Goal: Task Accomplishment & Management: Manage account settings

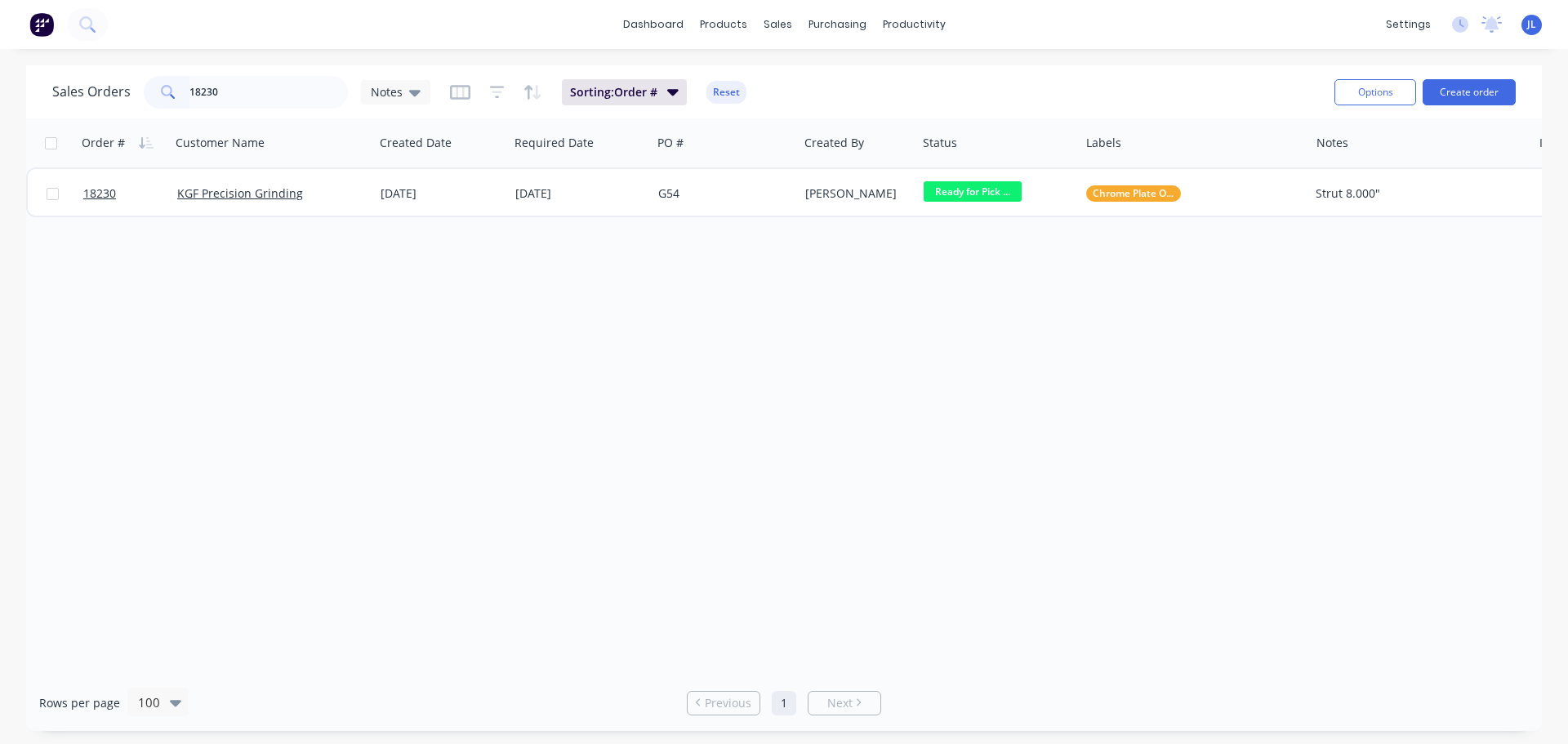
click at [235, 86] on input "18230" at bounding box center [269, 92] width 159 height 33
click at [264, 100] on input "18230" at bounding box center [269, 92] width 159 height 33
type input "1"
type input "ultim"
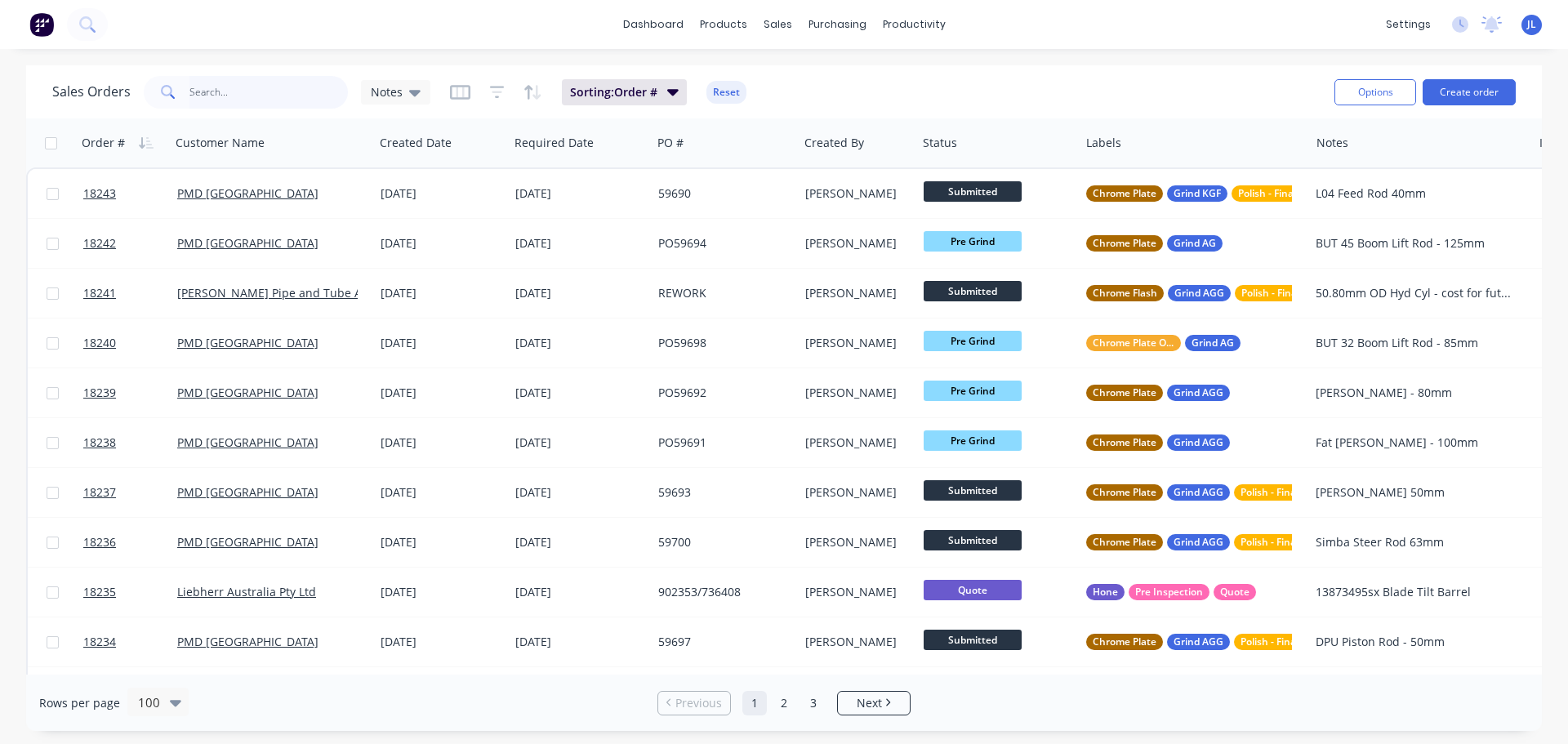
click at [242, 100] on input "text" at bounding box center [269, 92] width 159 height 33
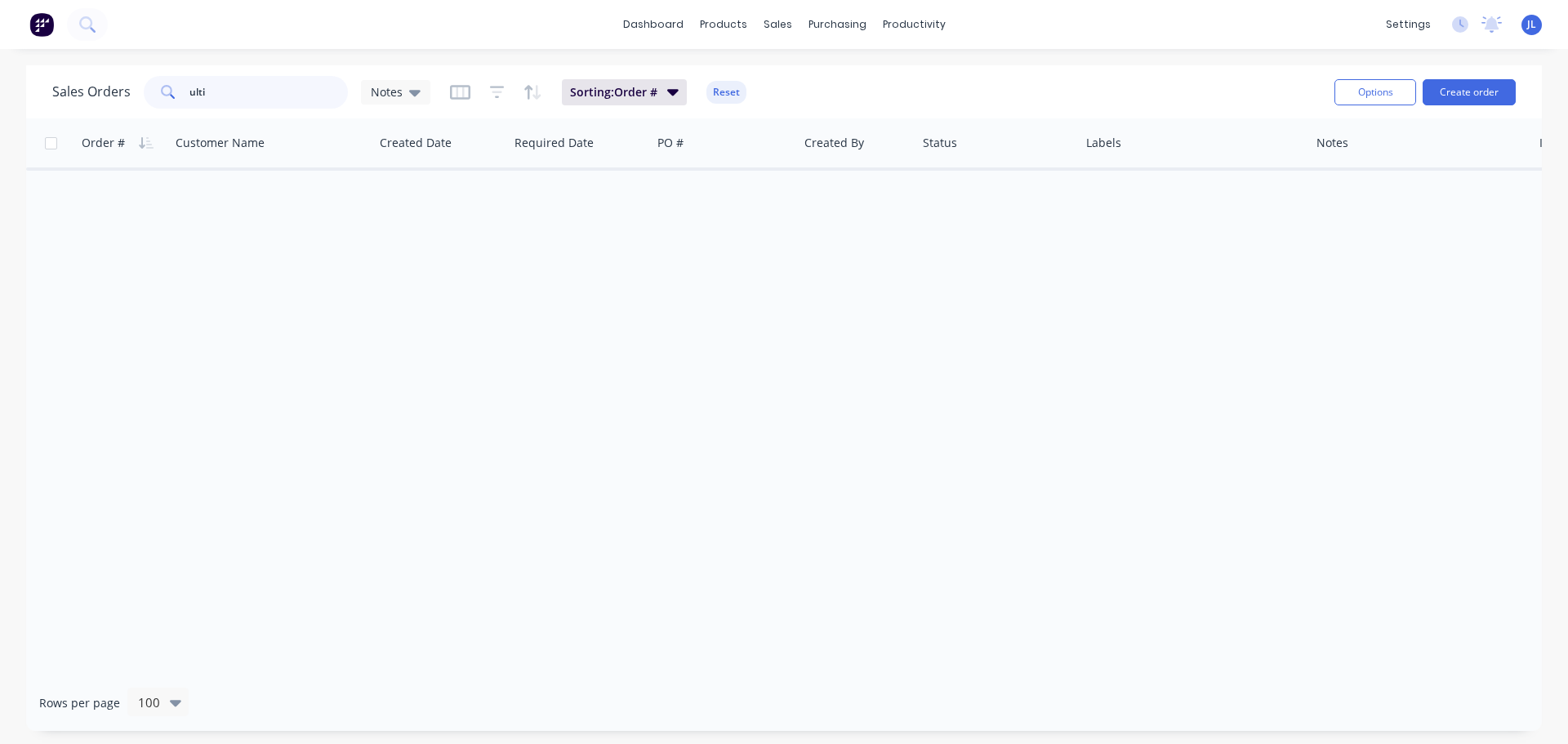
drag, startPoint x: 237, startPoint y: 92, endPoint x: 149, endPoint y: 92, distance: 88.0
click at [149, 92] on div "ulti" at bounding box center [245, 92] width 204 height 33
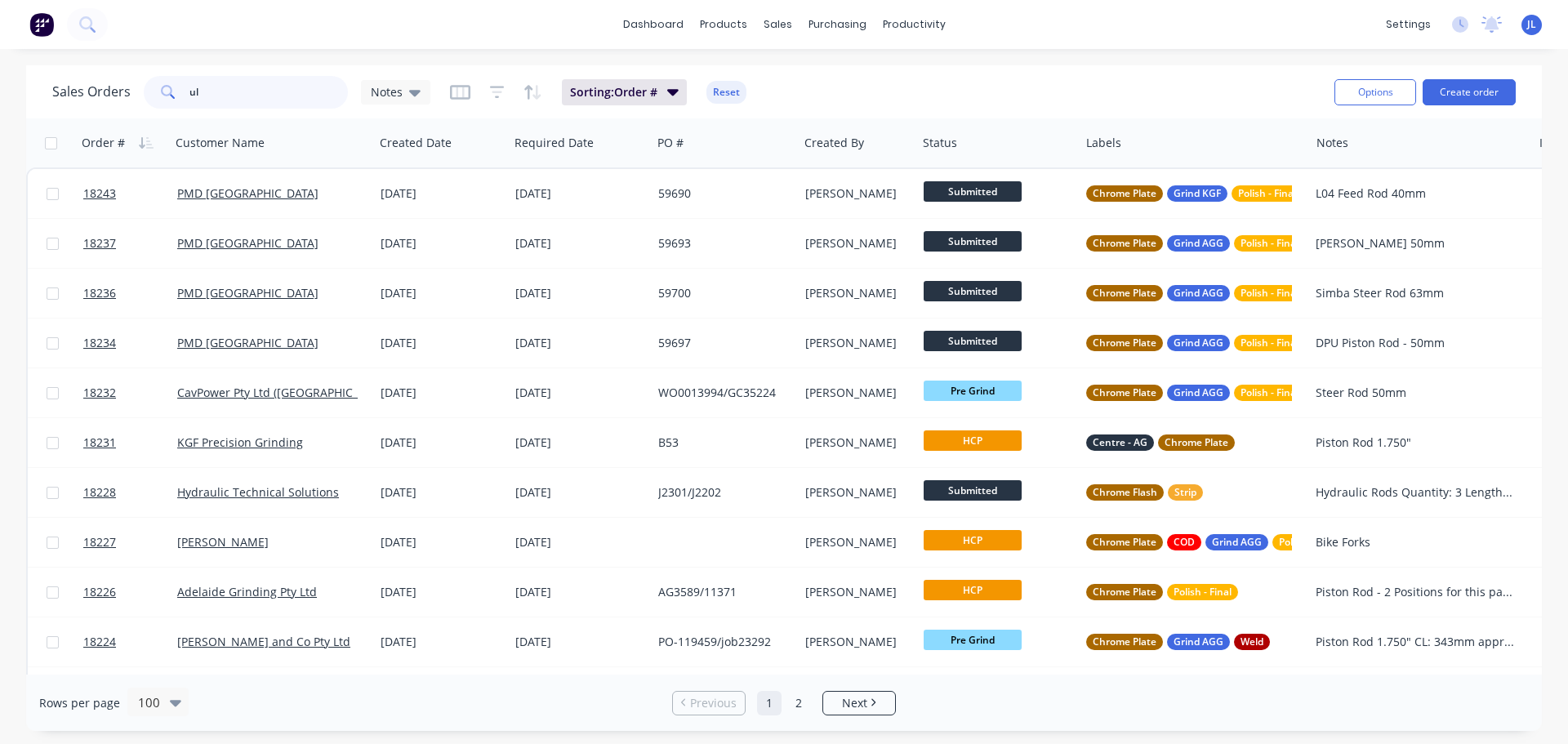
drag, startPoint x: 262, startPoint y: 99, endPoint x: 186, endPoint y: 101, distance: 76.0
click at [186, 101] on div "ul" at bounding box center [245, 92] width 204 height 33
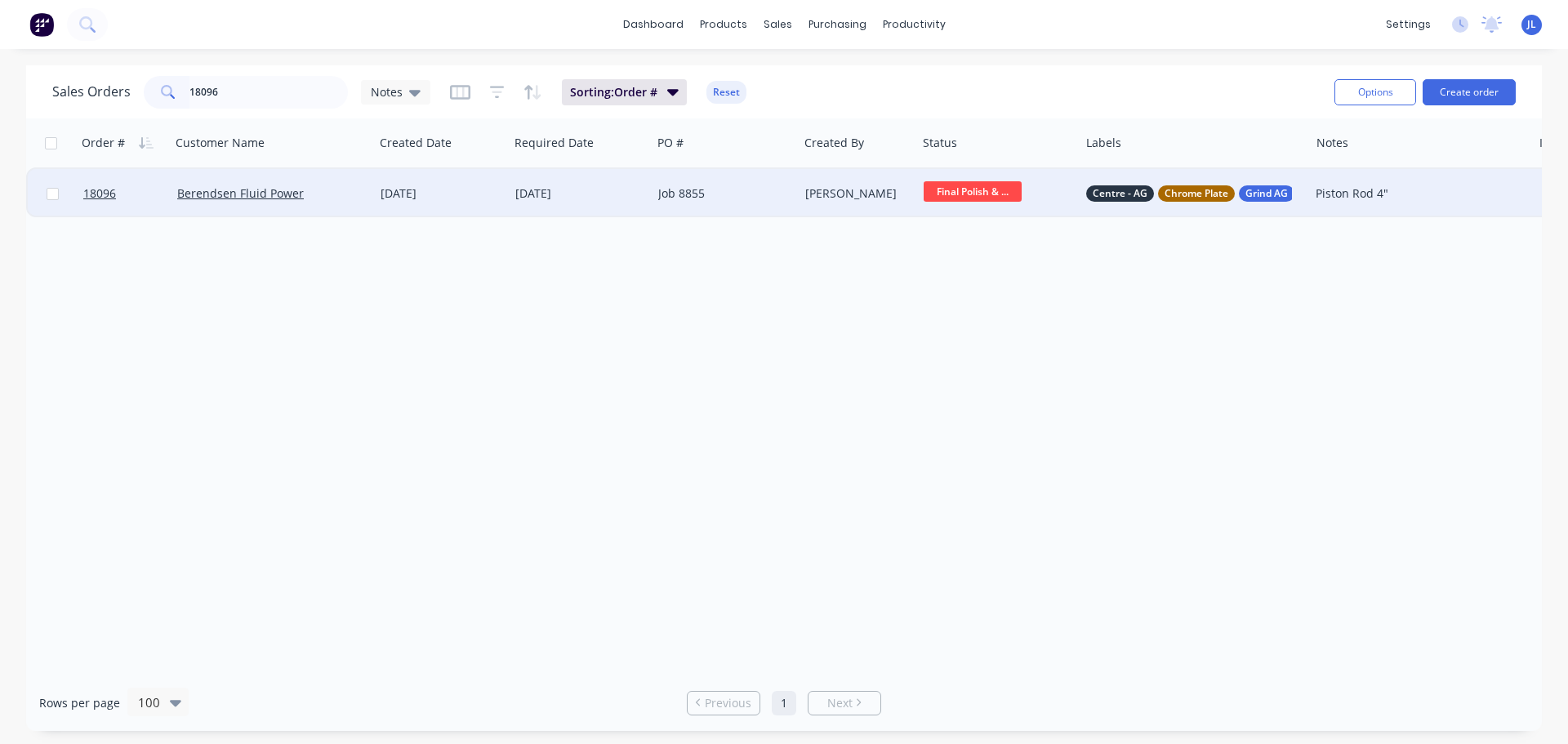
click at [972, 202] on span "Final Polish & ..." at bounding box center [973, 191] width 98 height 20
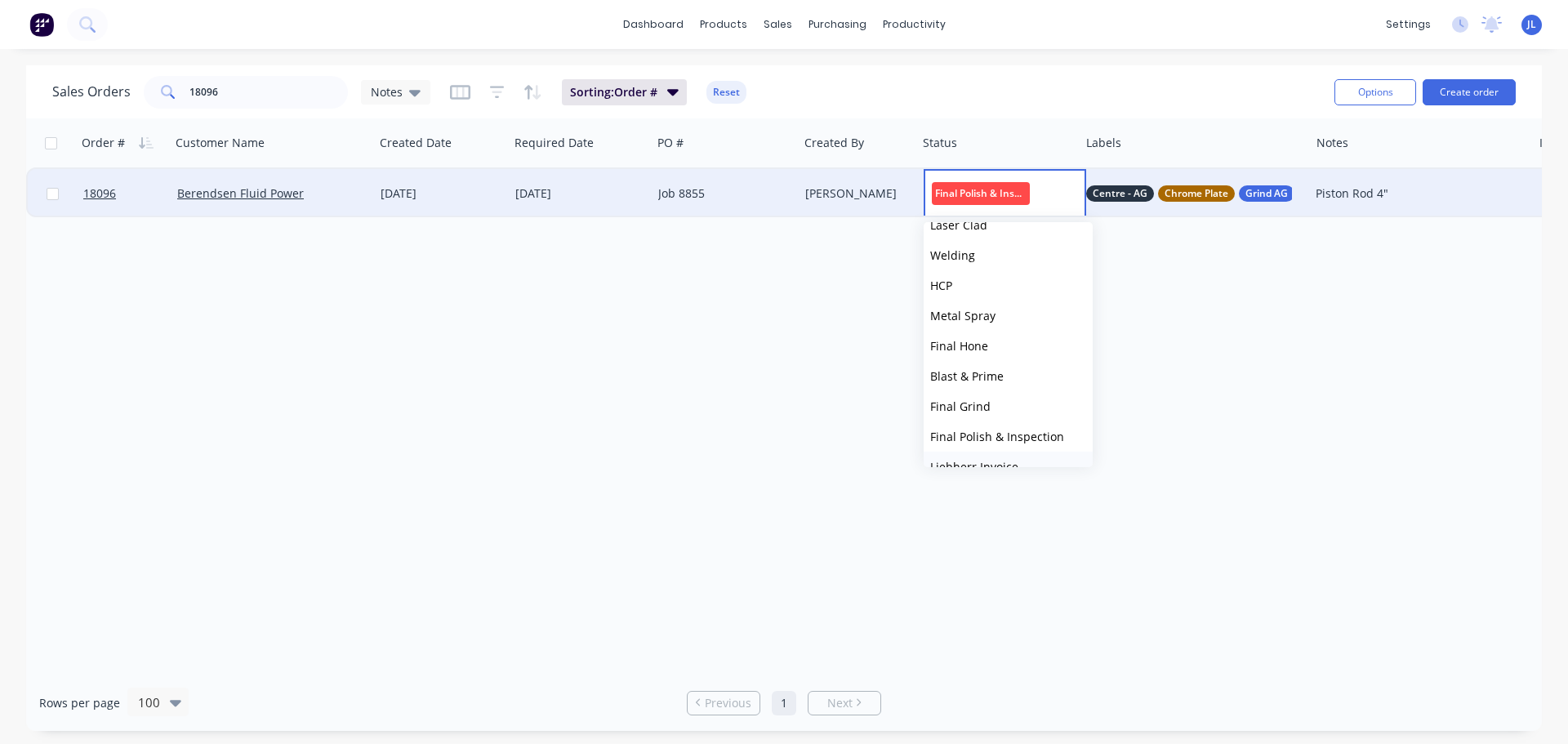
scroll to position [403, 0]
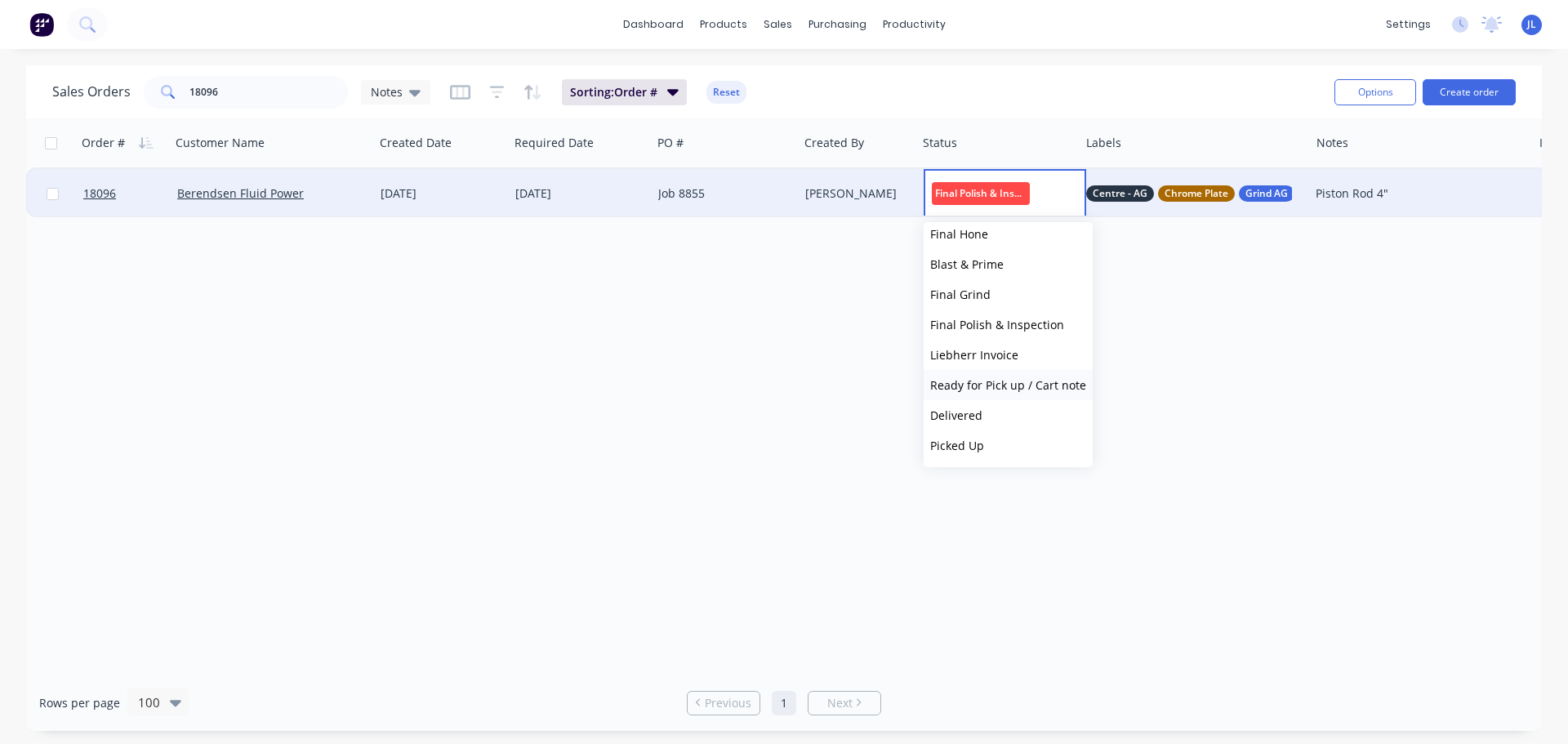
click at [1024, 380] on span "Ready for Pick up / Cart note" at bounding box center [1008, 385] width 156 height 15
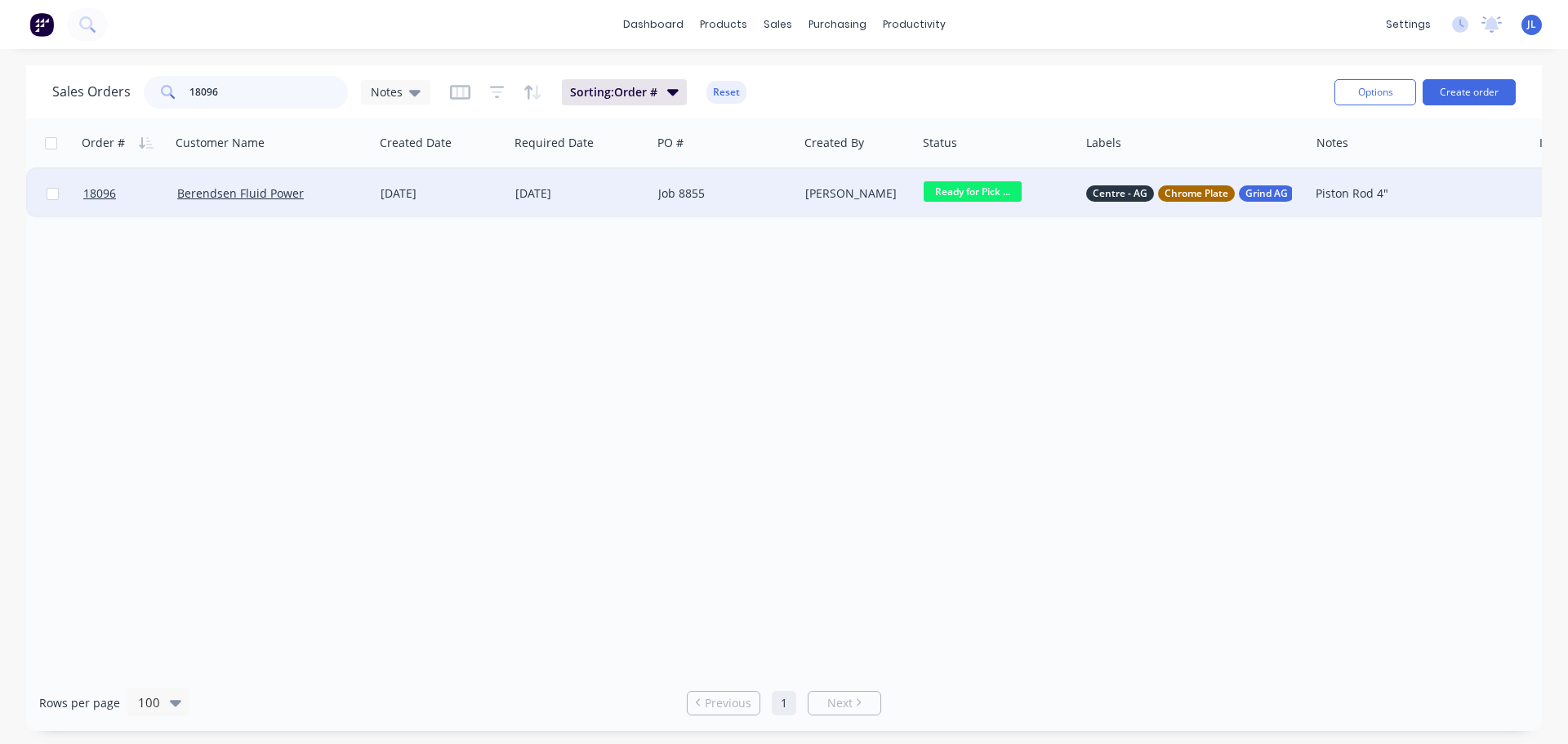
drag, startPoint x: 243, startPoint y: 95, endPoint x: 177, endPoint y: 101, distance: 66.3
click at [177, 101] on div "18096" at bounding box center [245, 92] width 204 height 33
click at [936, 196] on span "Final Polish & ..." at bounding box center [973, 191] width 98 height 20
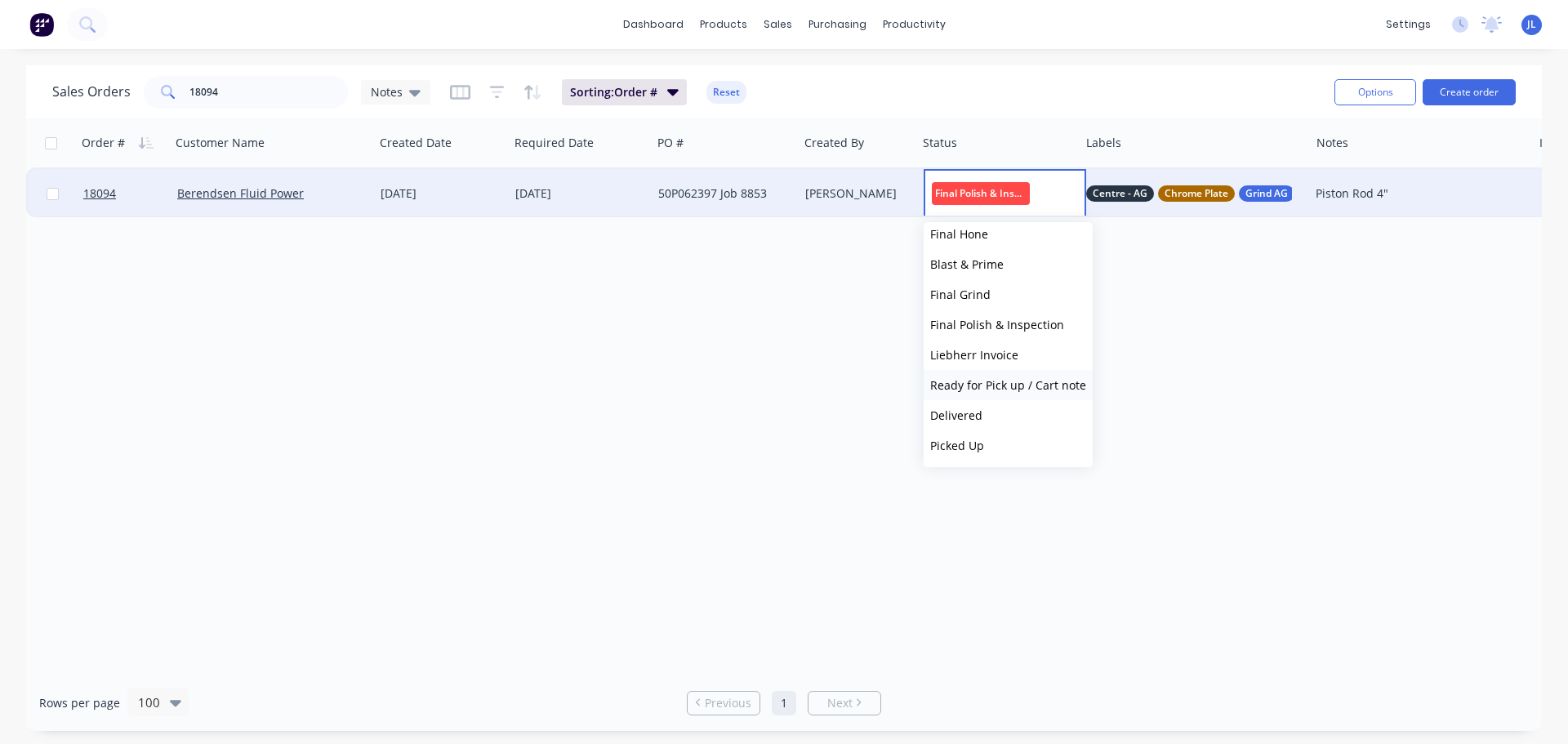
click at [997, 392] on span "Ready for Pick up / Cart note" at bounding box center [1008, 385] width 156 height 15
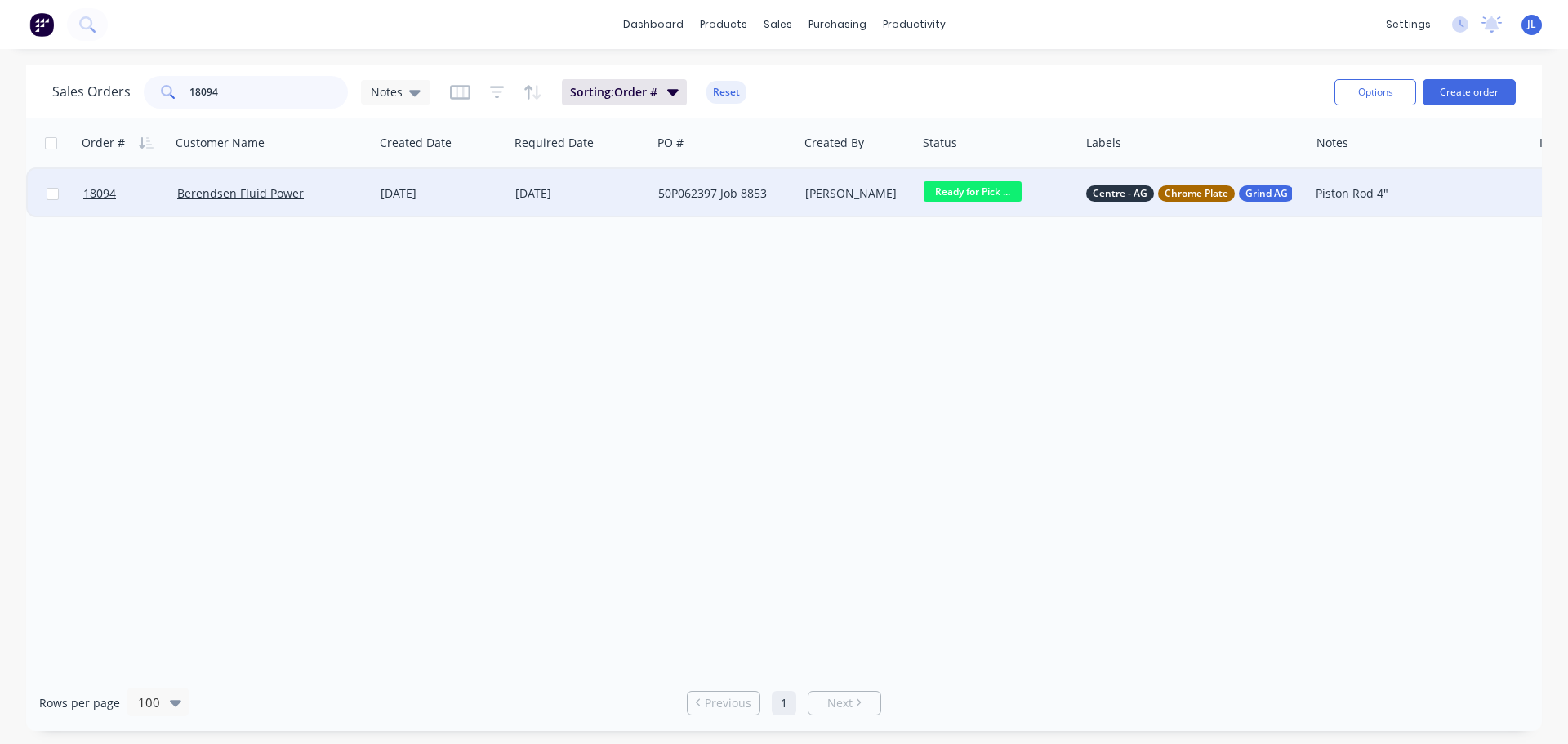
drag, startPoint x: 261, startPoint y: 98, endPoint x: 115, endPoint y: 101, distance: 146.0
click at [115, 101] on div "Sales Orders 18094 Notes" at bounding box center [241, 92] width 378 height 33
type input "18095"
click at [964, 200] on span "Final Polish & ..." at bounding box center [973, 191] width 98 height 20
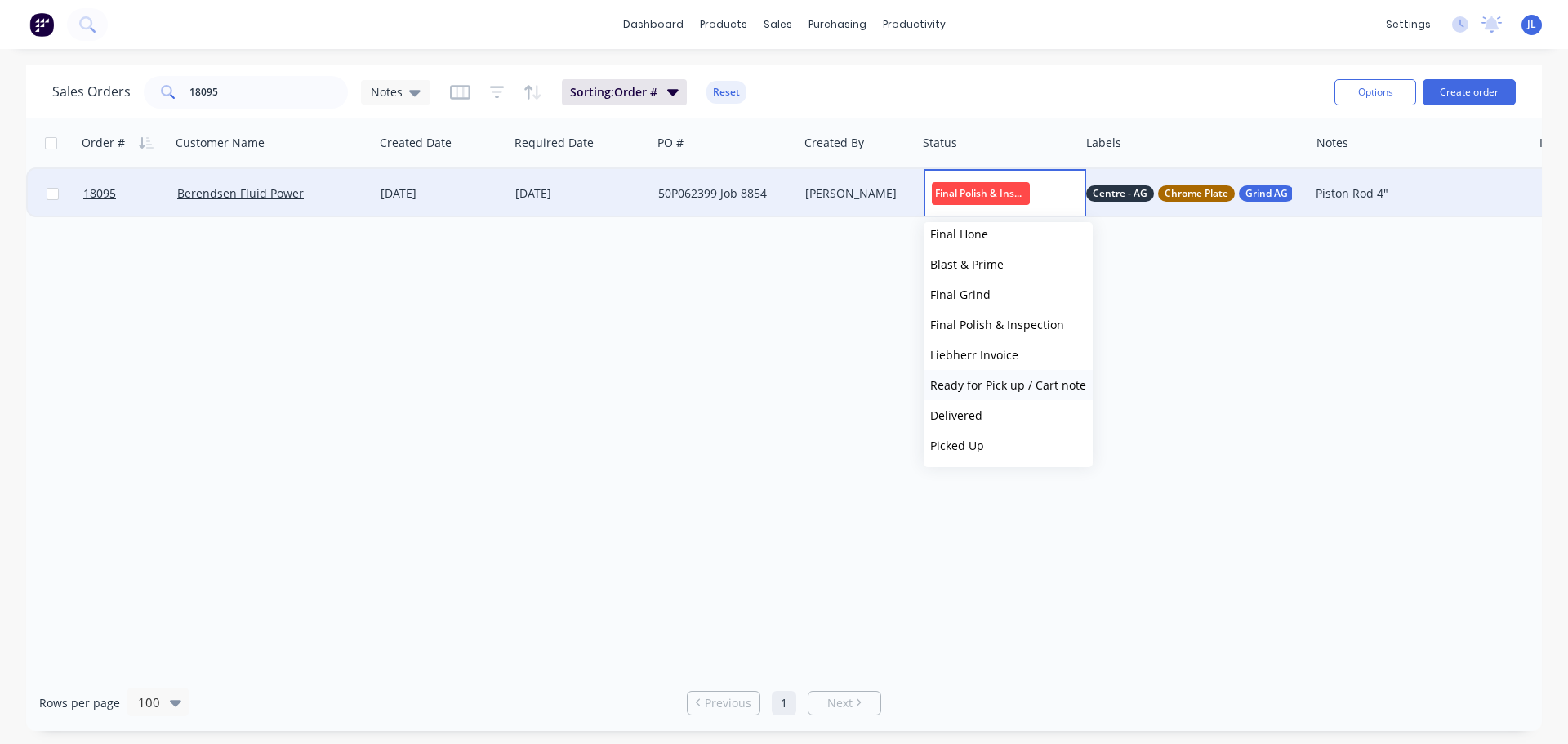
click at [1019, 379] on span "Ready for Pick up / Cart note" at bounding box center [1008, 385] width 156 height 15
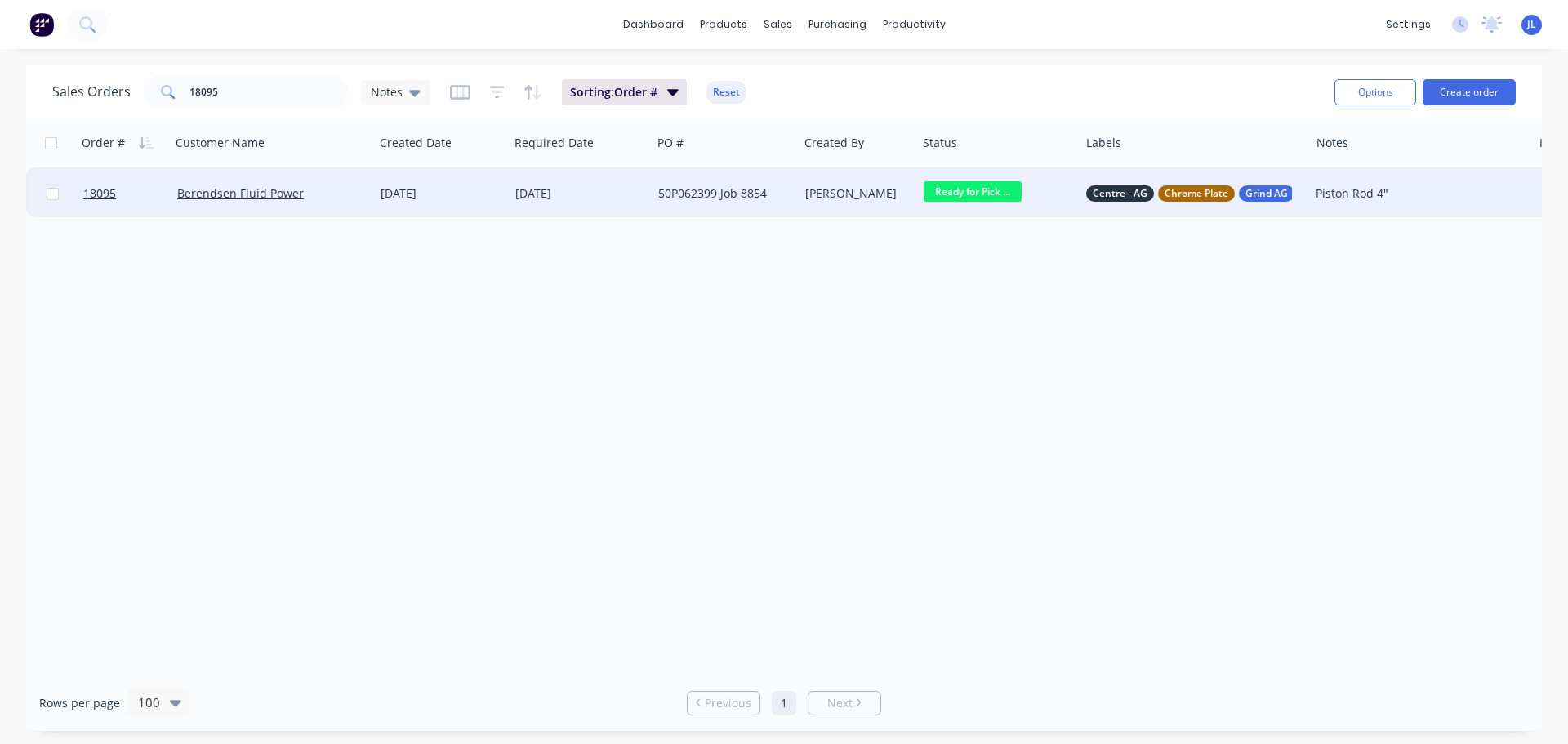
click at [808, 324] on div "Order # Customer Name Created Date Required Date PO # Created By Status Labels …" at bounding box center [783, 396] width 1515 height 556
drag, startPoint x: 276, startPoint y: 94, endPoint x: 34, endPoint y: 95, distance: 242.0
click at [34, 95] on div "Sales Orders 18095 Notes Sorting: Order # Reset Options Create order" at bounding box center [783, 91] width 1515 height 53
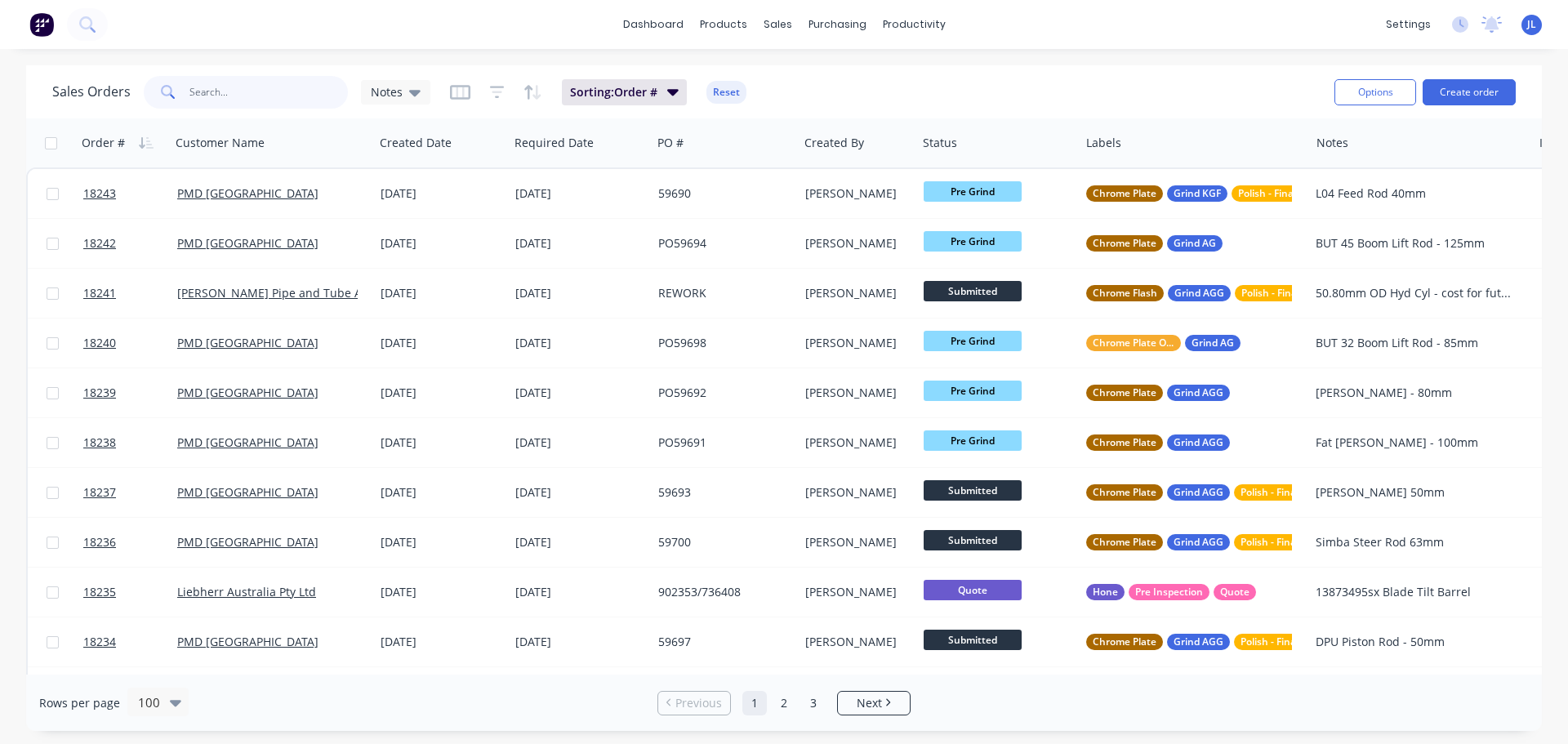
click at [233, 94] on input "text" at bounding box center [269, 92] width 159 height 33
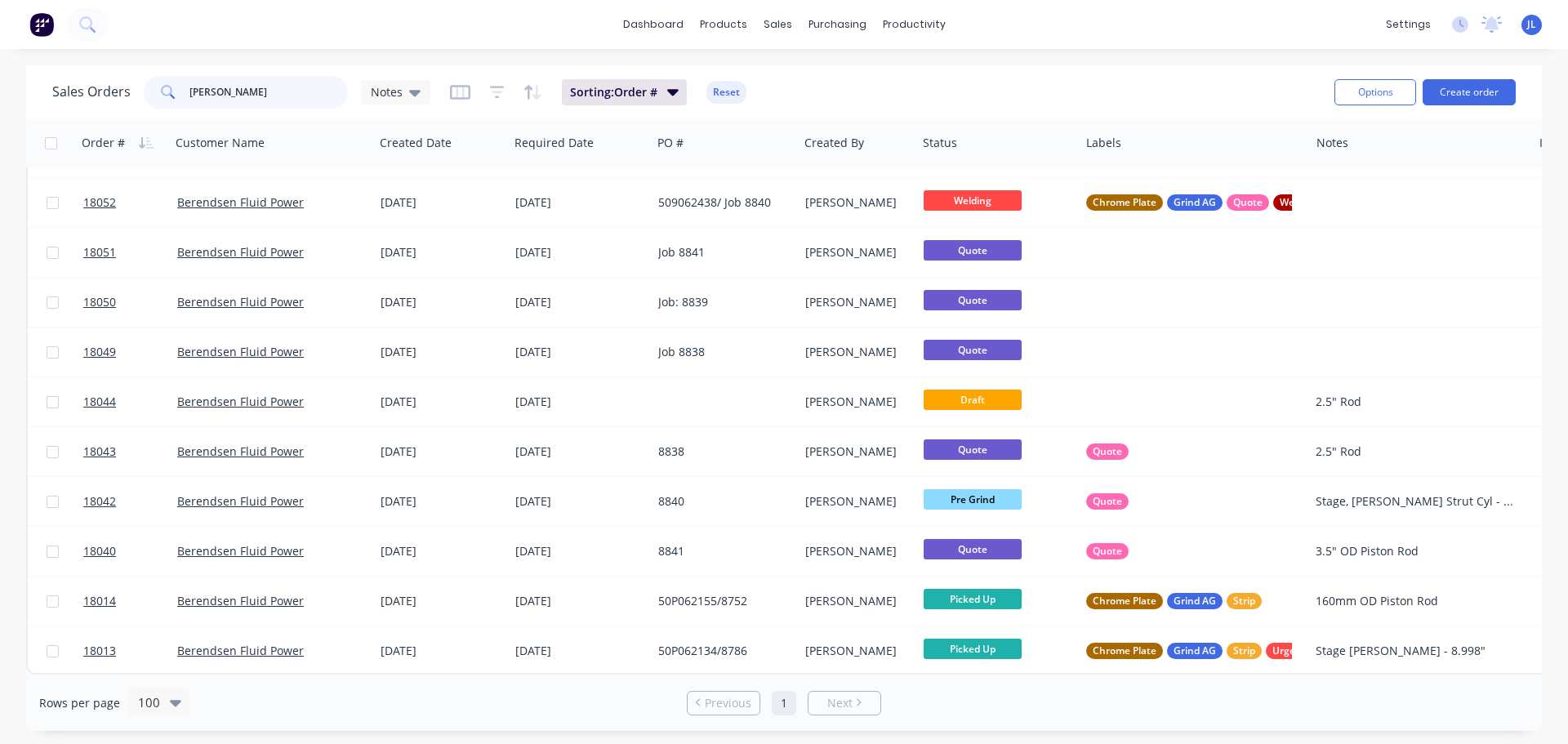
scroll to position [288, 0]
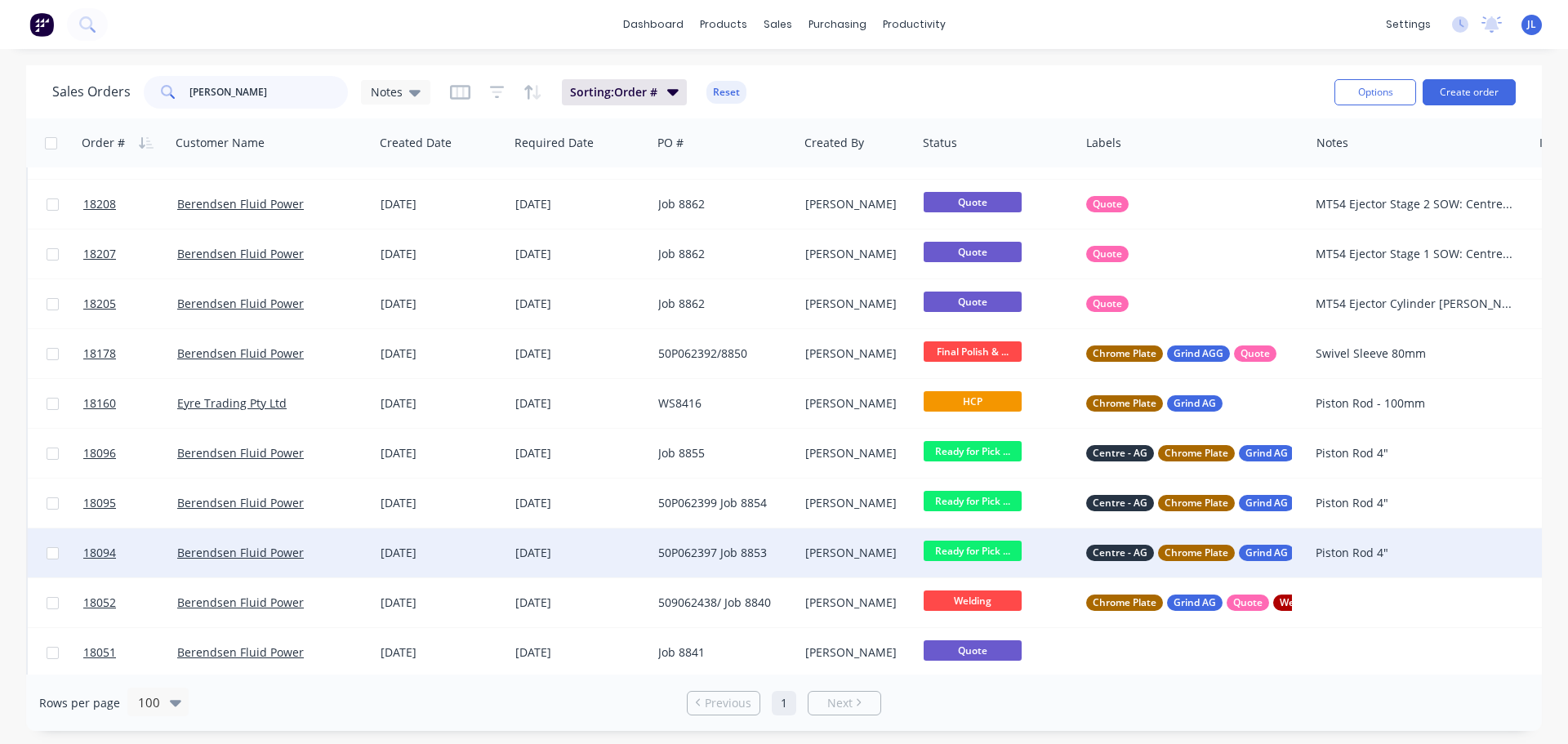
type input "berend"
click at [450, 564] on div "22 Sep 2025" at bounding box center [441, 552] width 135 height 49
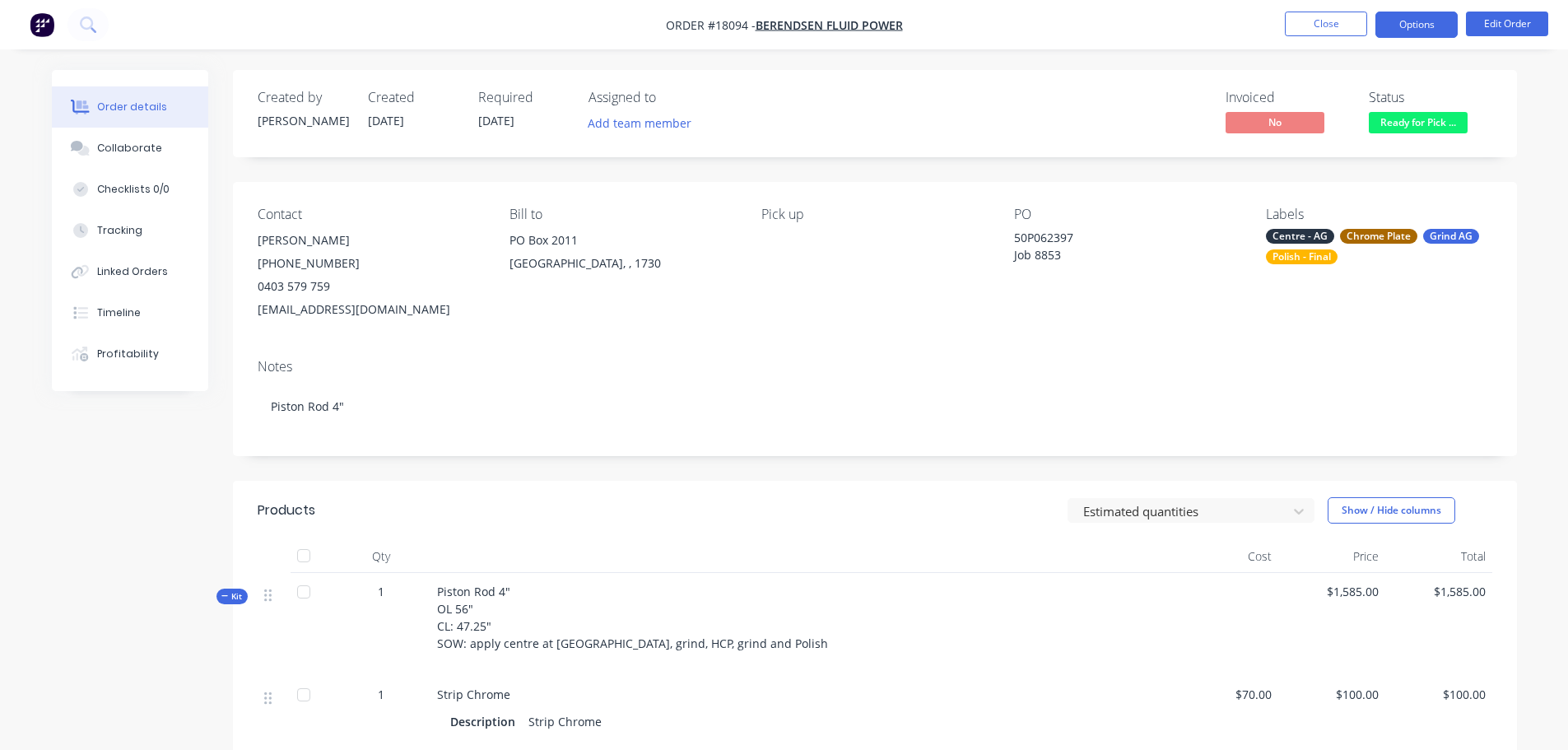
click at [1411, 24] on button "Options" at bounding box center [1416, 24] width 82 height 26
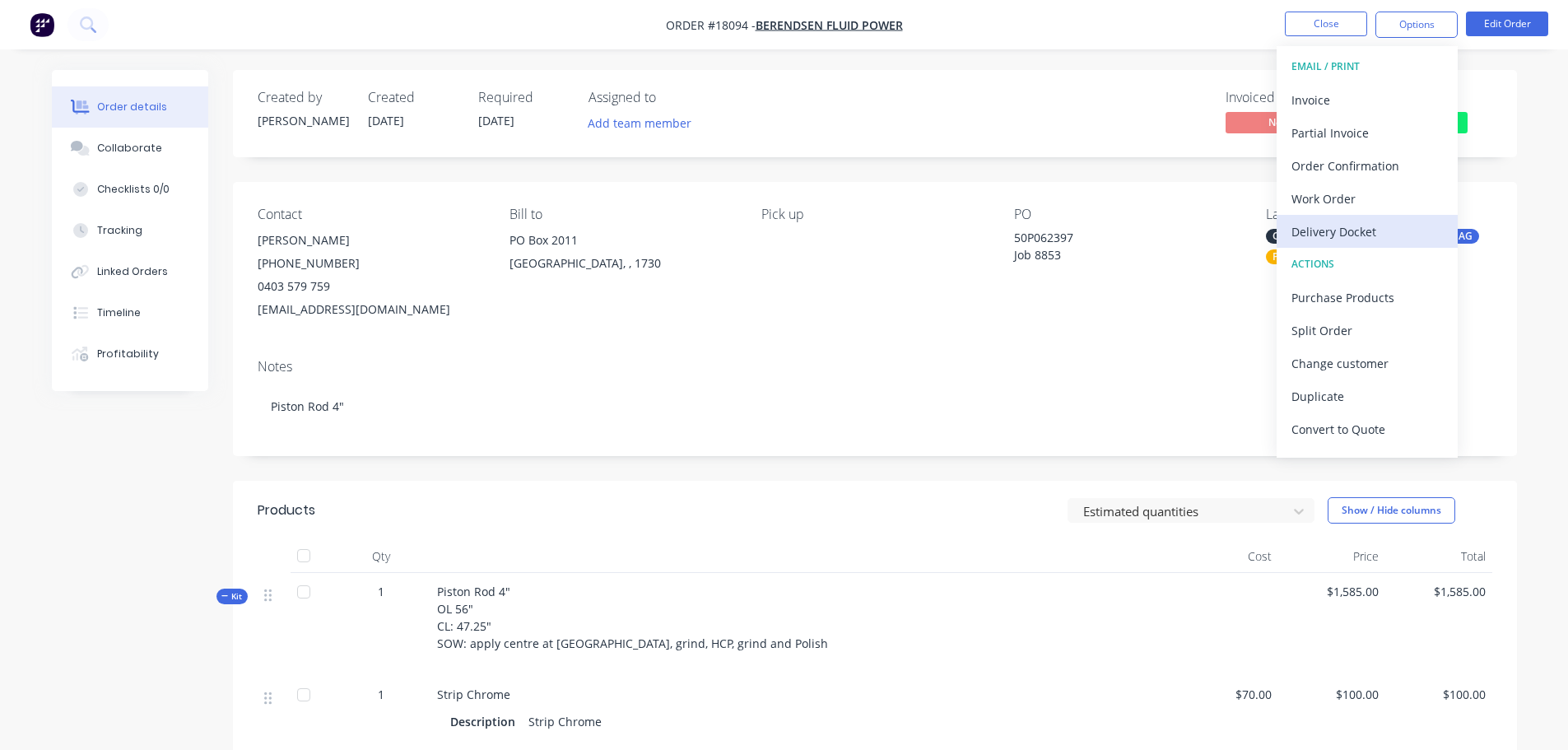
click at [1399, 227] on div "Delivery Docket" at bounding box center [1366, 232] width 151 height 24
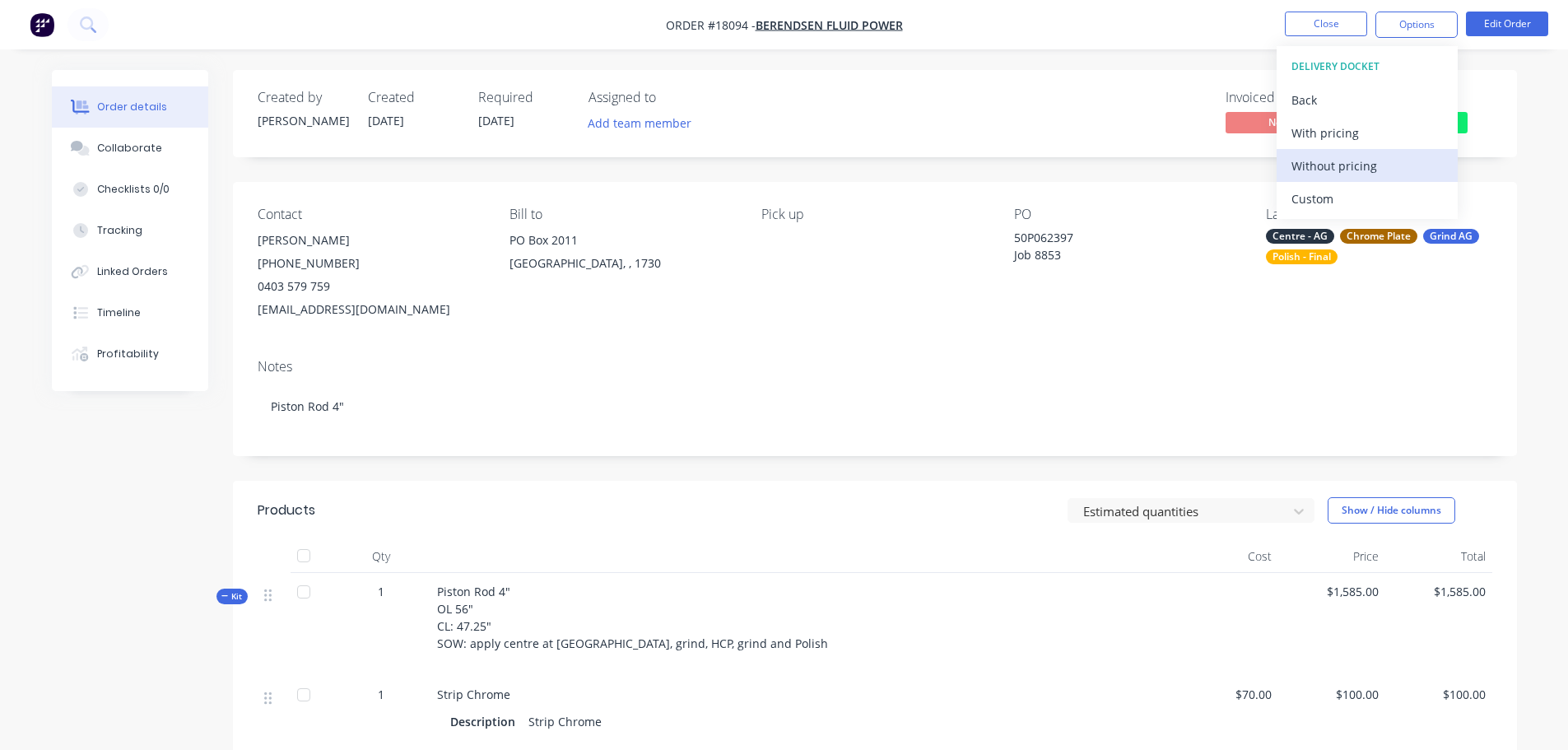
click at [1312, 168] on div "Without pricing" at bounding box center [1366, 166] width 151 height 24
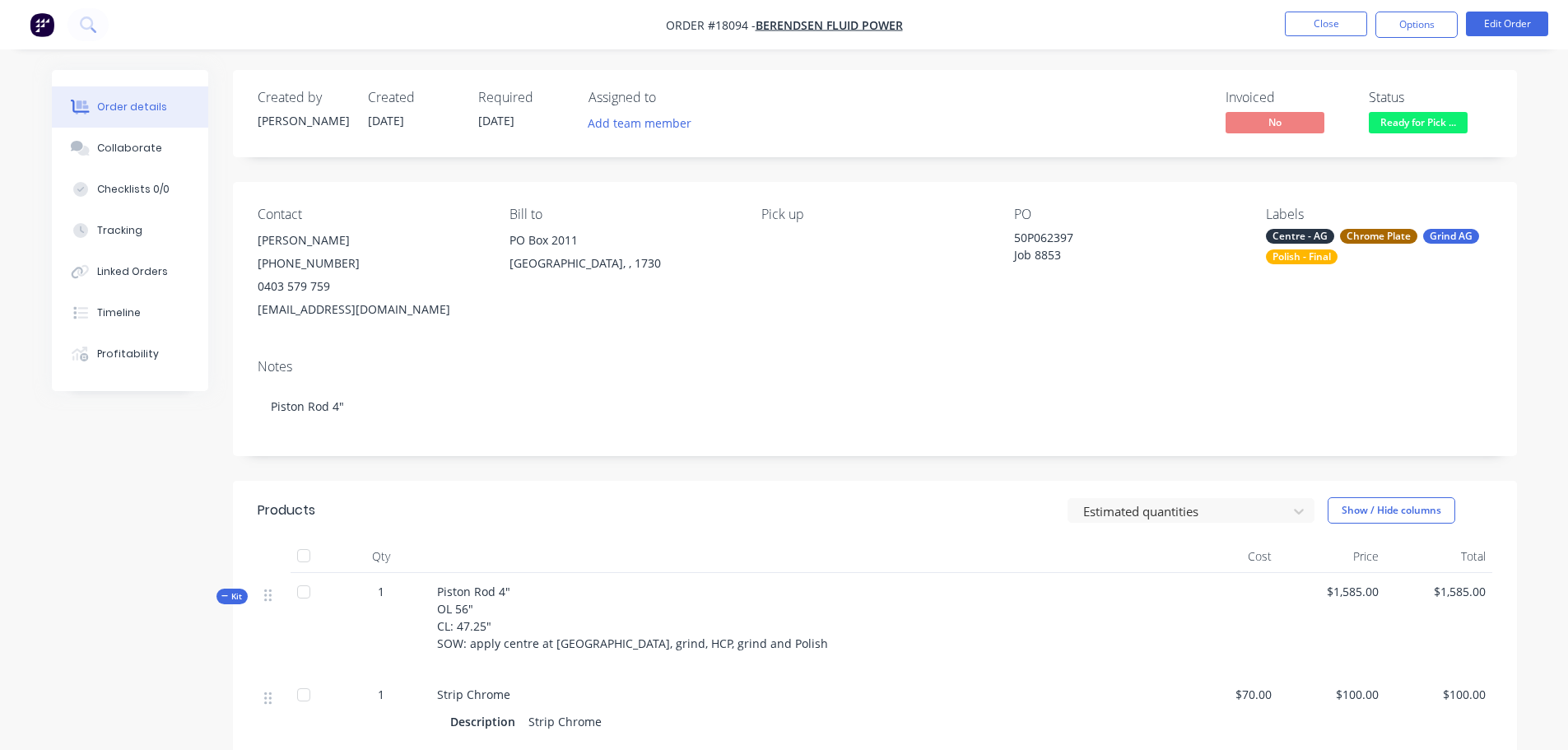
drag, startPoint x: 1346, startPoint y: 8, endPoint x: 1328, endPoint y: 15, distance: 19.3
click at [1345, 8] on nav "Order #18094 - Berendsen Fluid Power Close Options Edit Order" at bounding box center [784, 24] width 1568 height 49
click at [1318, 19] on button "Close" at bounding box center [1326, 24] width 82 height 25
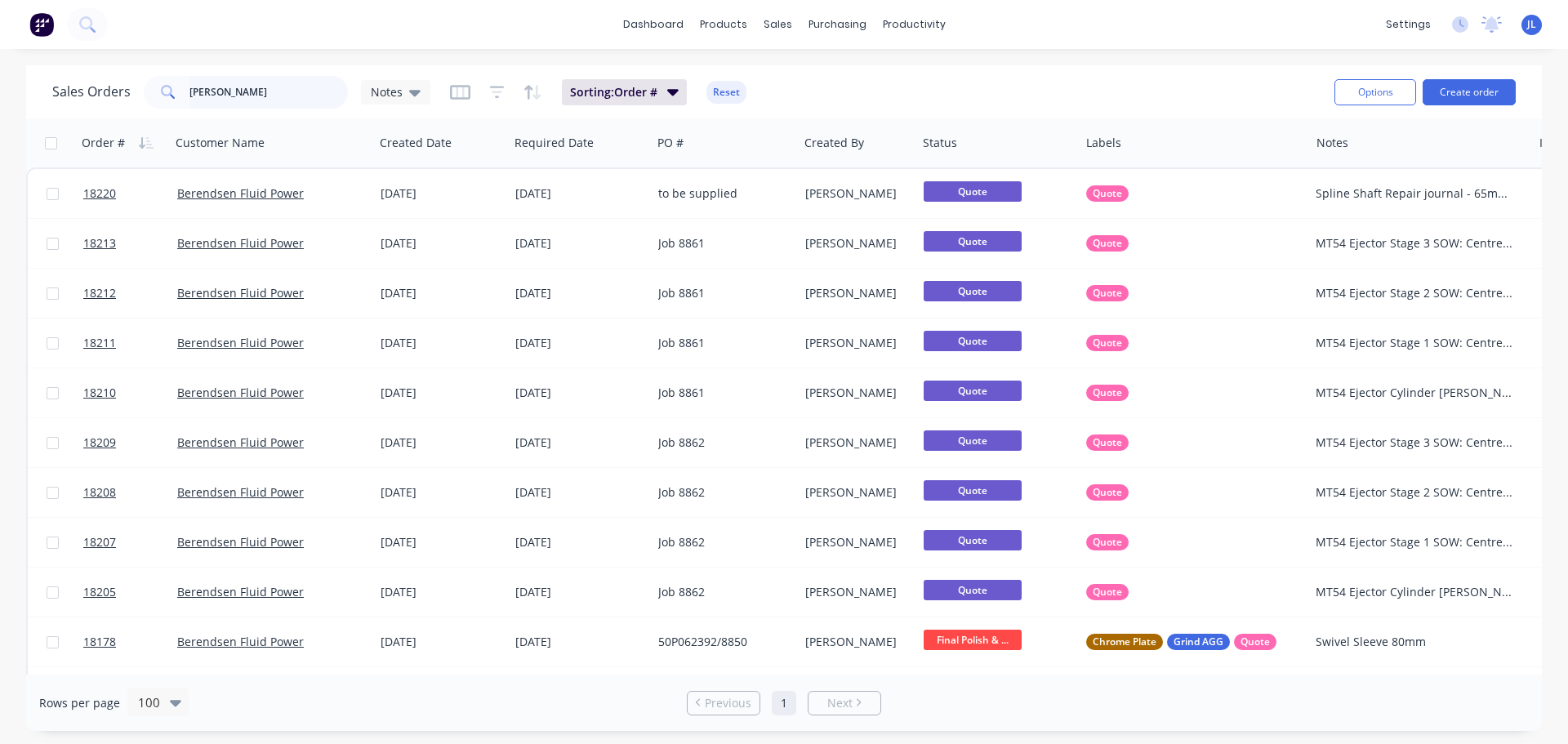
click at [280, 99] on input "berend" at bounding box center [269, 92] width 159 height 33
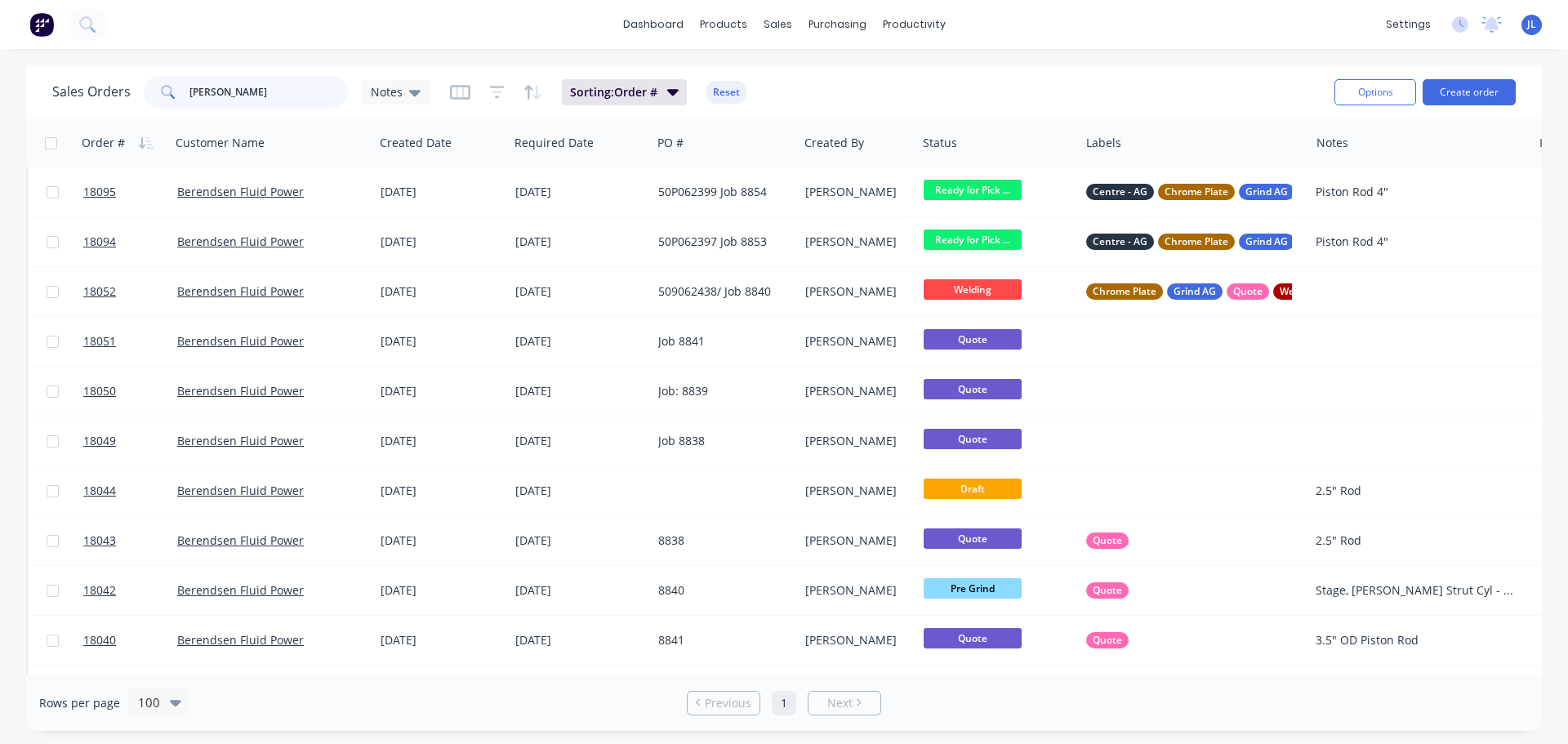
scroll to position [452, 0]
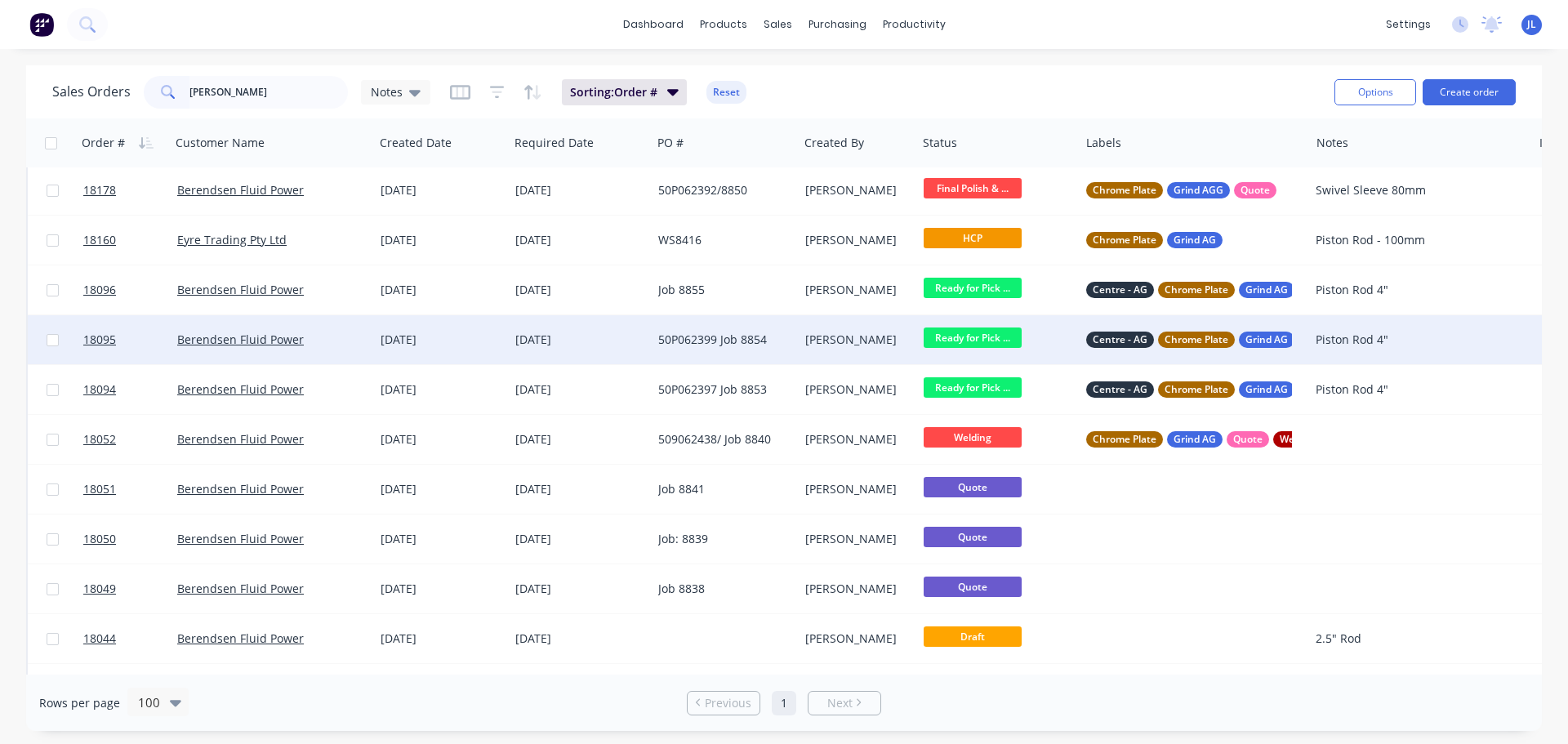
click at [509, 338] on div "[DATE]" at bounding box center [579, 339] width 143 height 49
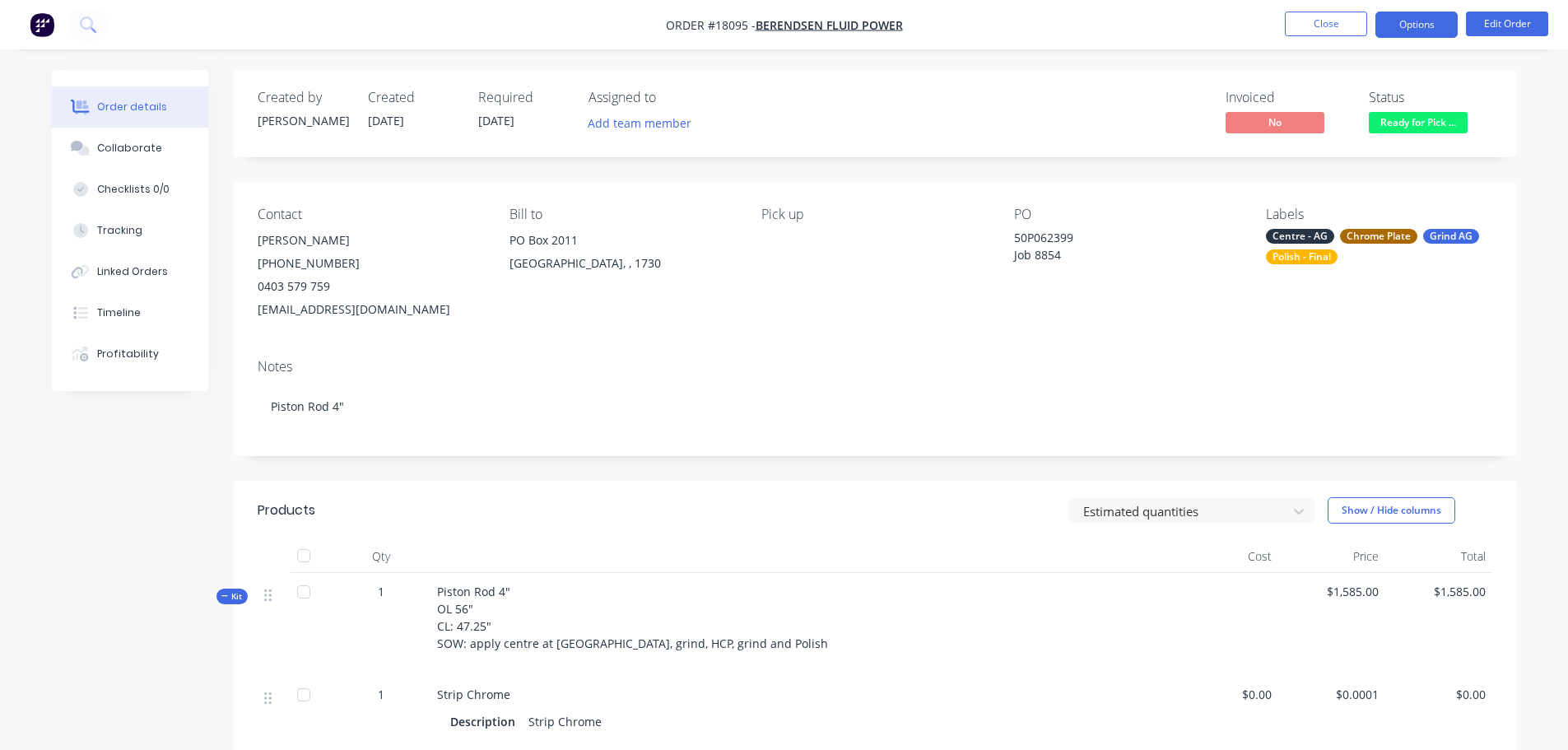
click at [1437, 29] on button "Options" at bounding box center [1416, 24] width 82 height 26
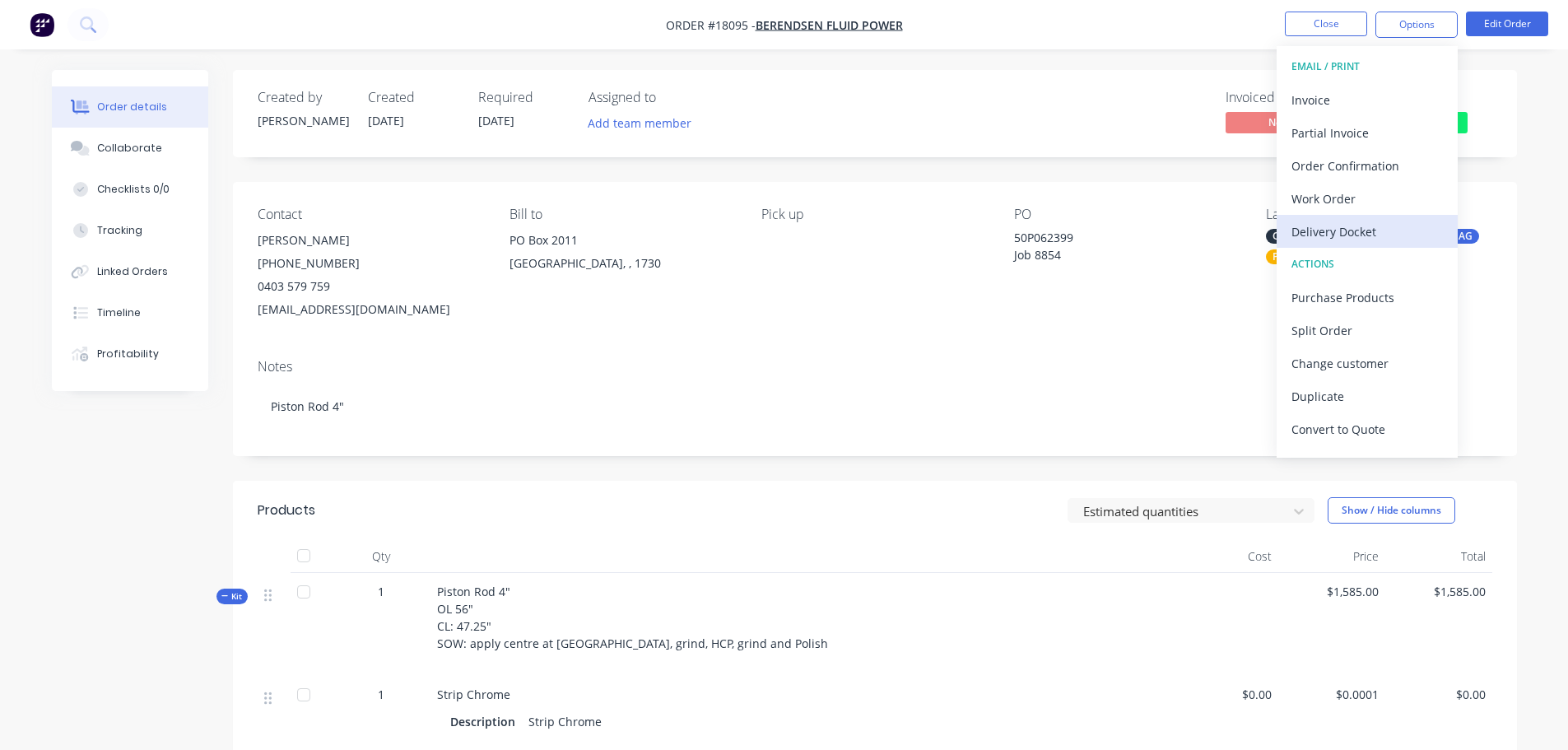
click at [1409, 238] on div "Delivery Docket" at bounding box center [1366, 232] width 151 height 24
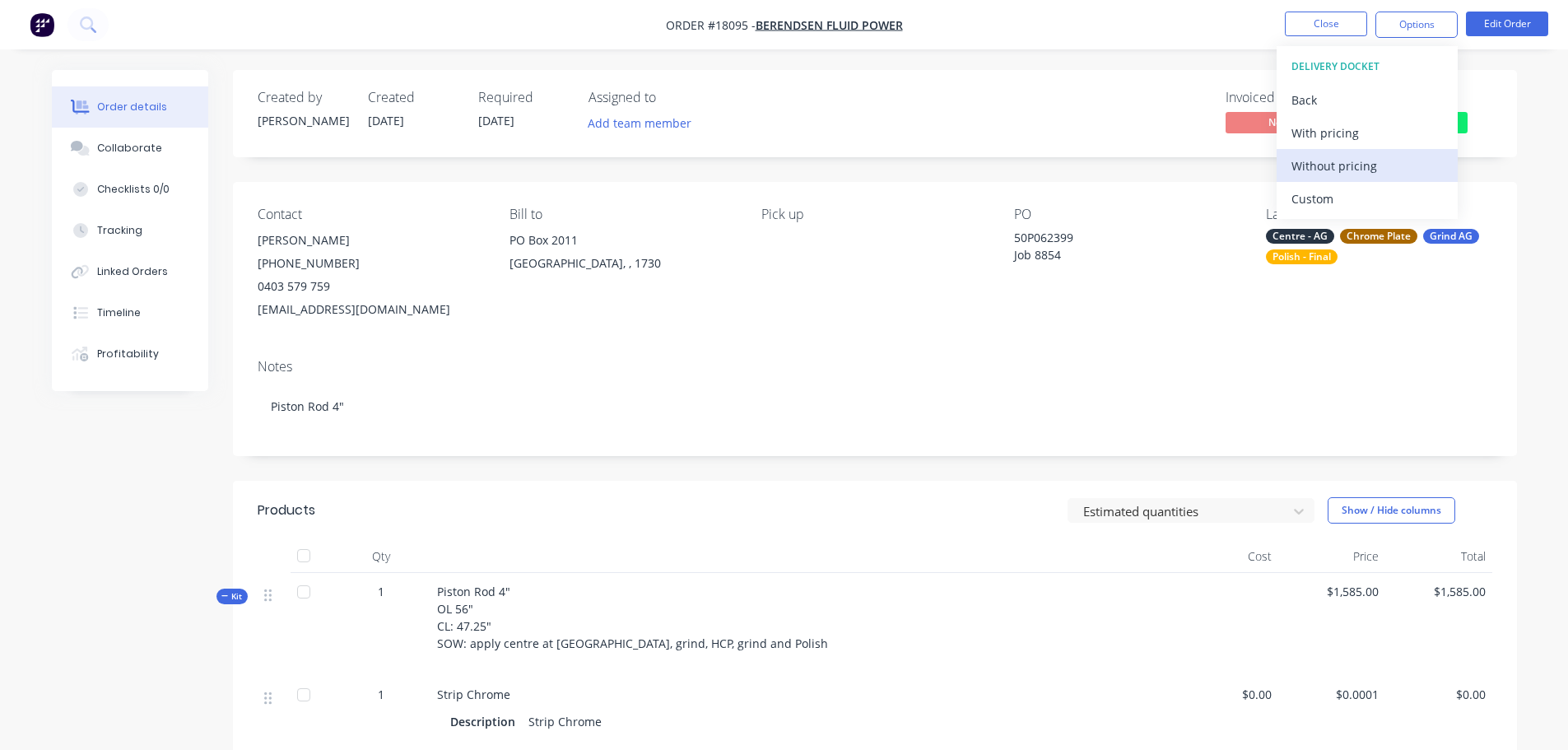
click at [1352, 165] on div "Without pricing" at bounding box center [1366, 166] width 151 height 24
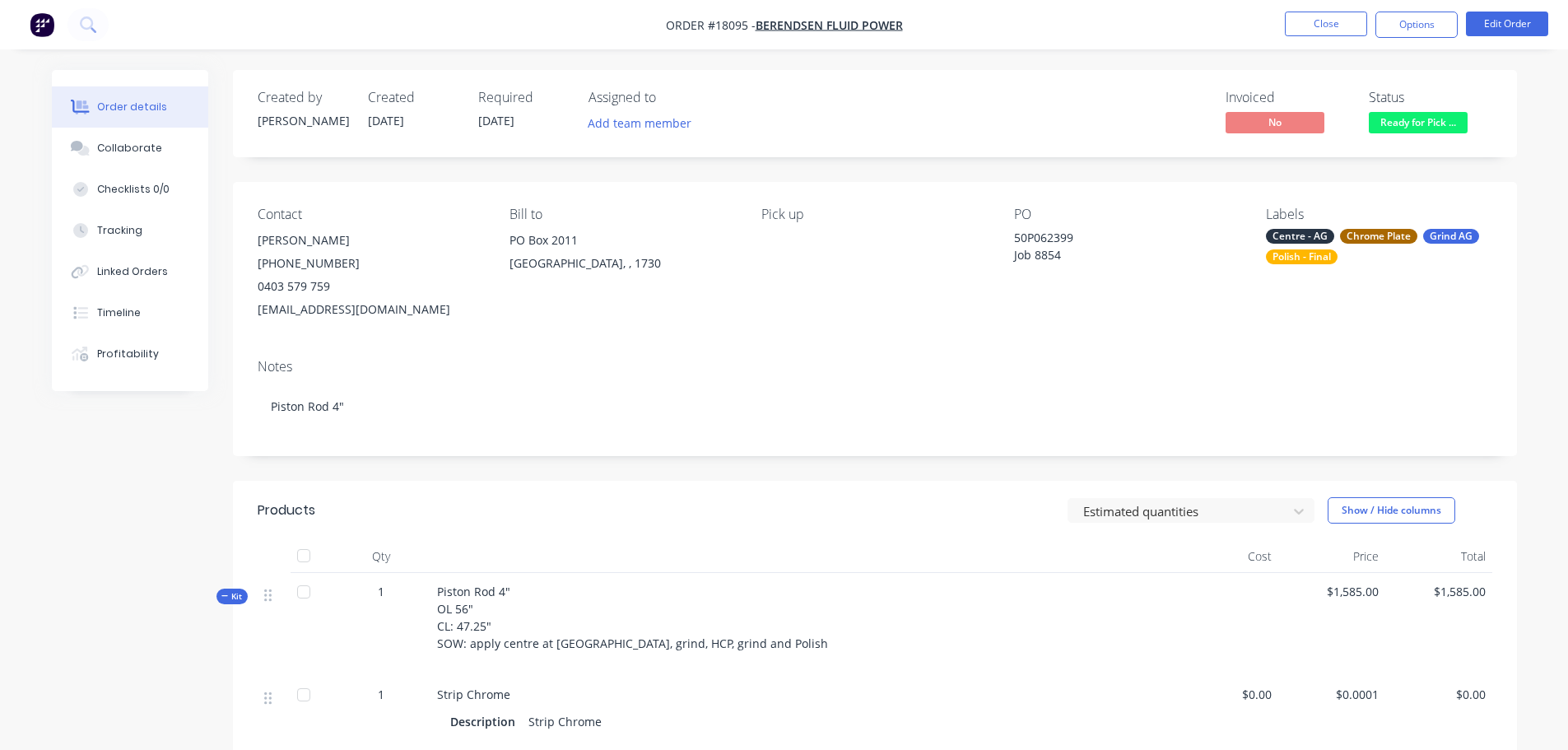
click at [1341, 38] on nav "Order #18095 - Berendsen Fluid Power Close Options Edit Order" at bounding box center [784, 24] width 1568 height 49
click at [1321, 31] on button "Close" at bounding box center [1326, 24] width 82 height 25
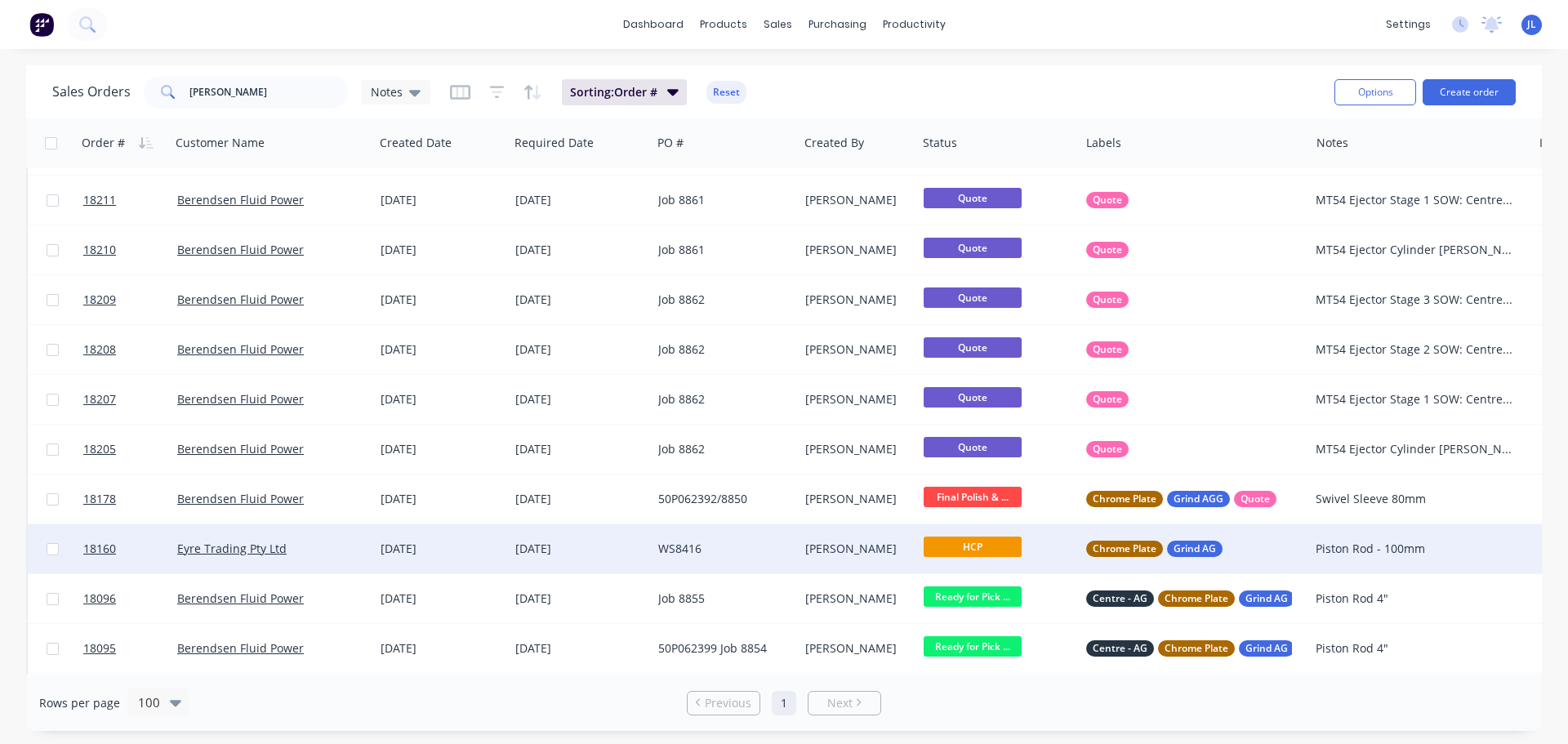
scroll to position [408, 0]
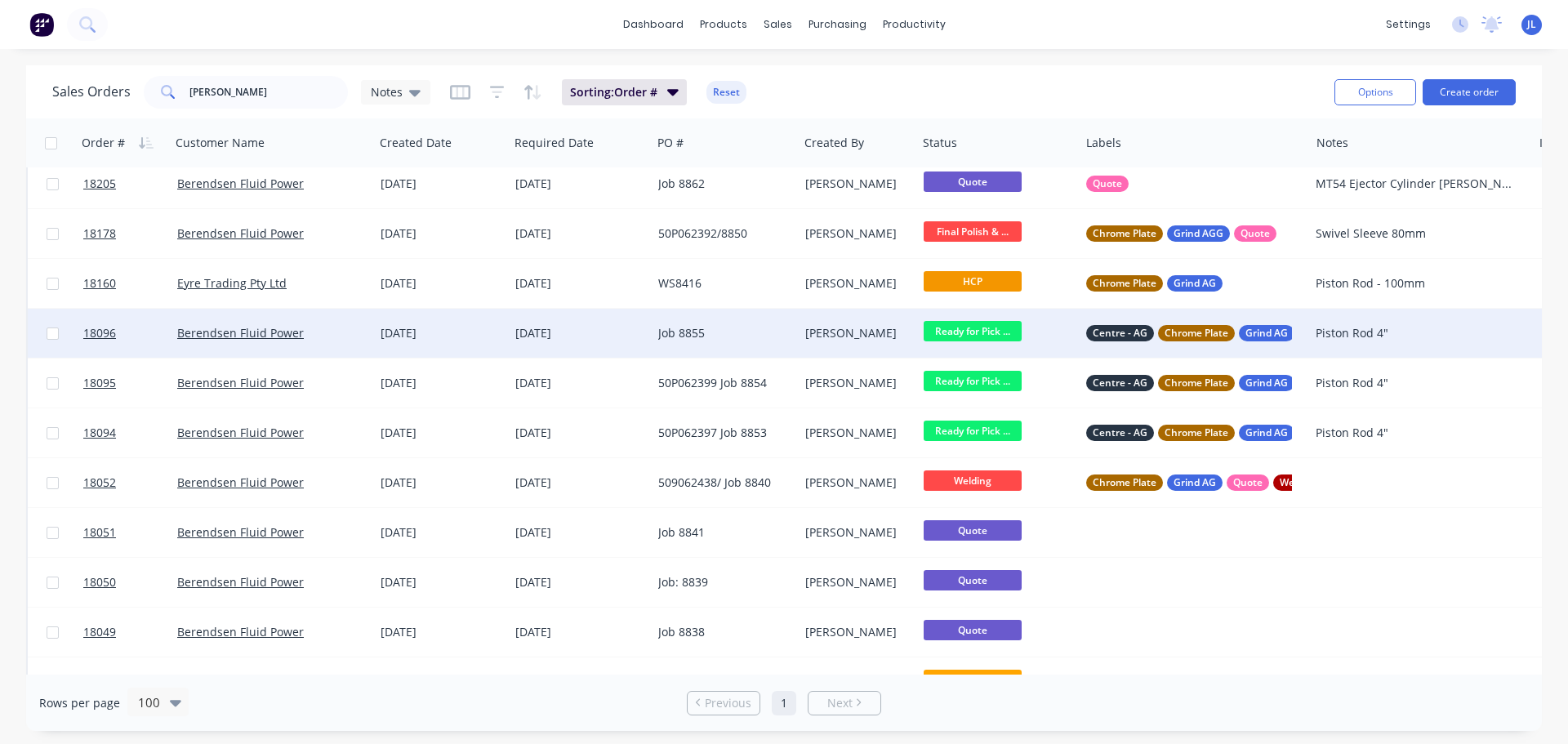
click at [699, 332] on div "Job 8855" at bounding box center [722, 332] width 126 height 16
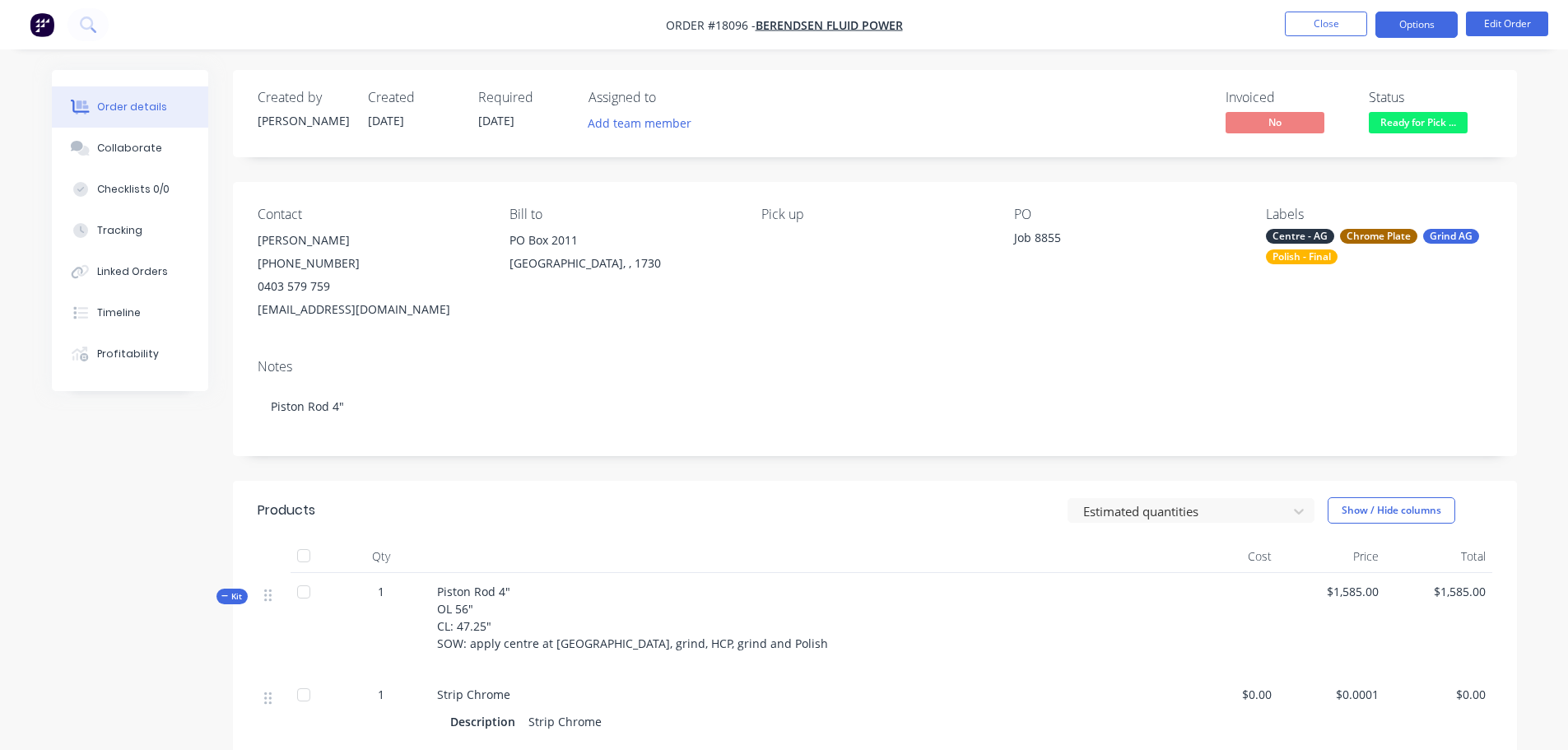
click at [1429, 29] on button "Options" at bounding box center [1416, 24] width 82 height 26
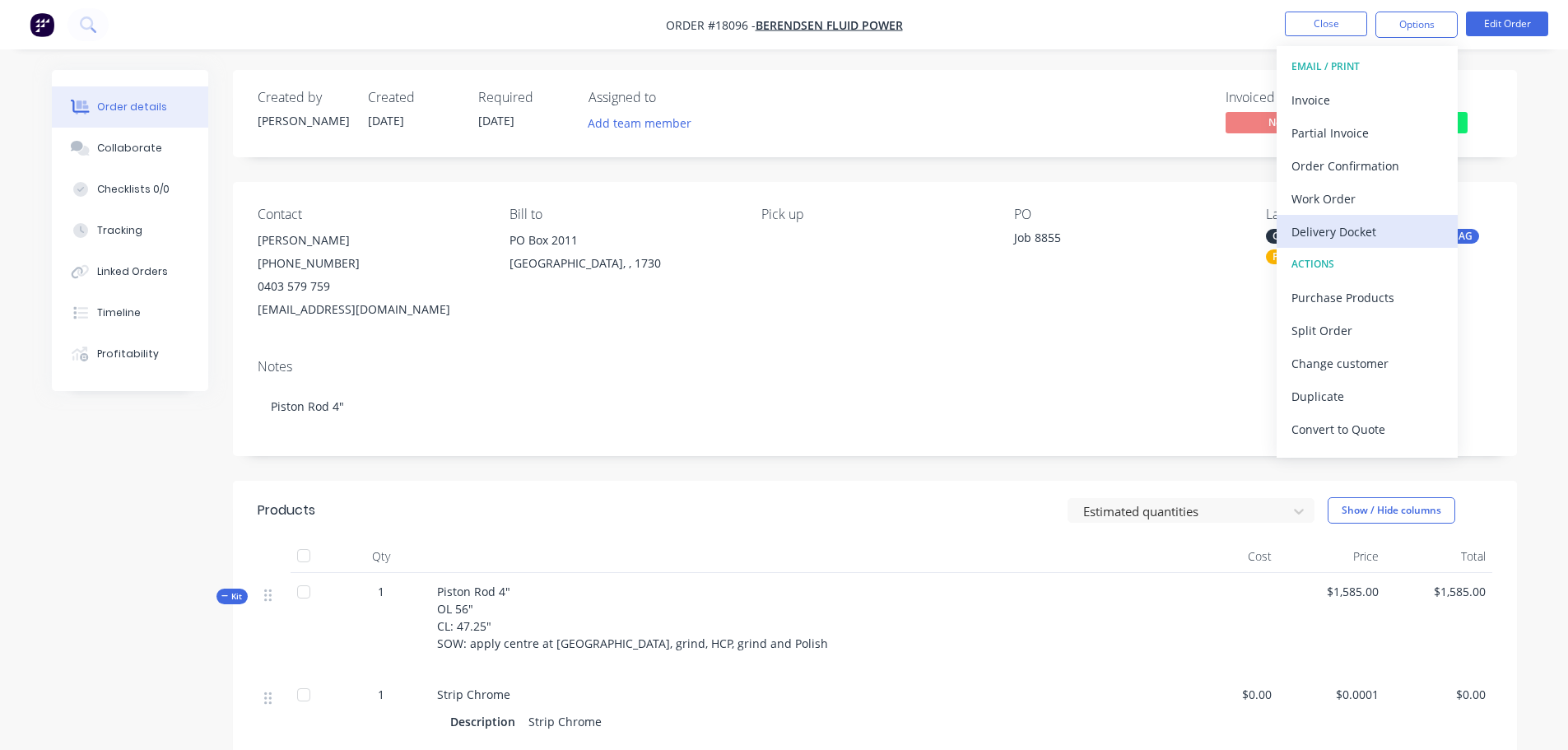
click at [1360, 231] on div "Delivery Docket" at bounding box center [1366, 232] width 151 height 24
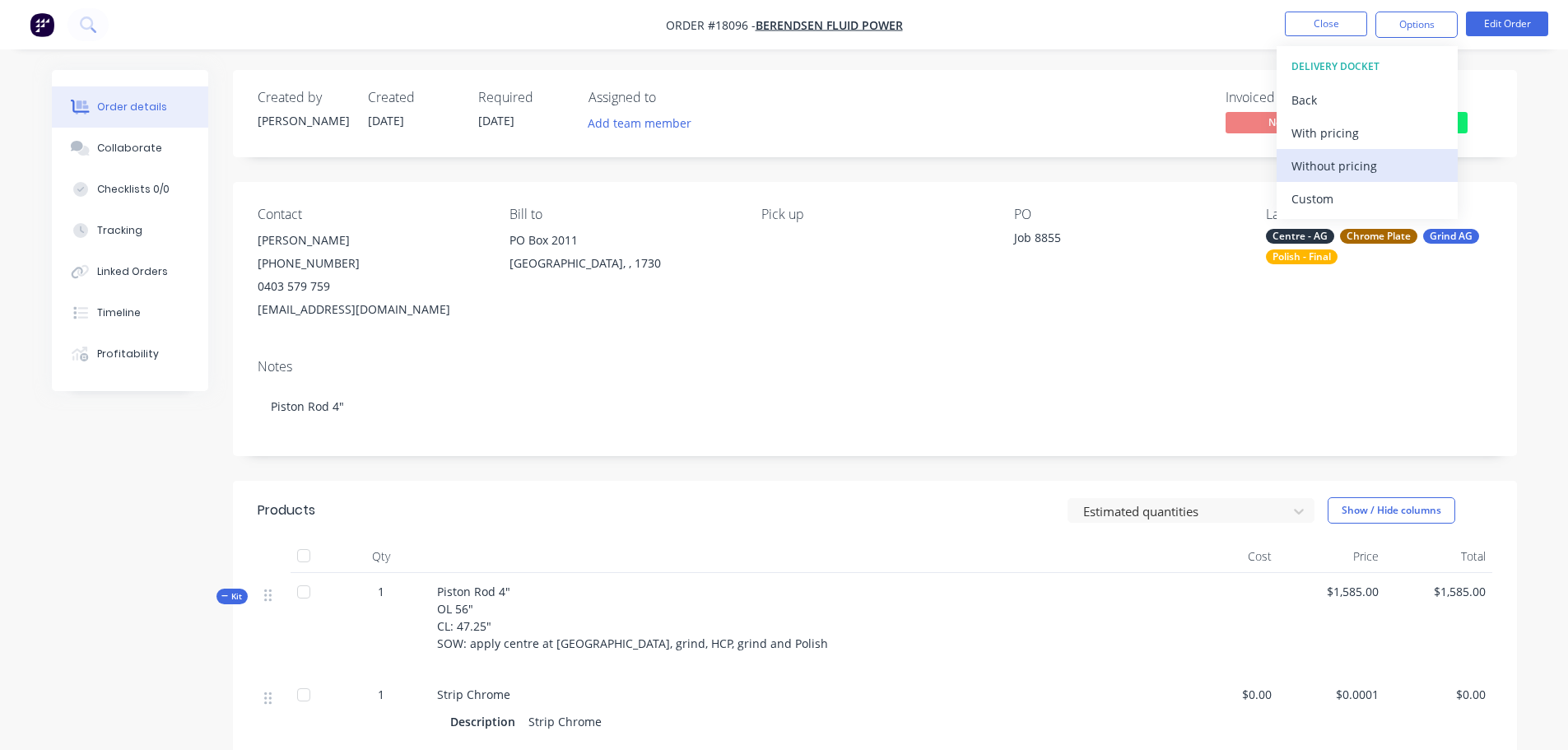
click at [1324, 168] on div "Without pricing" at bounding box center [1366, 166] width 151 height 24
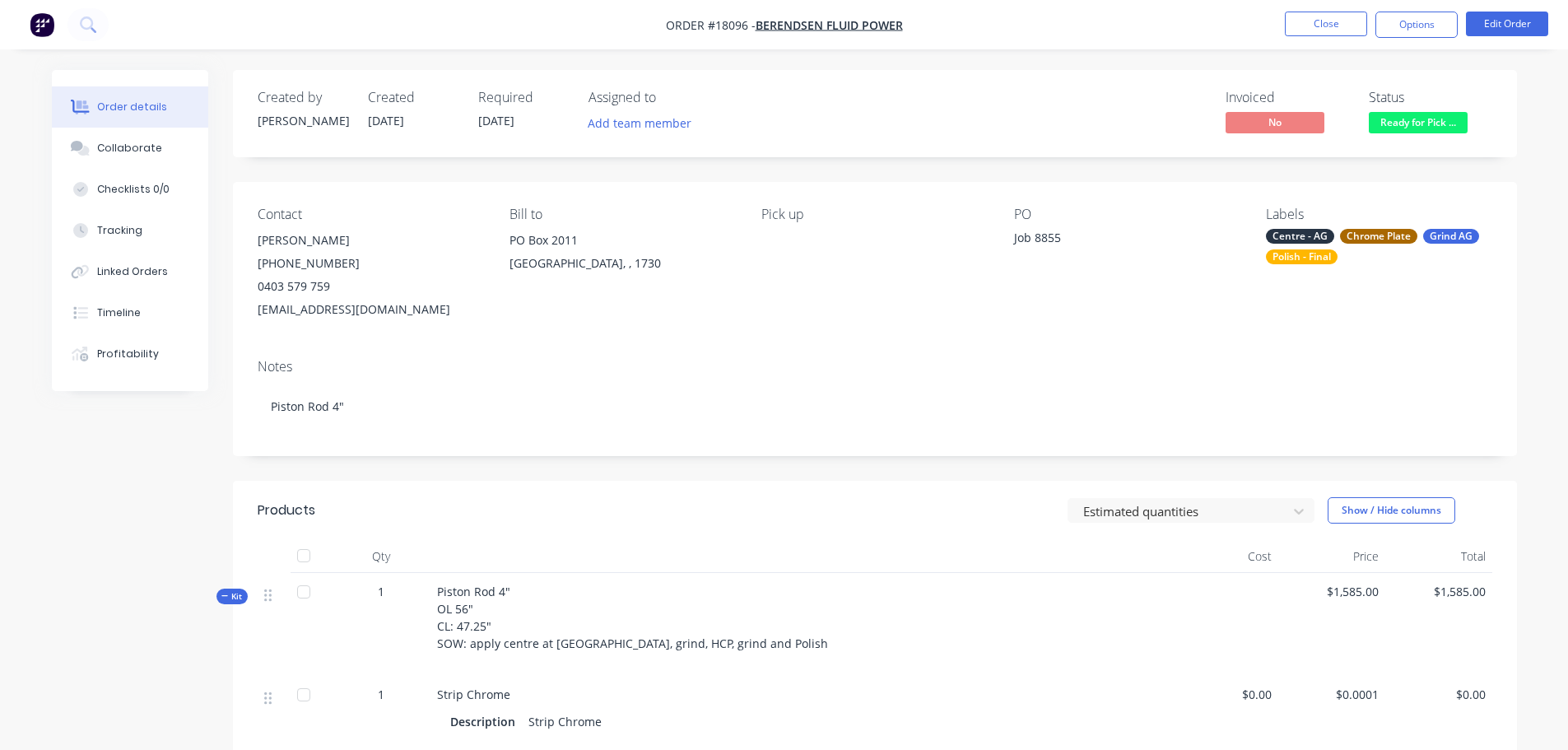
click at [1051, 310] on div "PO Job 8855" at bounding box center [1127, 264] width 226 height 115
click at [1414, 30] on button "Options" at bounding box center [1416, 24] width 82 height 26
click at [1493, 29] on button "Edit Order" at bounding box center [1506, 24] width 82 height 25
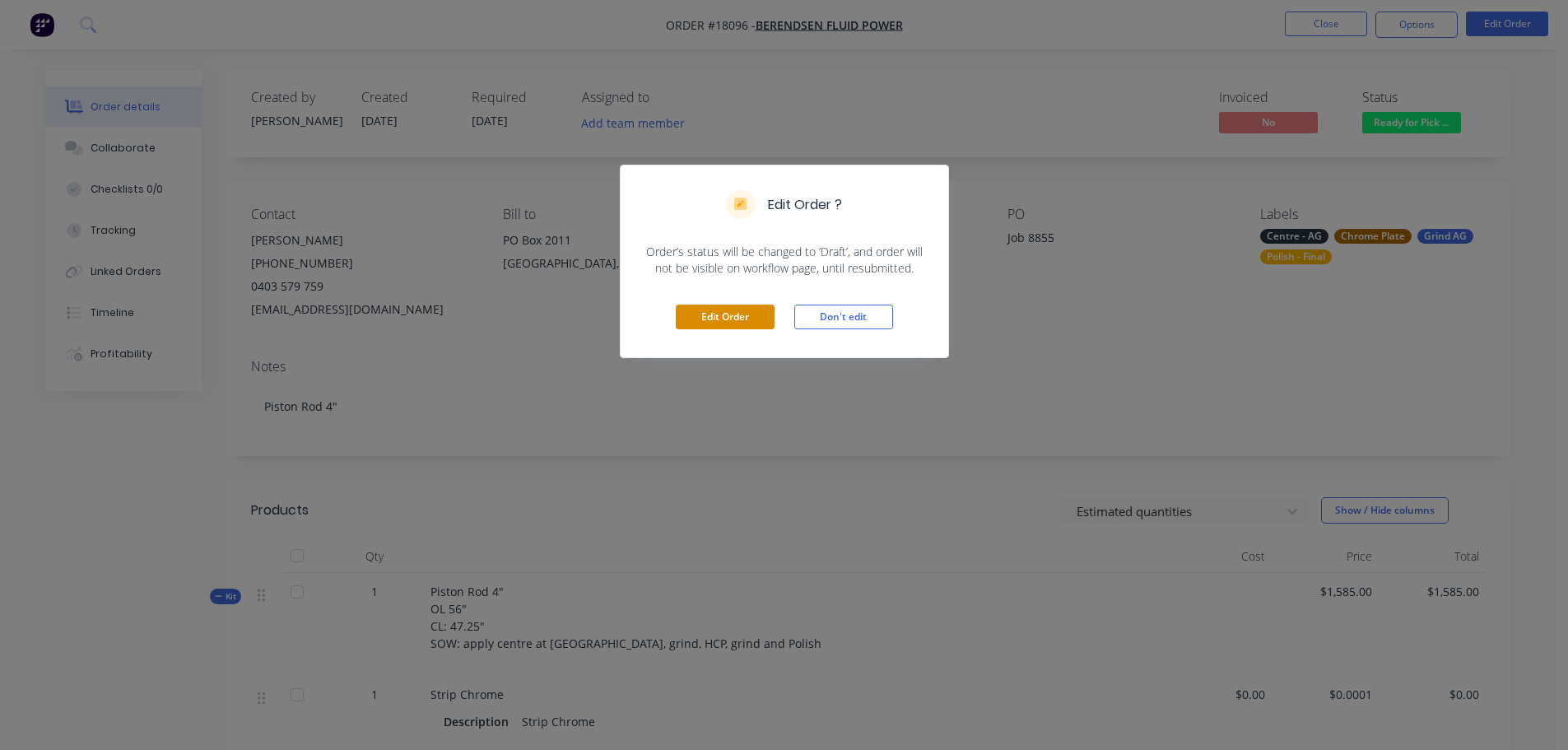
click at [702, 321] on button "Edit Order" at bounding box center [725, 318] width 98 height 25
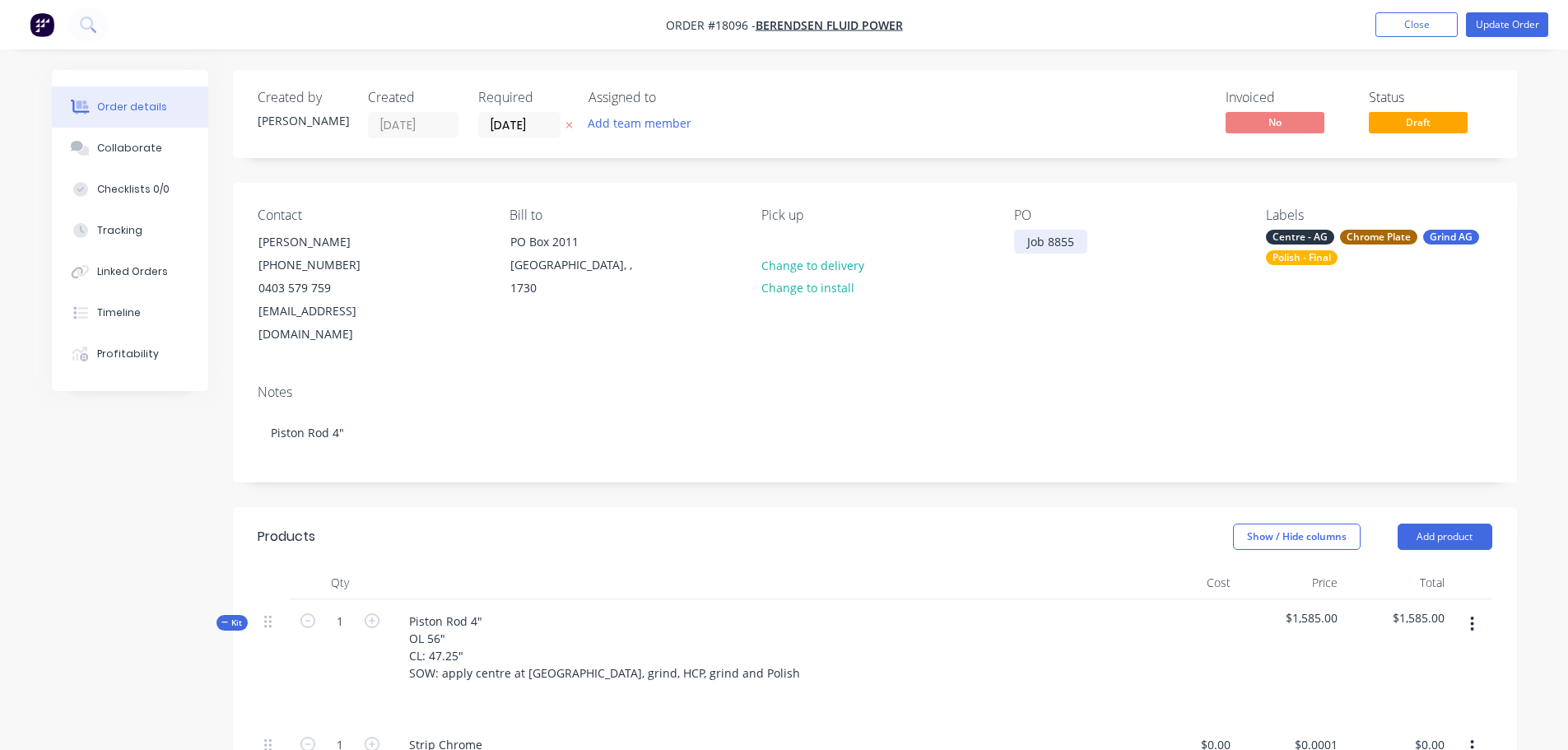
click at [1027, 244] on div "Job 8855" at bounding box center [1051, 241] width 73 height 24
click at [1053, 384] on div "Notes" at bounding box center [874, 392] width 1234 height 15
click at [1503, 25] on button "Update Order" at bounding box center [1506, 25] width 82 height 25
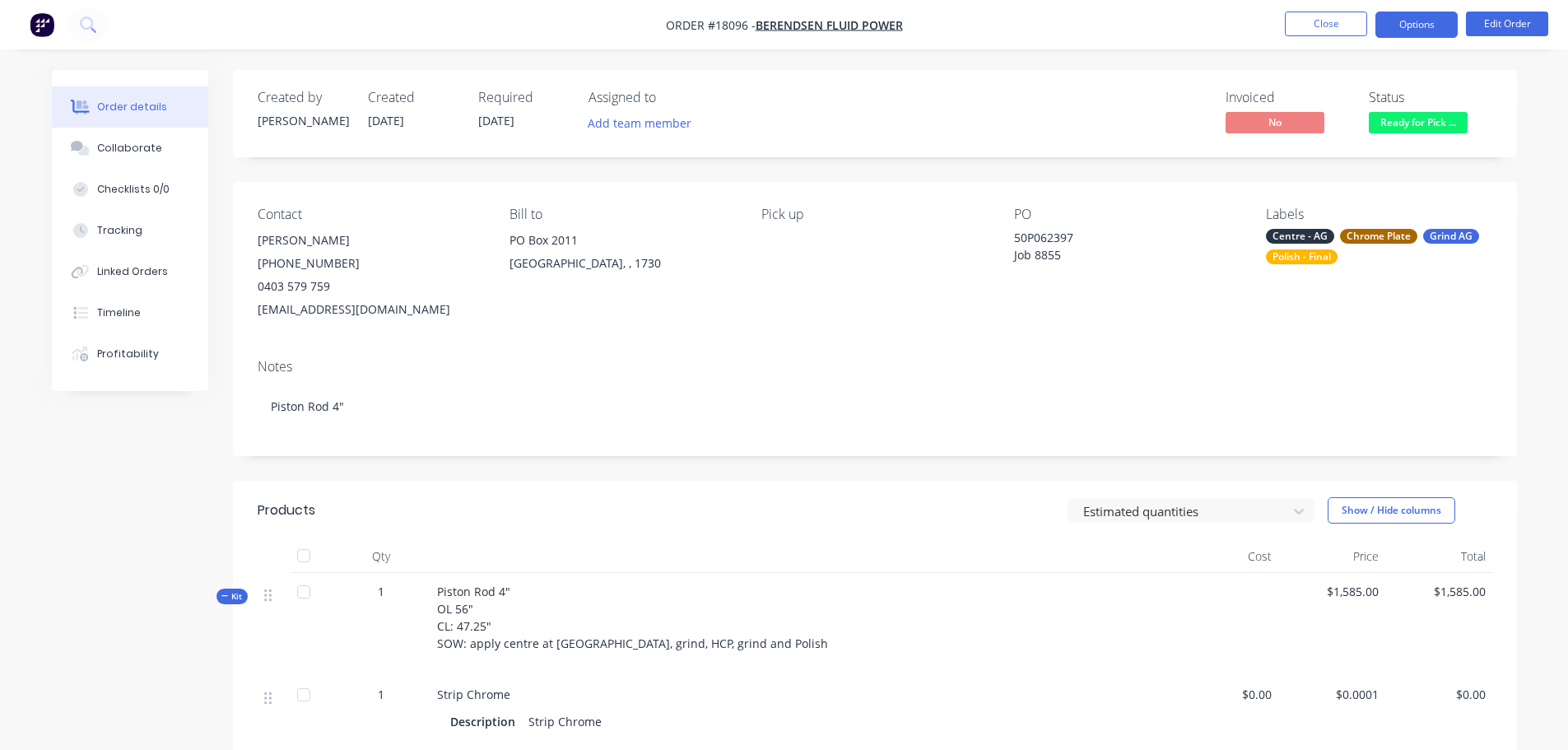
click at [1436, 19] on button "Options" at bounding box center [1416, 24] width 82 height 26
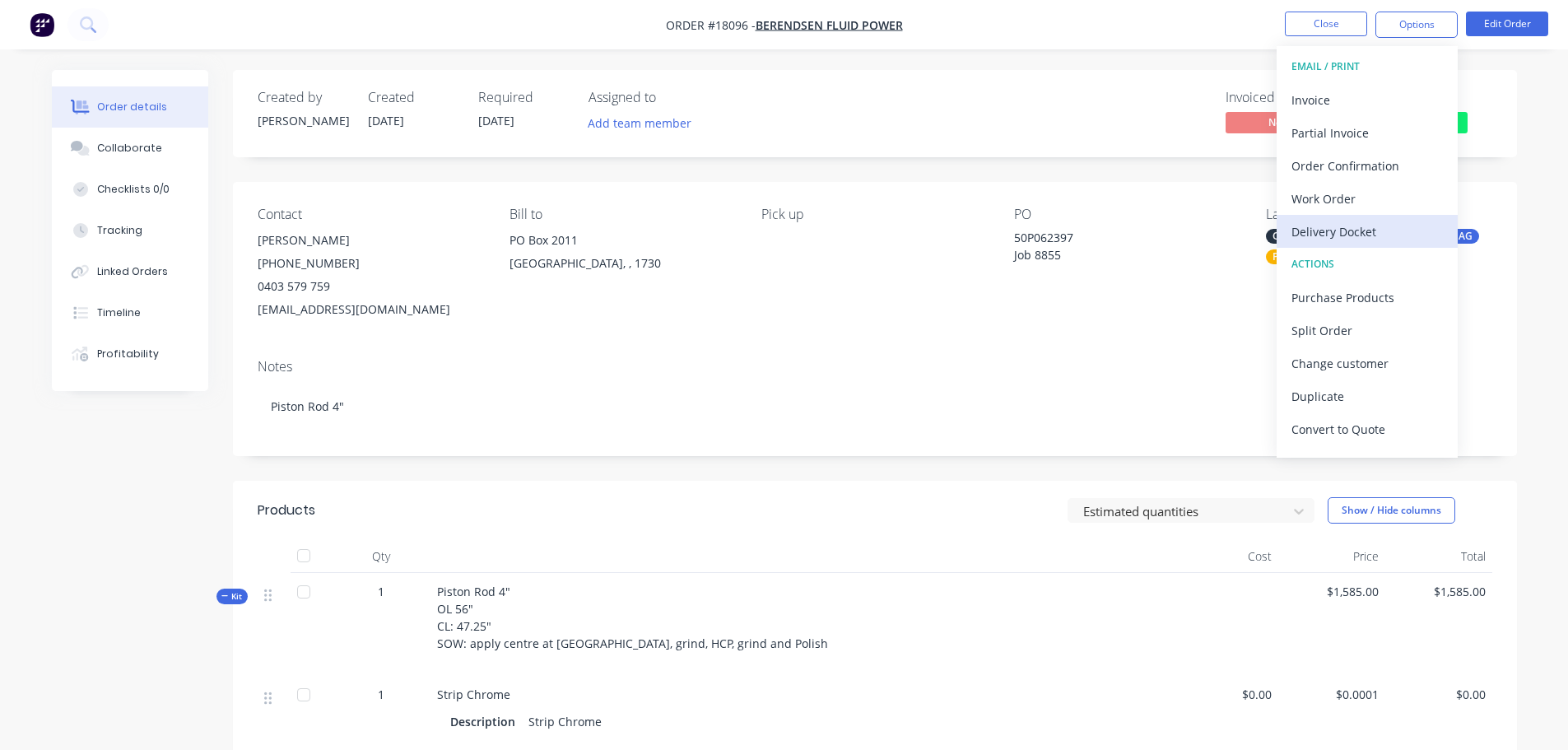
click at [1364, 224] on div "Delivery Docket" at bounding box center [1366, 232] width 151 height 24
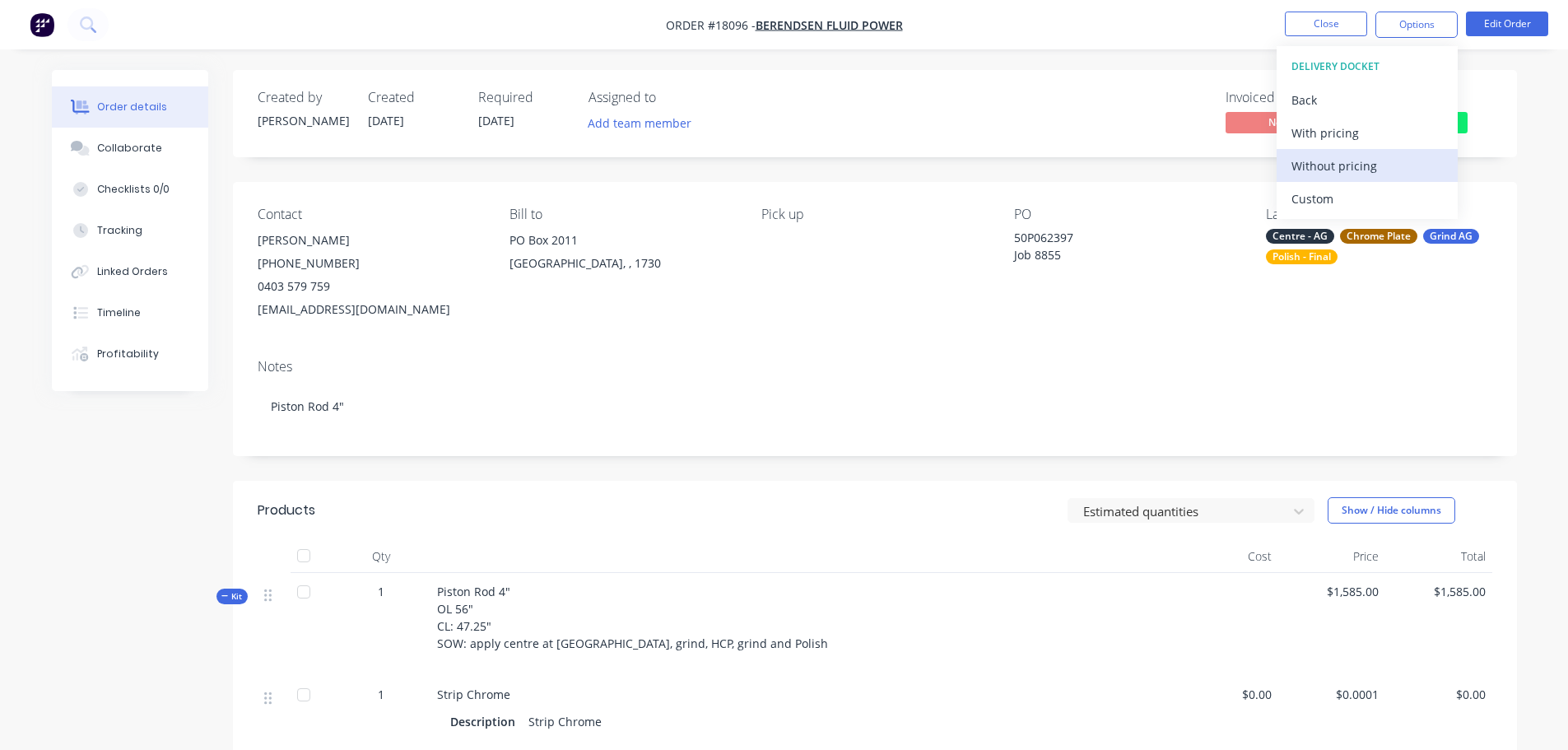
click at [1346, 172] on div "Without pricing" at bounding box center [1366, 166] width 151 height 24
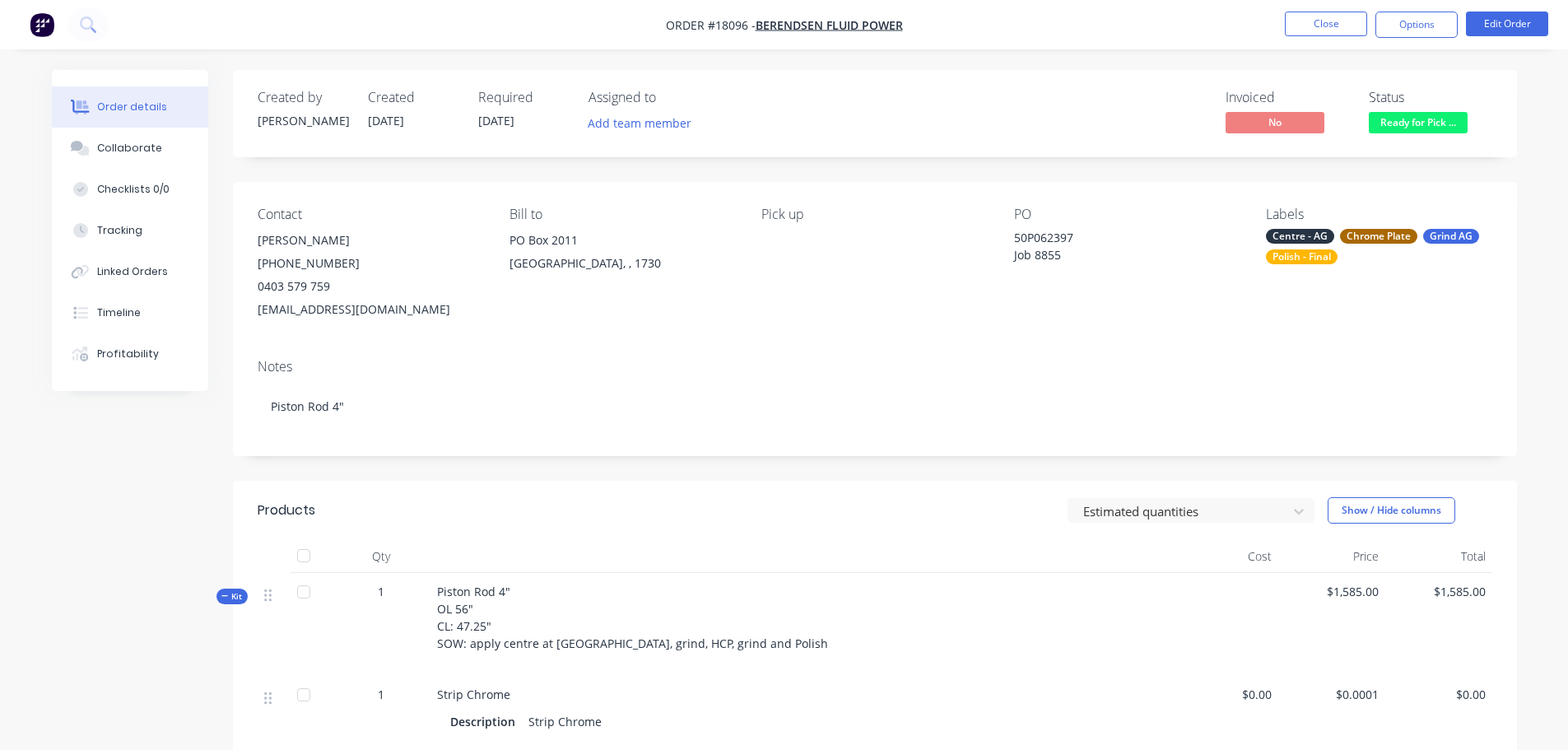
click at [38, 62] on div "Order details Collaborate Checklists 0/0 Tracking Linked Orders Timeline Profit…" at bounding box center [784, 733] width 1568 height 1465
click at [29, 30] on button "button" at bounding box center [42, 24] width 35 height 26
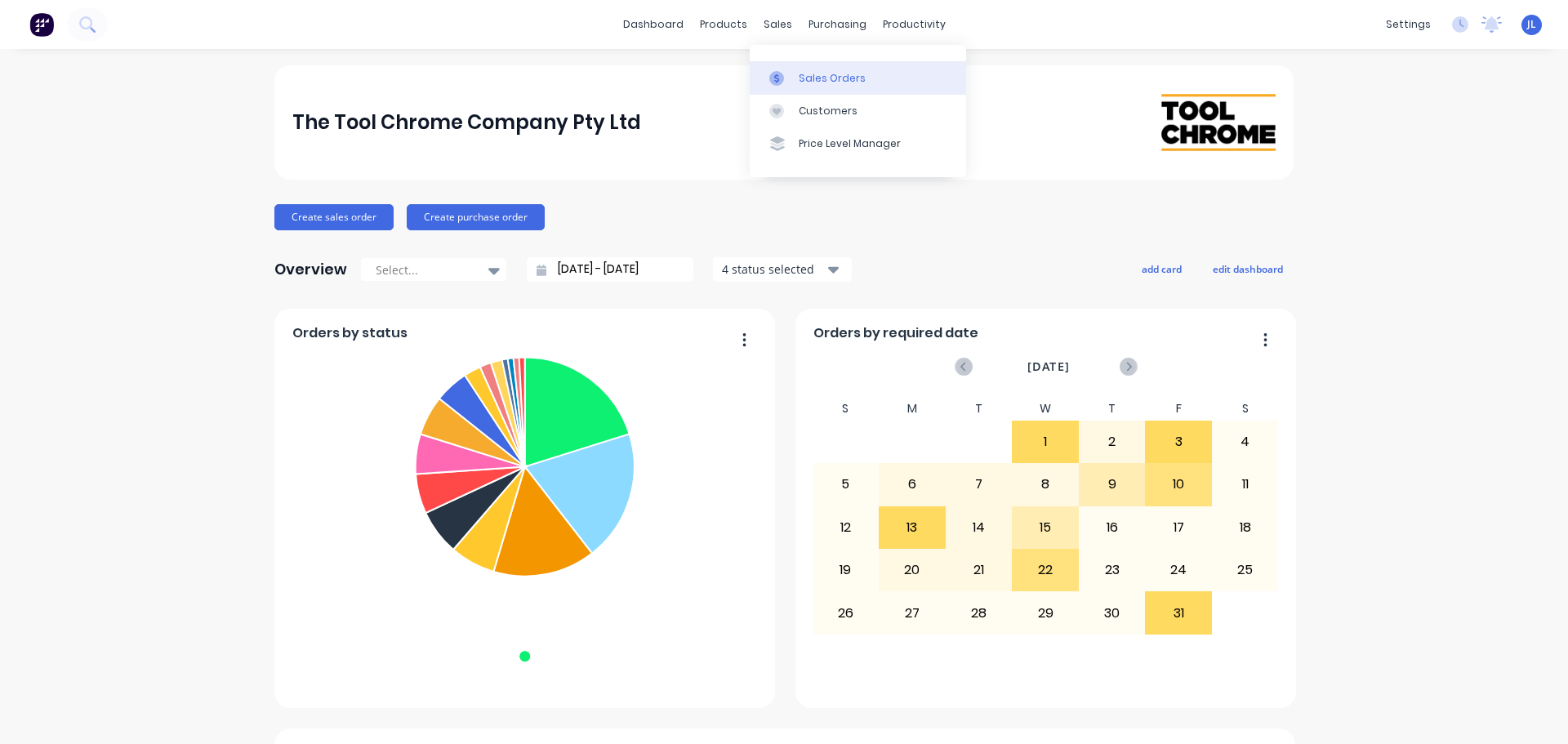
click at [770, 61] on link "Sales Orders" at bounding box center [858, 78] width 216 height 33
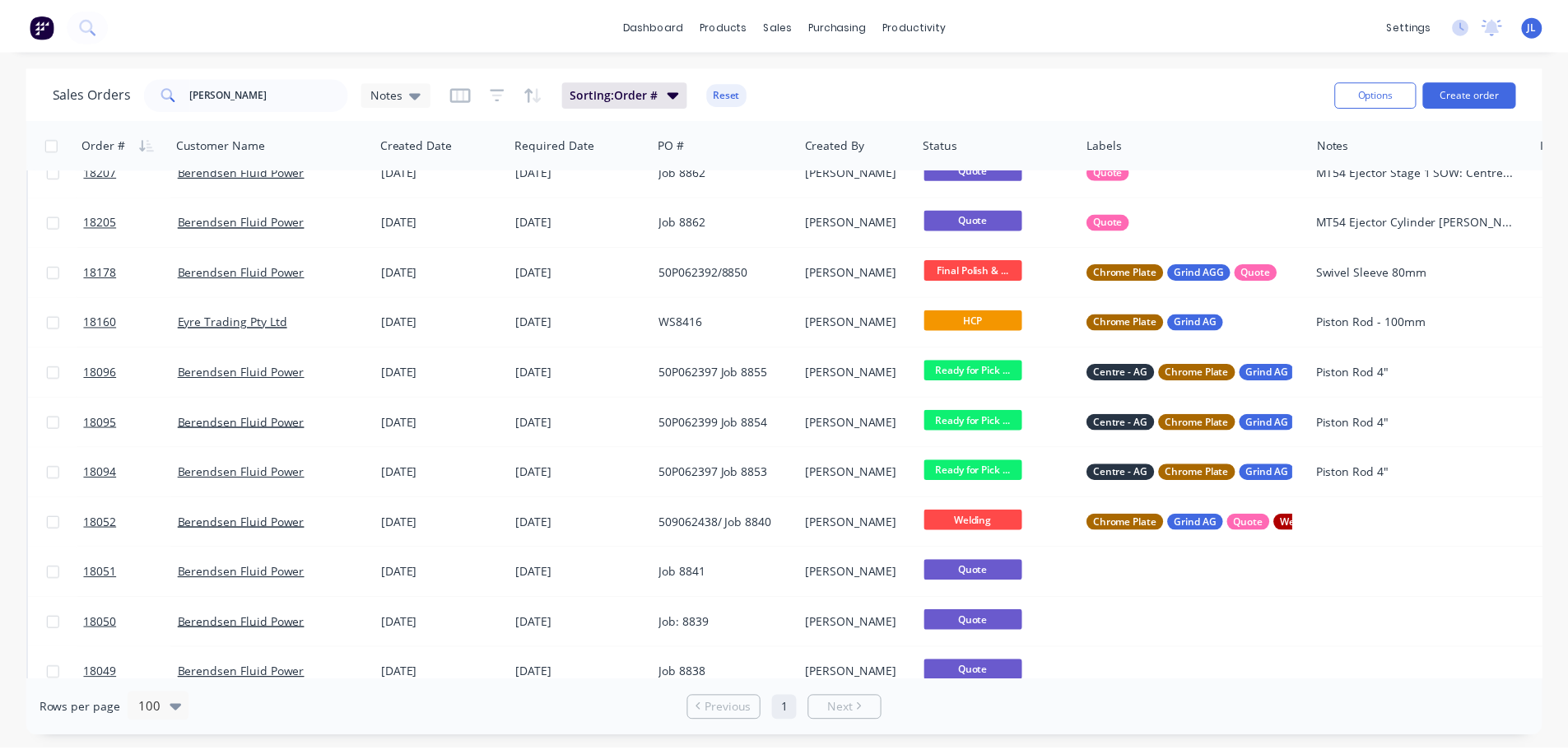
scroll to position [373, 0]
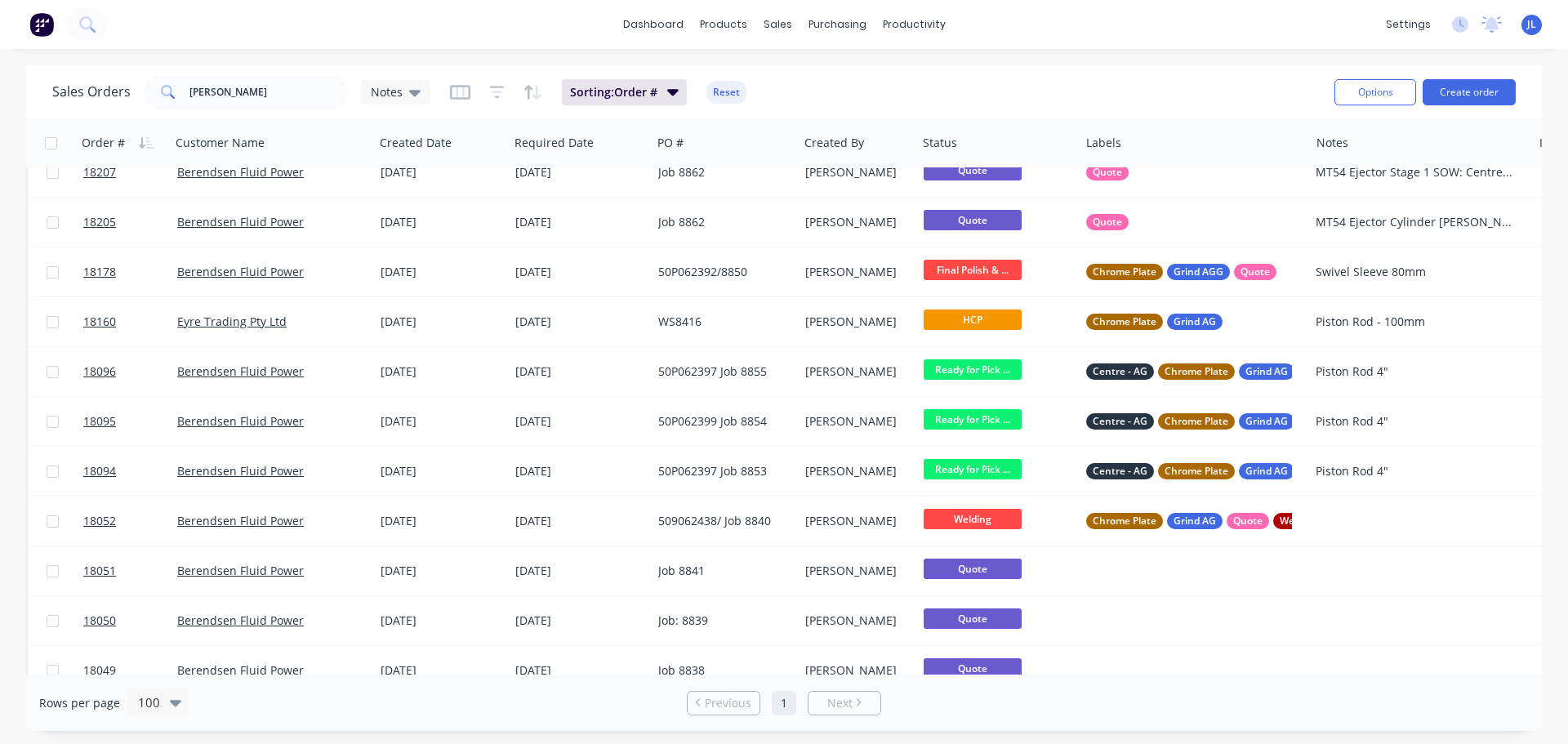
click at [54, 23] on button at bounding box center [42, 25] width 34 height 33
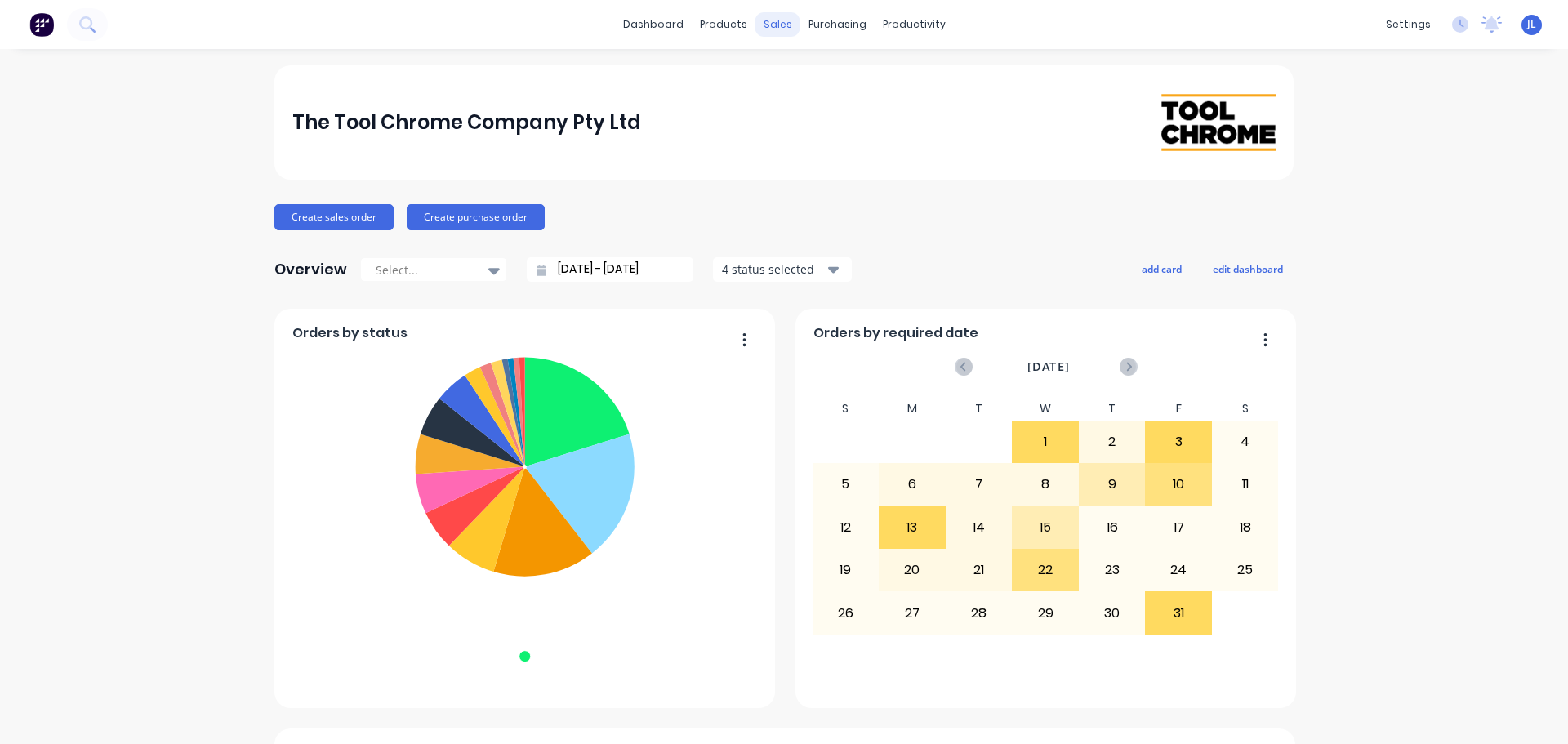
click at [777, 31] on div "sales" at bounding box center [777, 25] width 45 height 25
click at [783, 80] on icon at bounding box center [776, 78] width 14 height 14
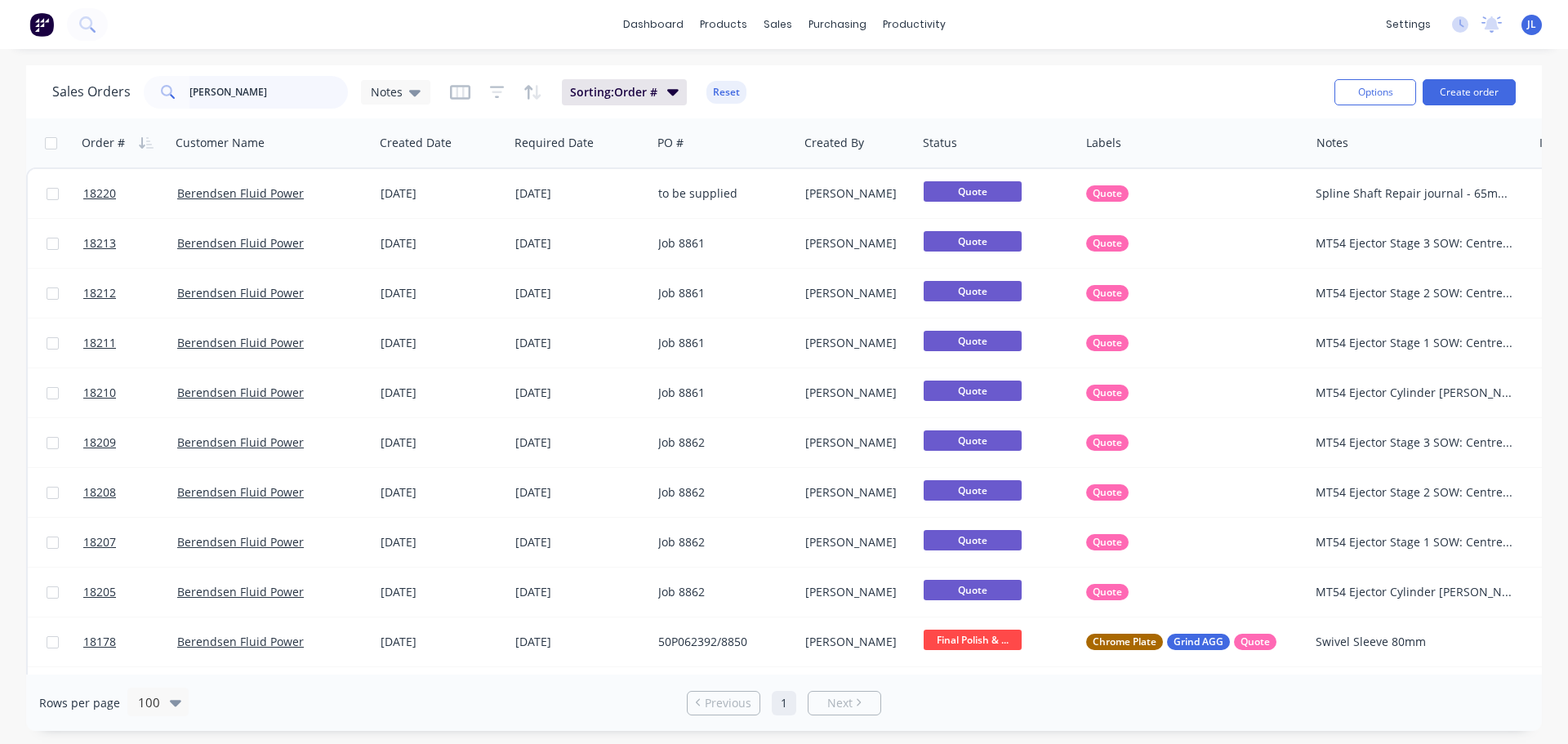
click at [269, 98] on input "berend" at bounding box center [269, 92] width 159 height 33
type input "PMD"
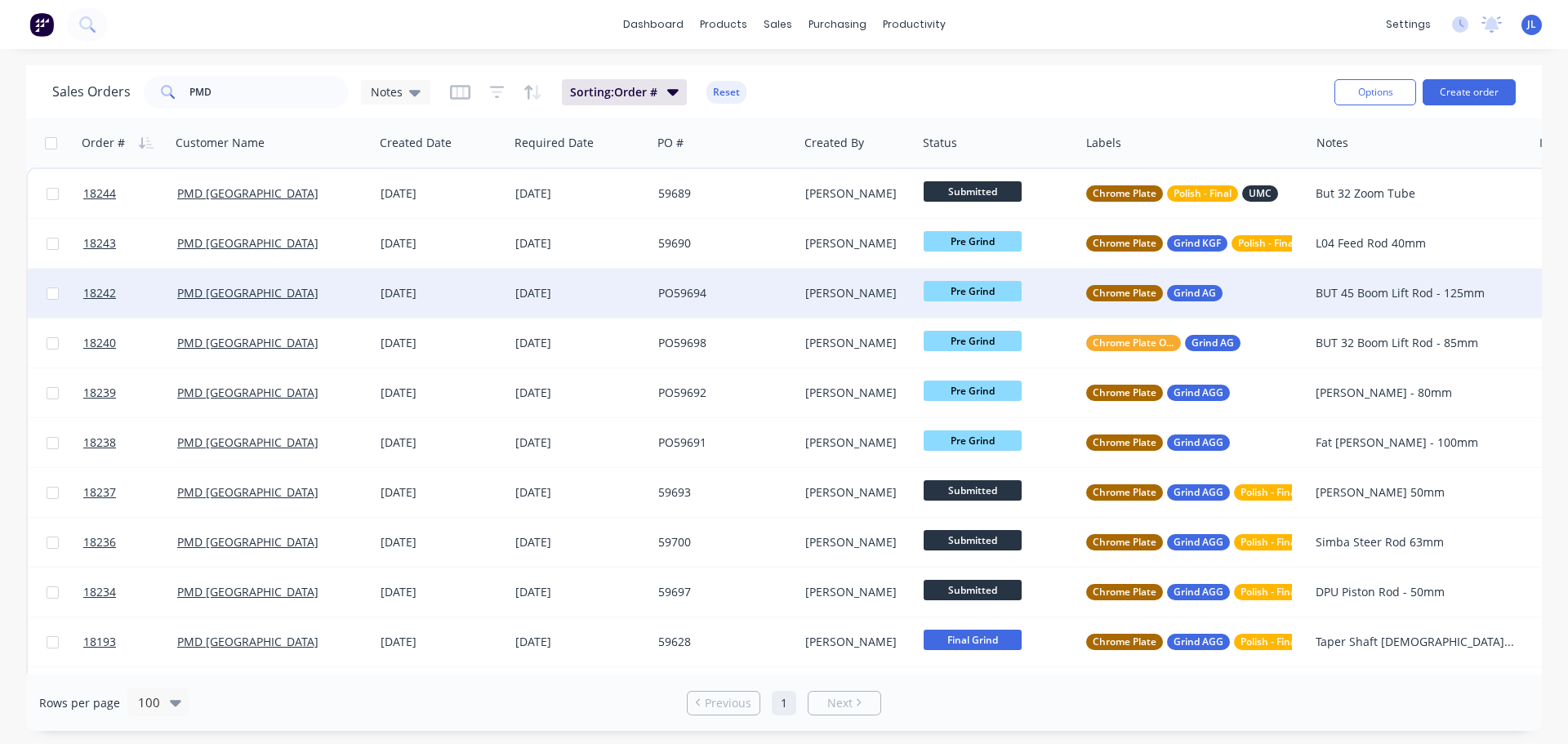
click at [526, 291] on div "[DATE]" at bounding box center [580, 293] width 130 height 16
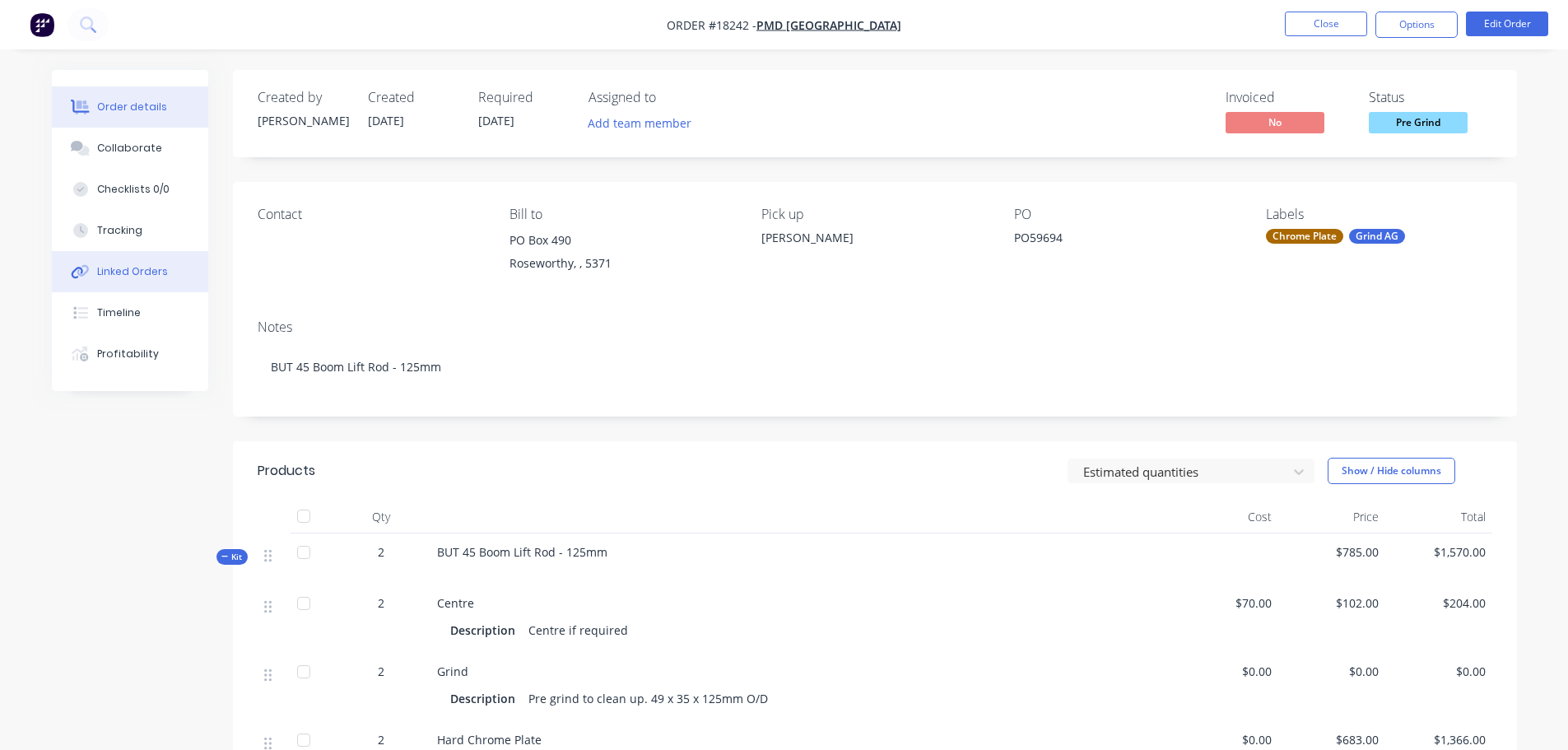
click at [131, 280] on button "Linked Orders" at bounding box center [130, 271] width 156 height 42
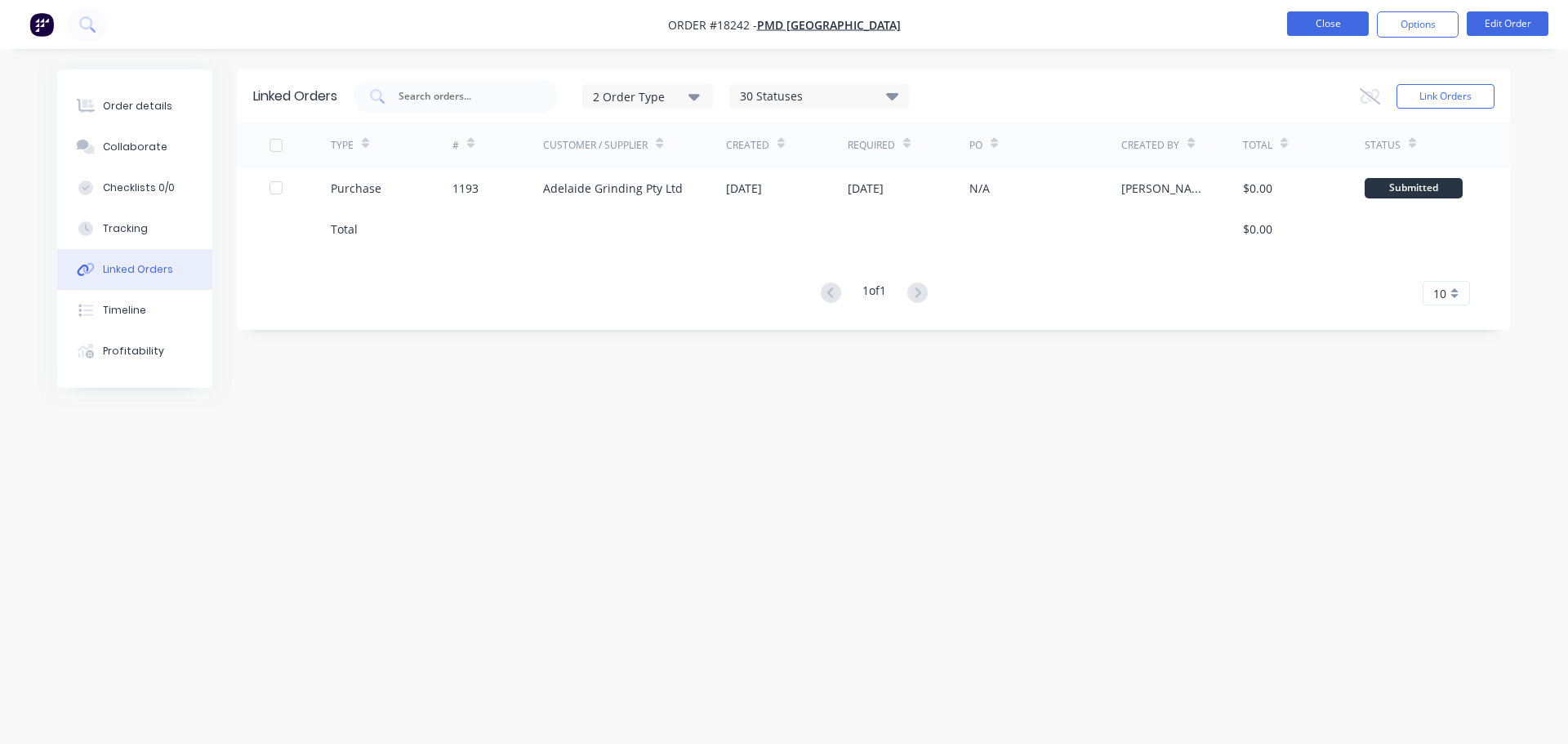
click at [1313, 28] on button "Close" at bounding box center [1327, 24] width 81 height 25
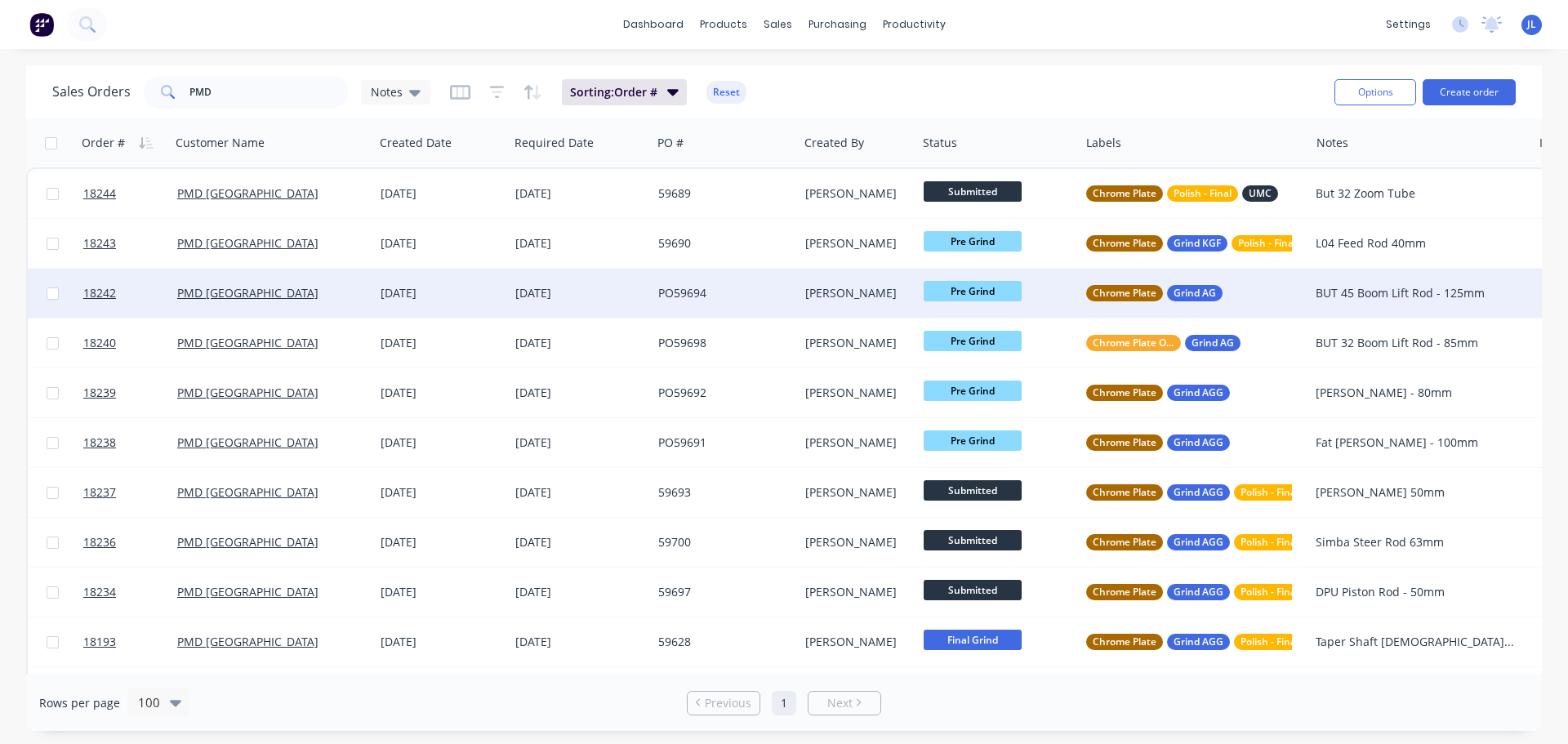
click at [728, 282] on div "PO59694" at bounding box center [725, 293] width 146 height 49
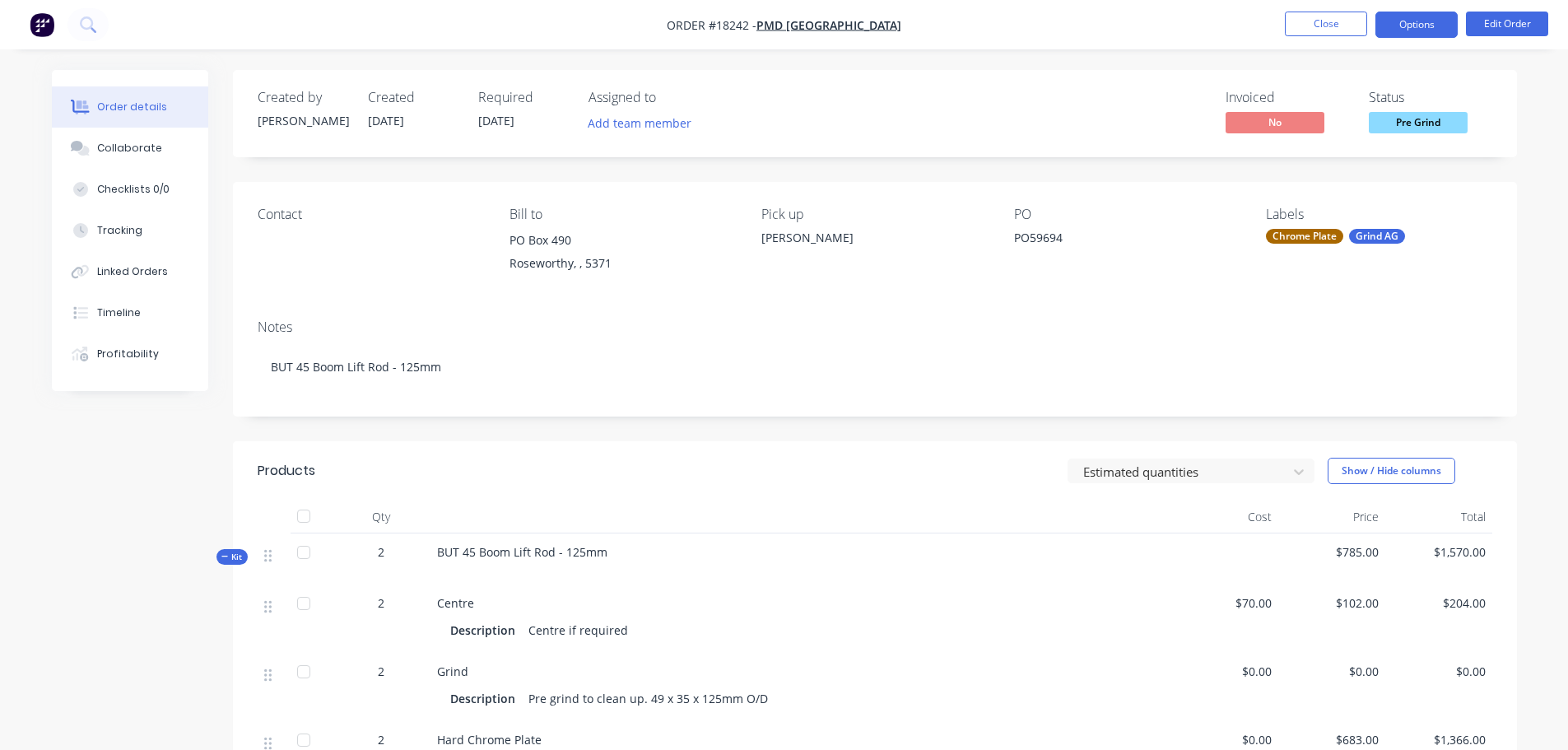
click at [1410, 19] on button "Options" at bounding box center [1416, 24] width 82 height 26
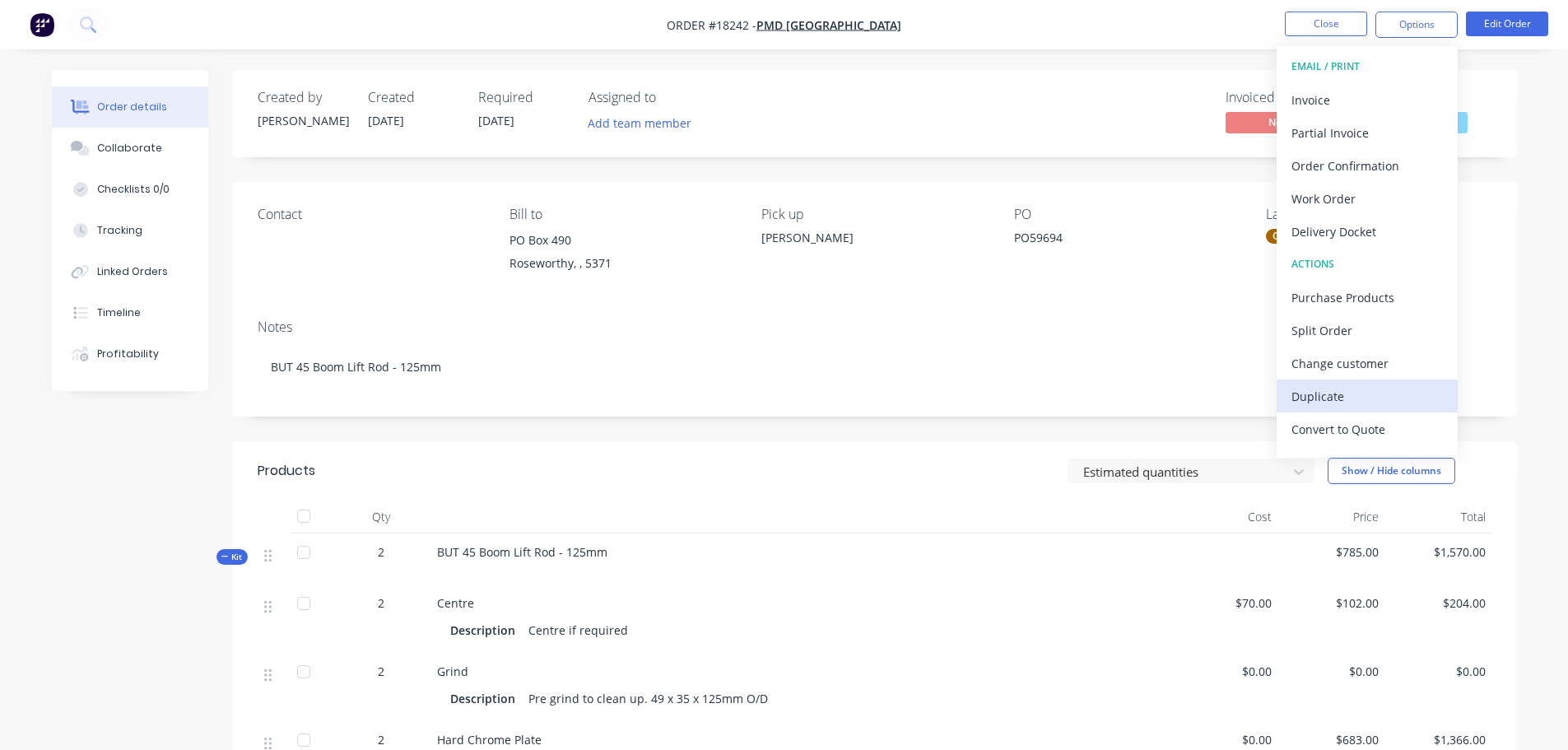
click at [1341, 390] on div "Duplicate" at bounding box center [1366, 396] width 151 height 24
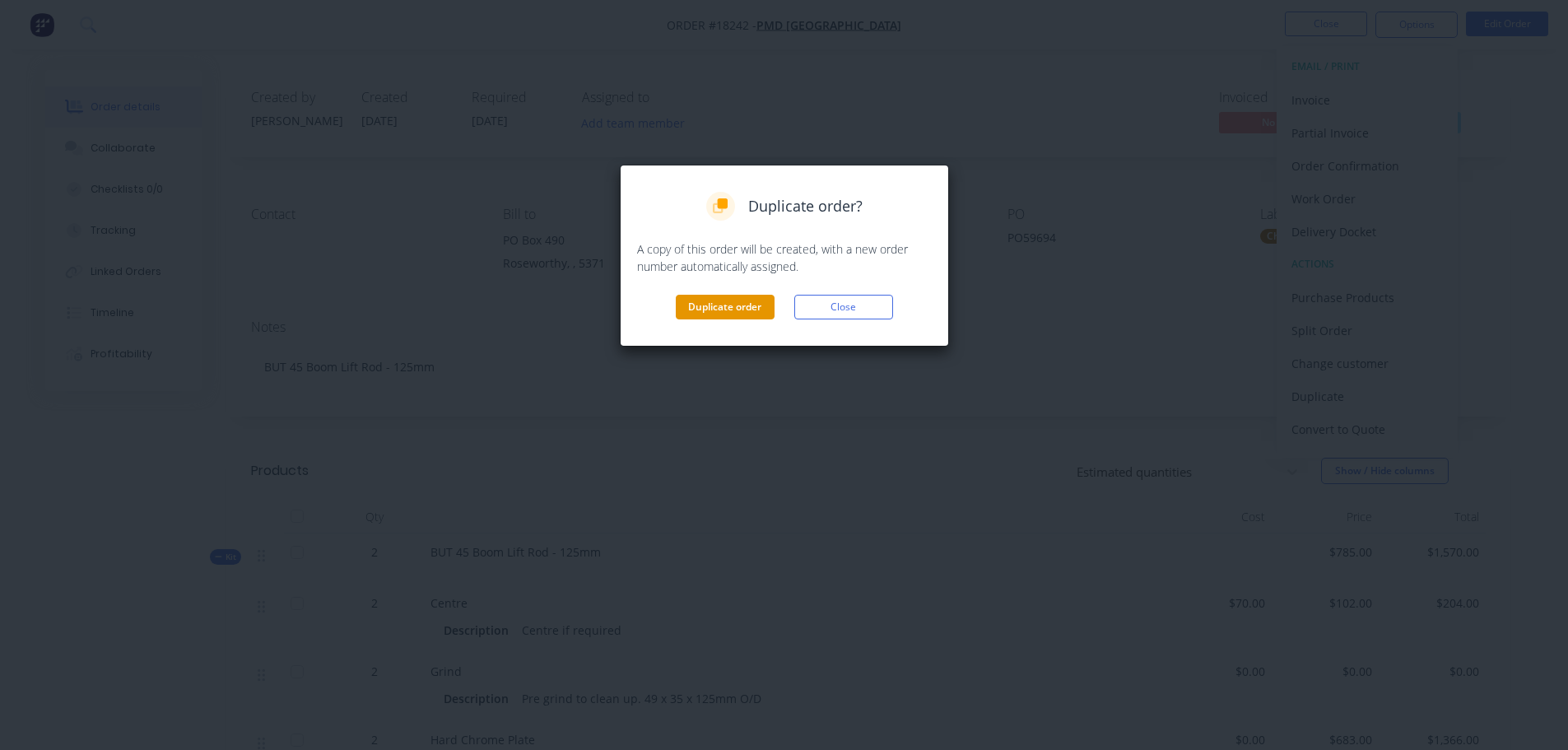
click at [739, 300] on button "Duplicate order" at bounding box center [725, 307] width 98 height 25
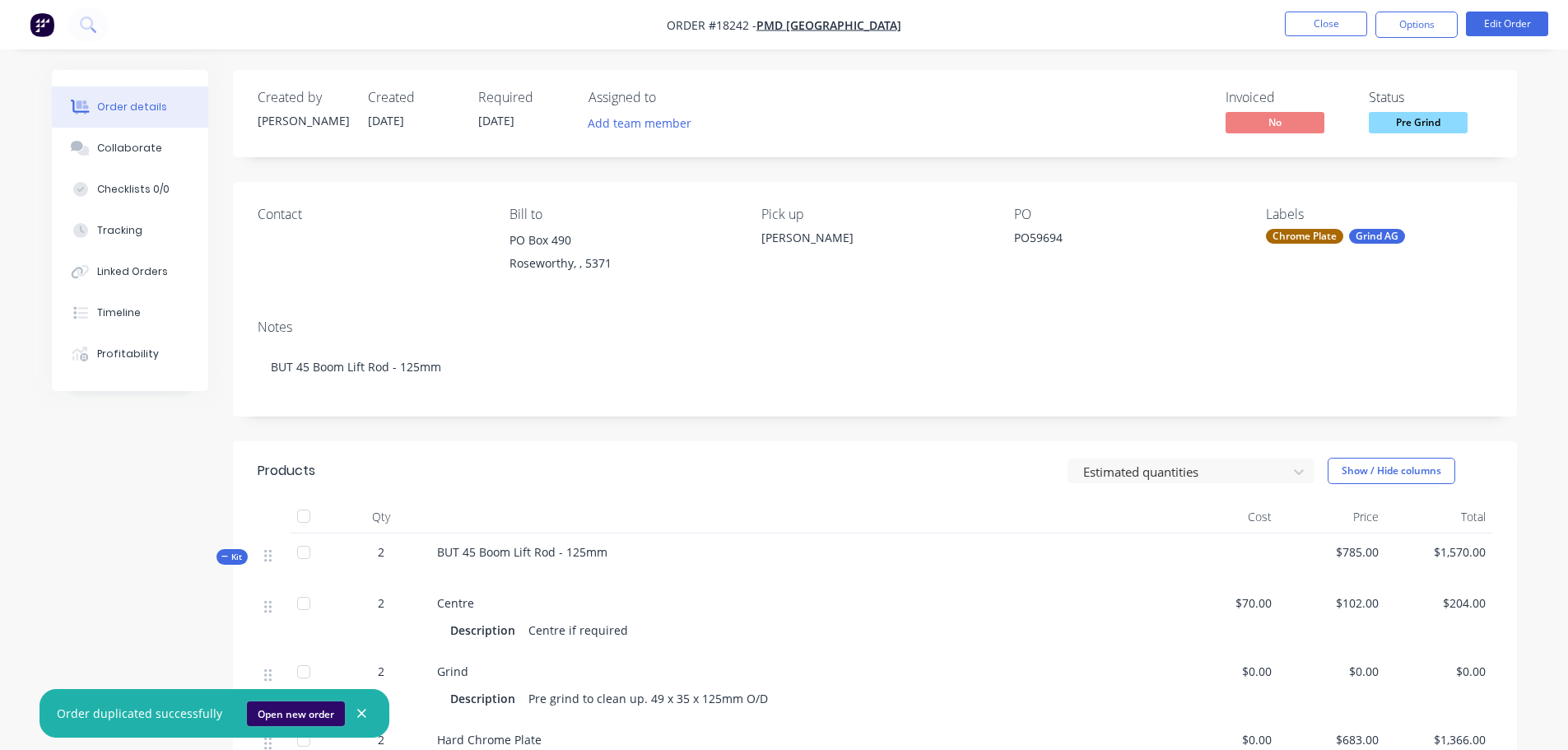
click at [288, 711] on button "Open new order" at bounding box center [296, 714] width 98 height 25
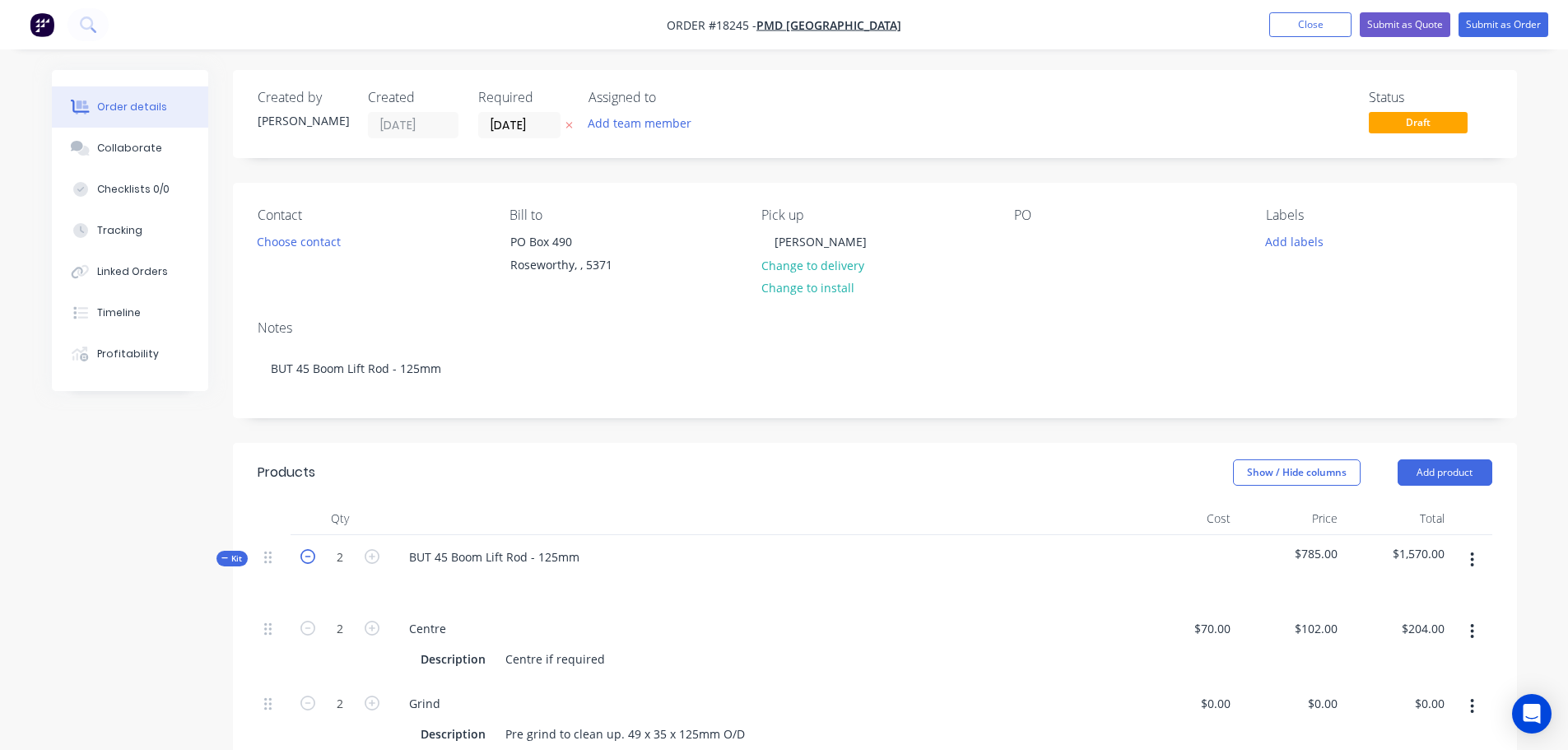
click at [300, 563] on icon "button" at bounding box center [307, 556] width 14 height 14
type input "1"
type input "$102.00"
type input "1"
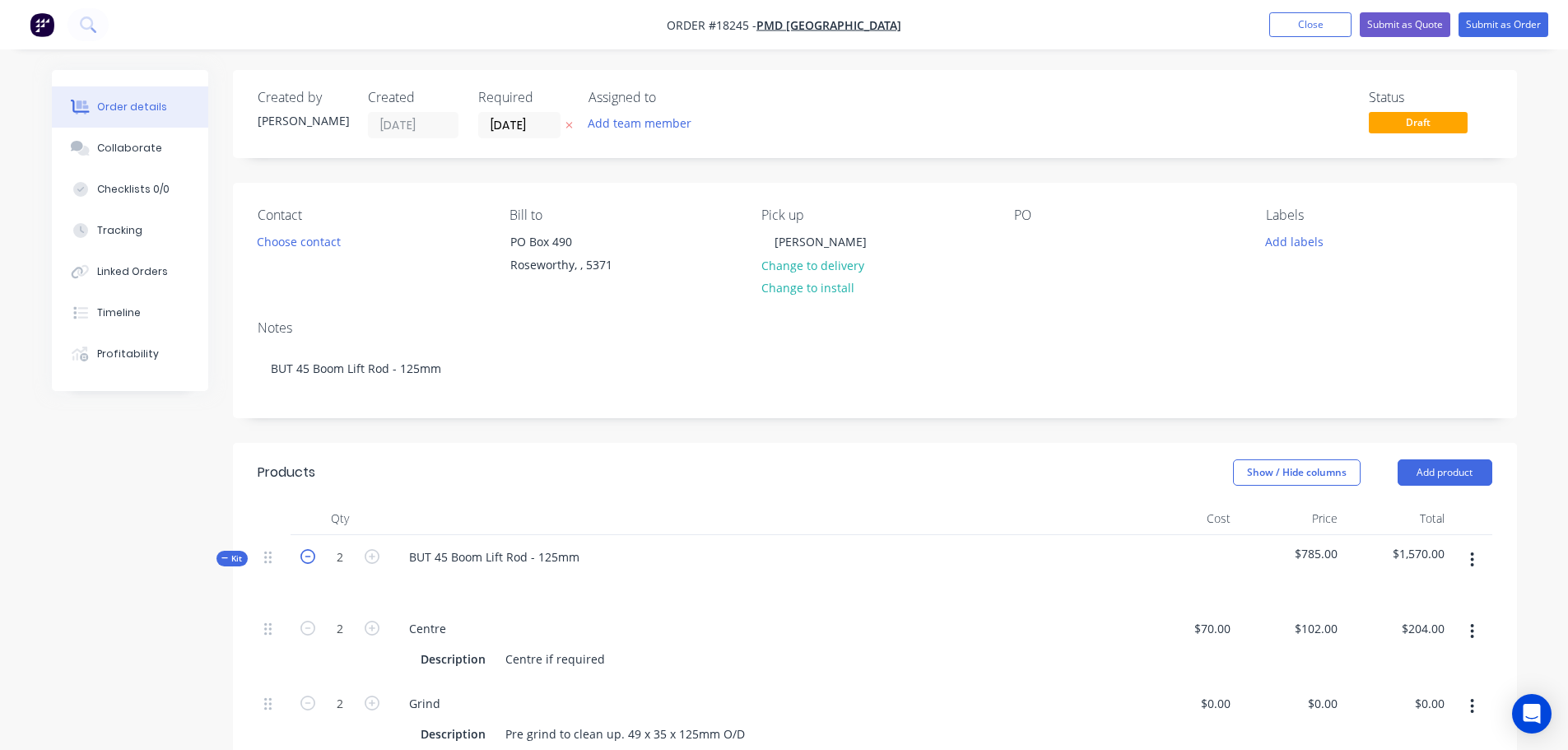
type input "1"
type input "$683.00"
type input "1"
click at [1025, 236] on div at bounding box center [1027, 241] width 26 height 24
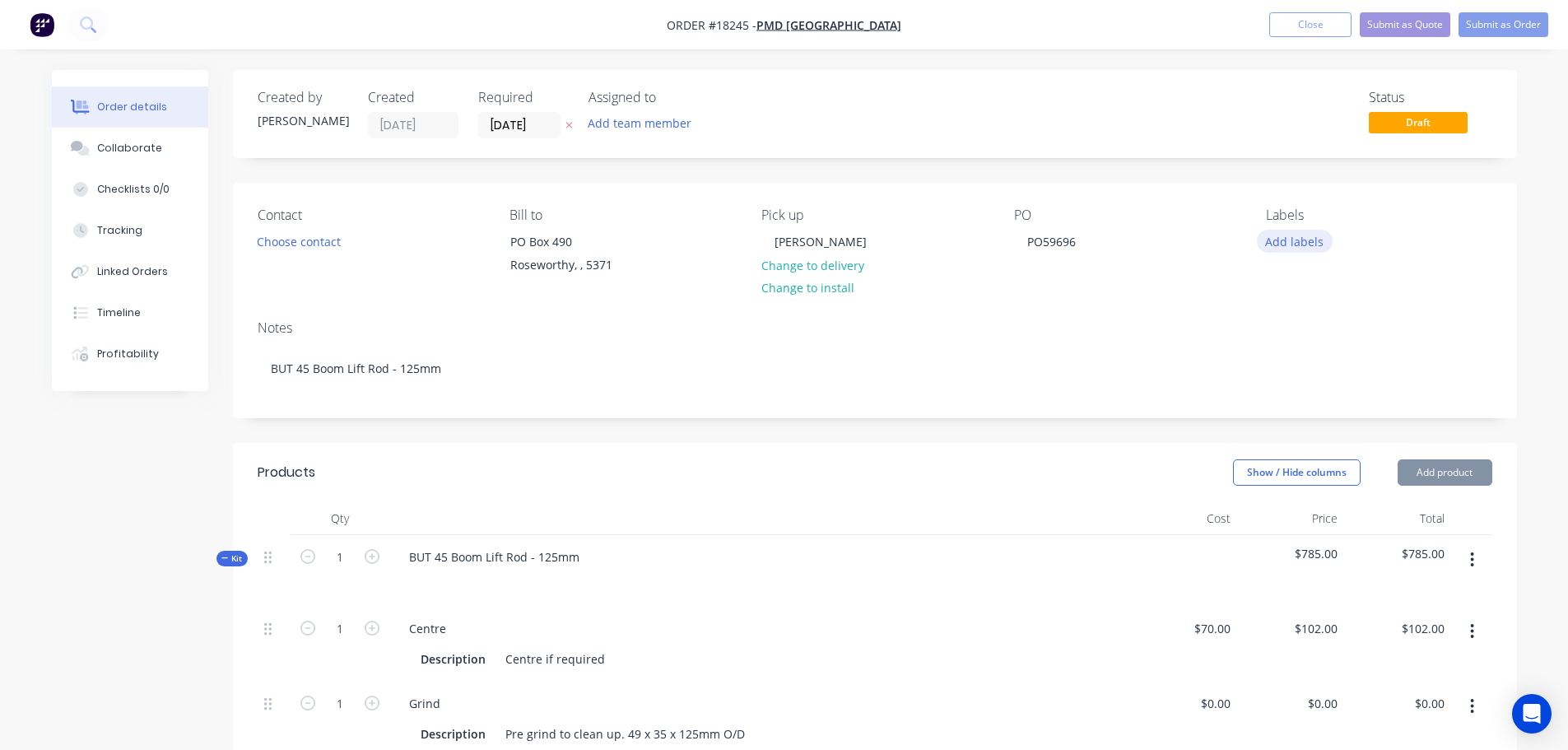
click at [1285, 246] on button "Add labels" at bounding box center [1294, 240] width 75 height 22
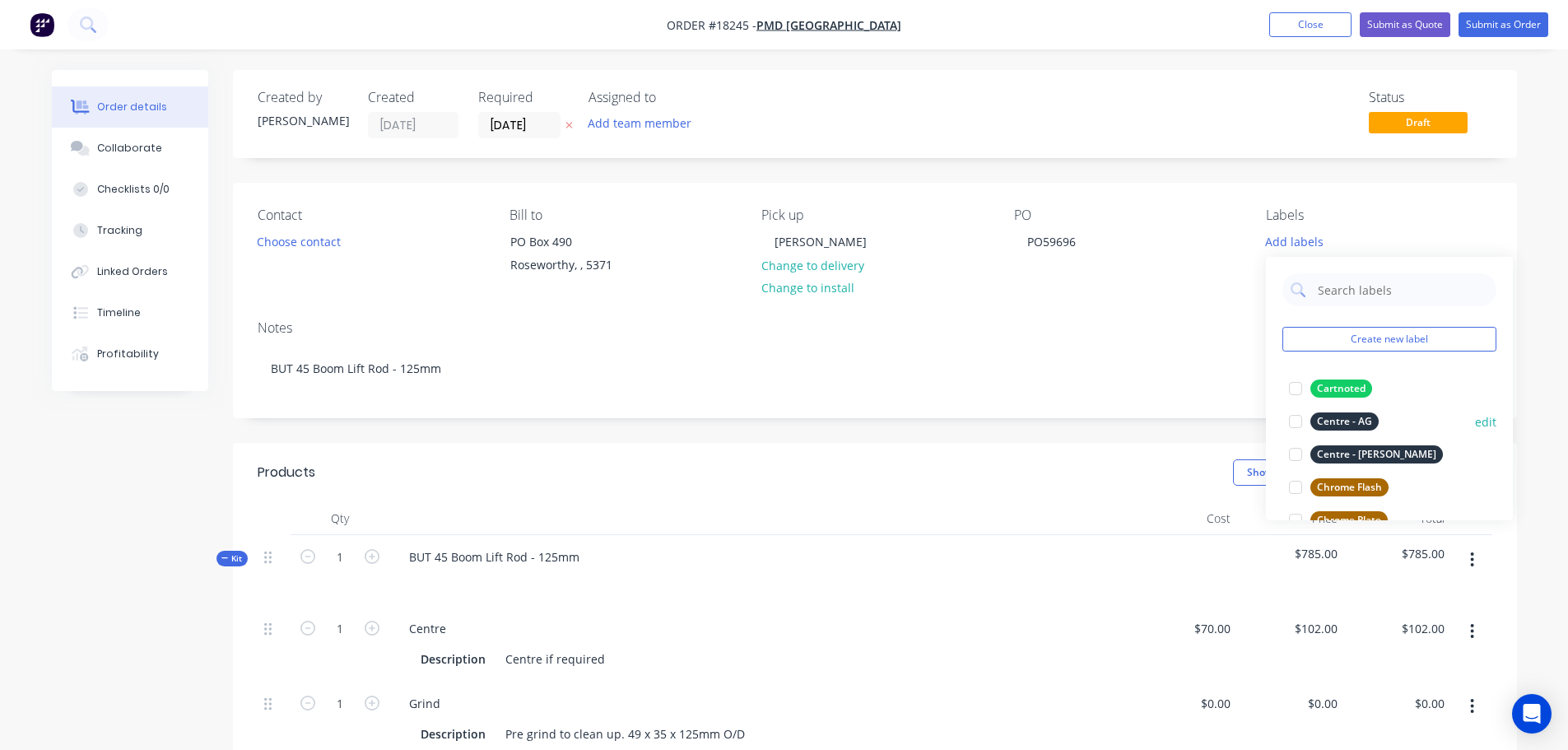
scroll to position [82, 0]
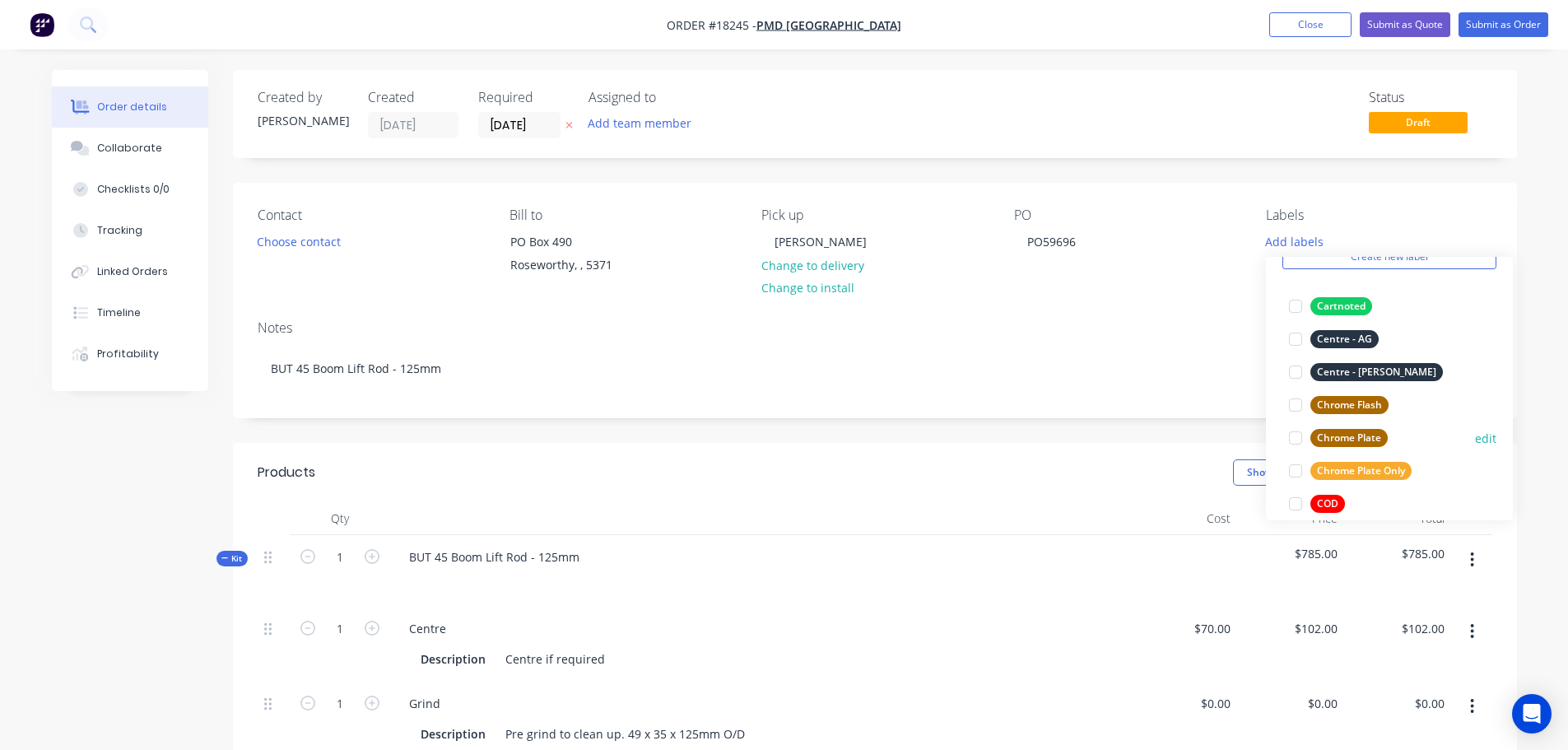
click at [1300, 434] on div at bounding box center [1296, 438] width 33 height 33
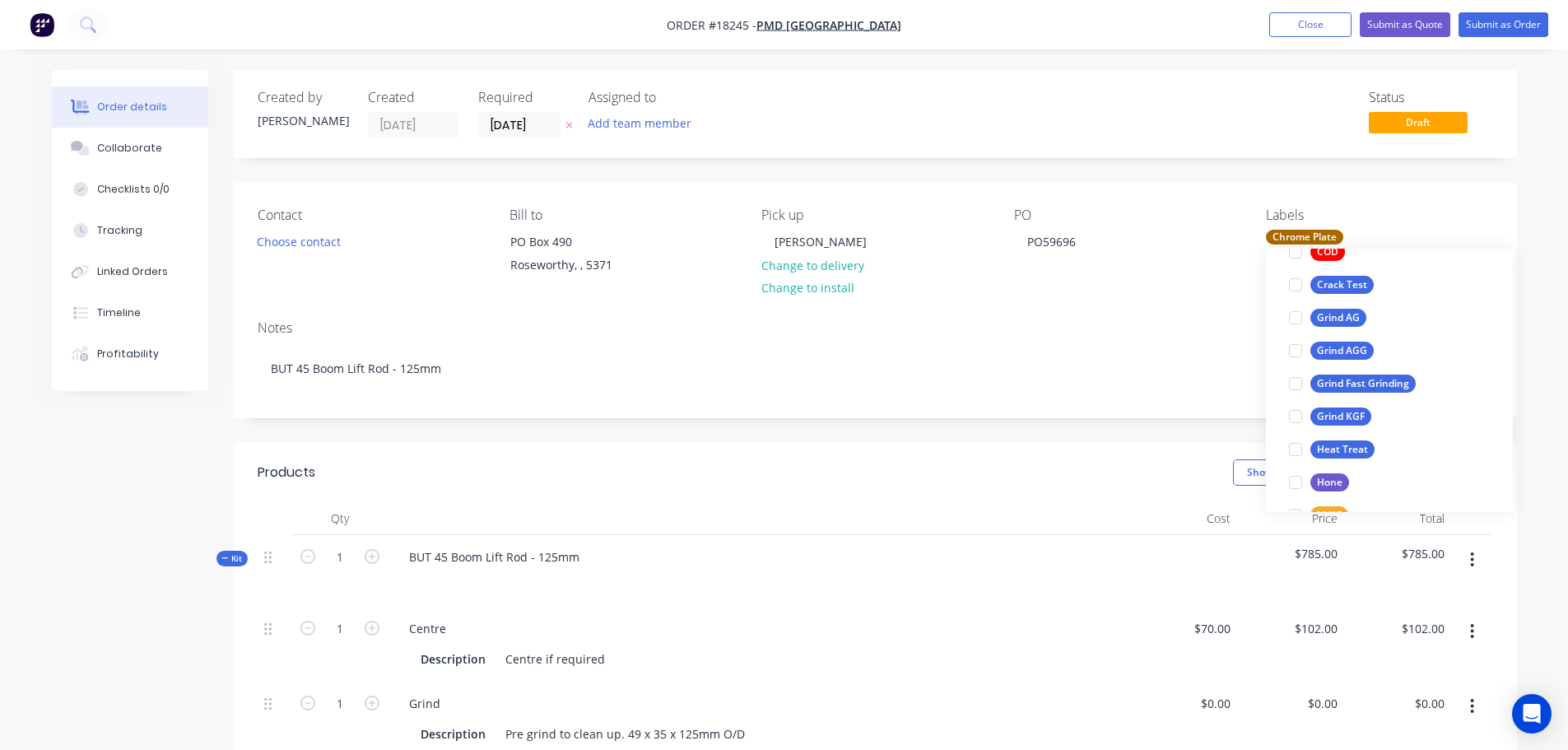
scroll to position [329, 0]
click at [1295, 313] on div at bounding box center [1296, 315] width 33 height 33
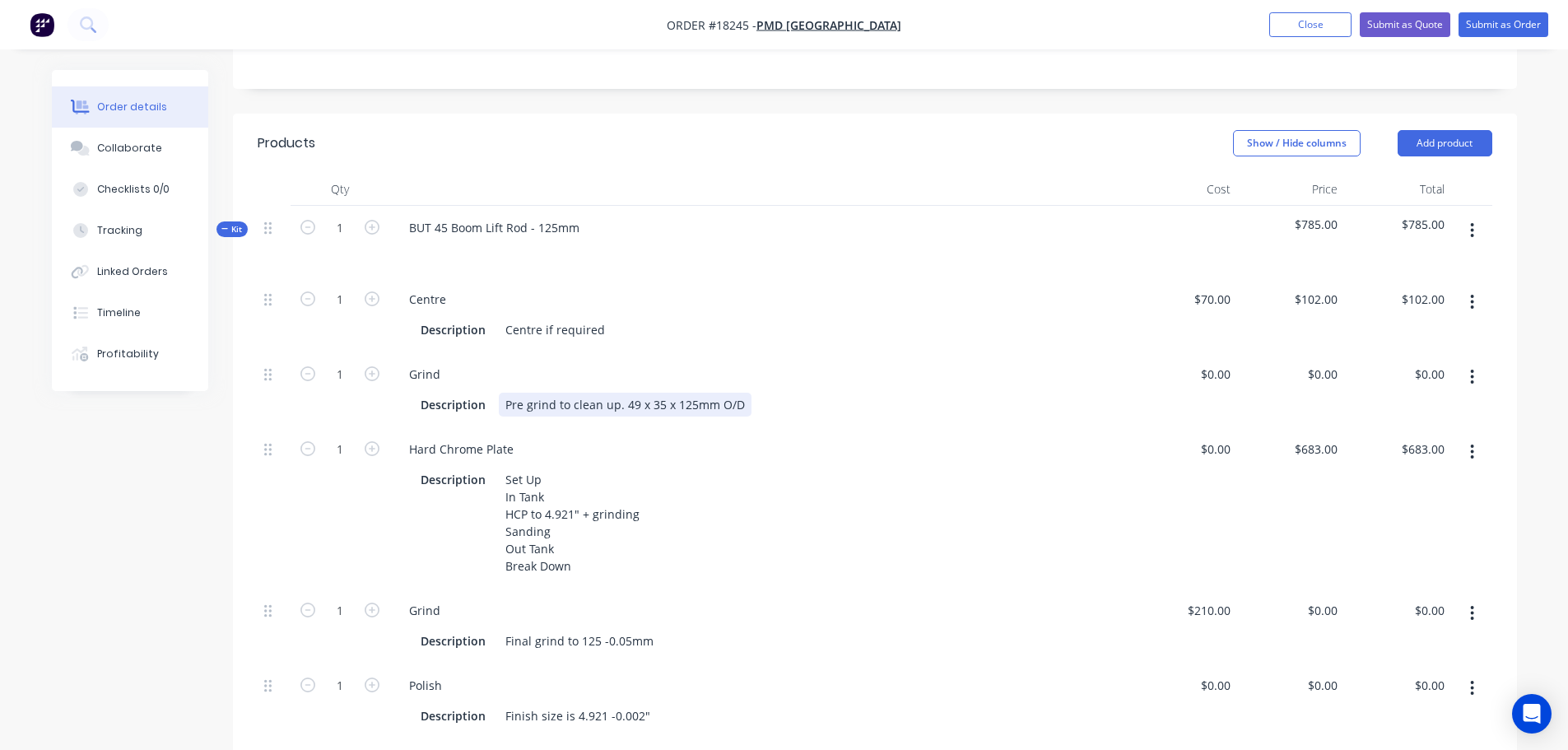
click at [631, 410] on div "Pre grind to clean up. 49 x 35 x 125mm O/D" at bounding box center [625, 404] width 253 height 24
click at [653, 403] on div "Pre grind to clean up. 46 x 35 x 125mm O/D" at bounding box center [625, 404] width 253 height 24
click at [747, 321] on div "Description Centre if required" at bounding box center [756, 329] width 685 height 24
click at [1116, 97] on div "Created by Jarred Created 02/10/25 Required 02/10/25 Assigned to Add team membe…" at bounding box center [874, 481] width 1284 height 1481
click at [1503, 35] on button "Submit as Order" at bounding box center [1502, 25] width 90 height 25
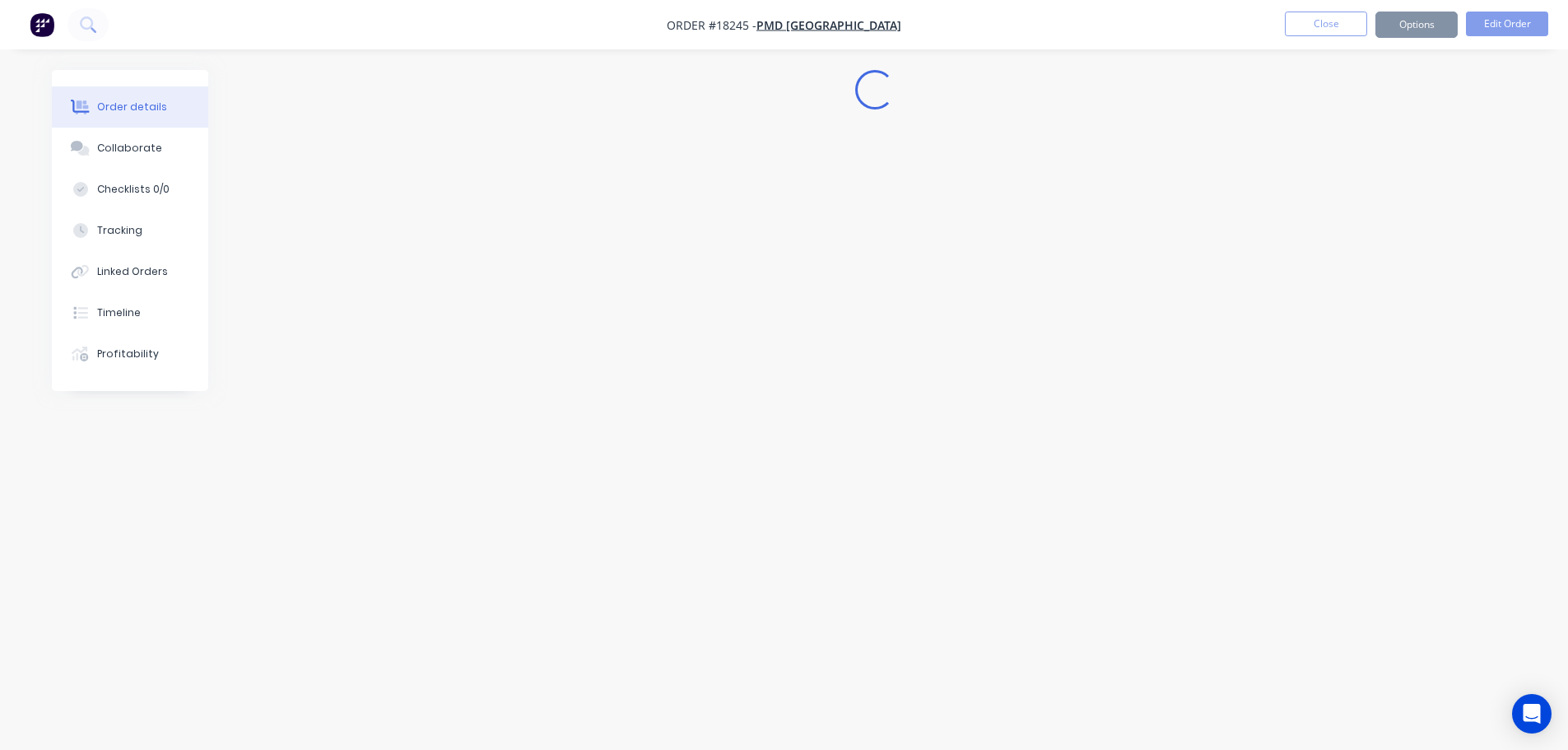
scroll to position [0, 0]
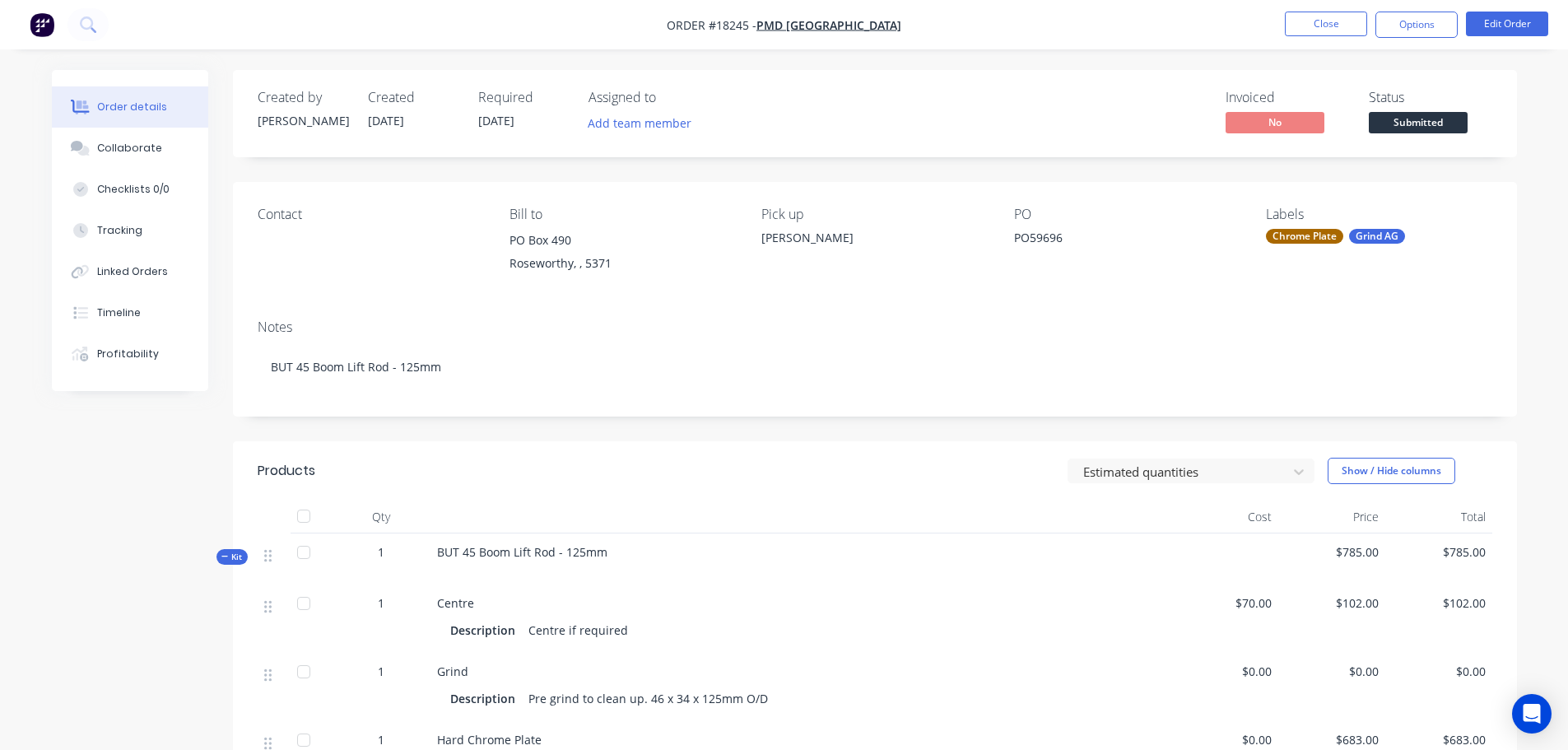
click at [1417, 110] on div "Status Submitted" at bounding box center [1431, 113] width 124 height 47
click at [1418, 121] on span "Submitted" at bounding box center [1418, 122] width 98 height 20
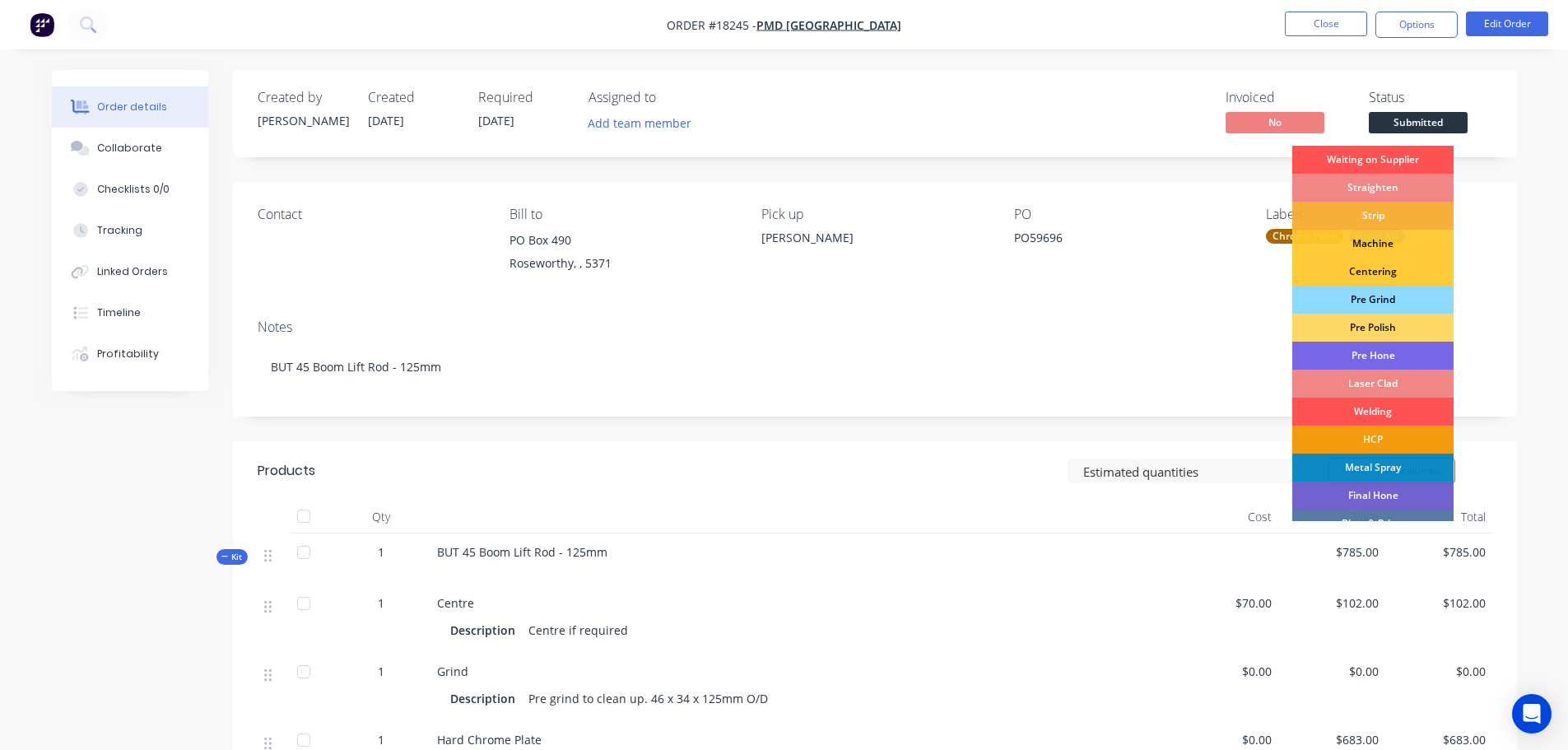
click at [1377, 305] on div "Pre Grind" at bounding box center [1372, 299] width 161 height 28
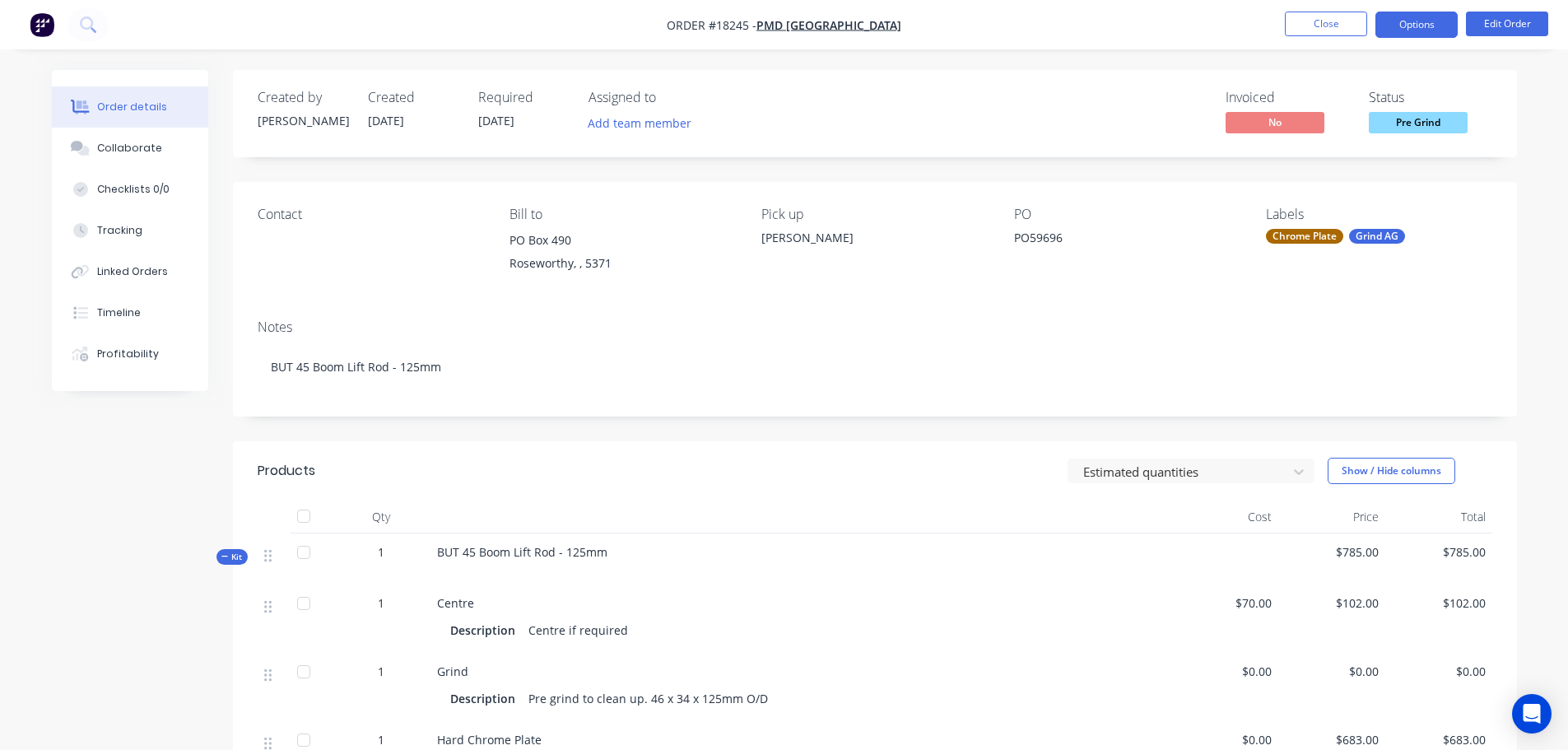
click at [1426, 32] on button "Options" at bounding box center [1416, 24] width 82 height 26
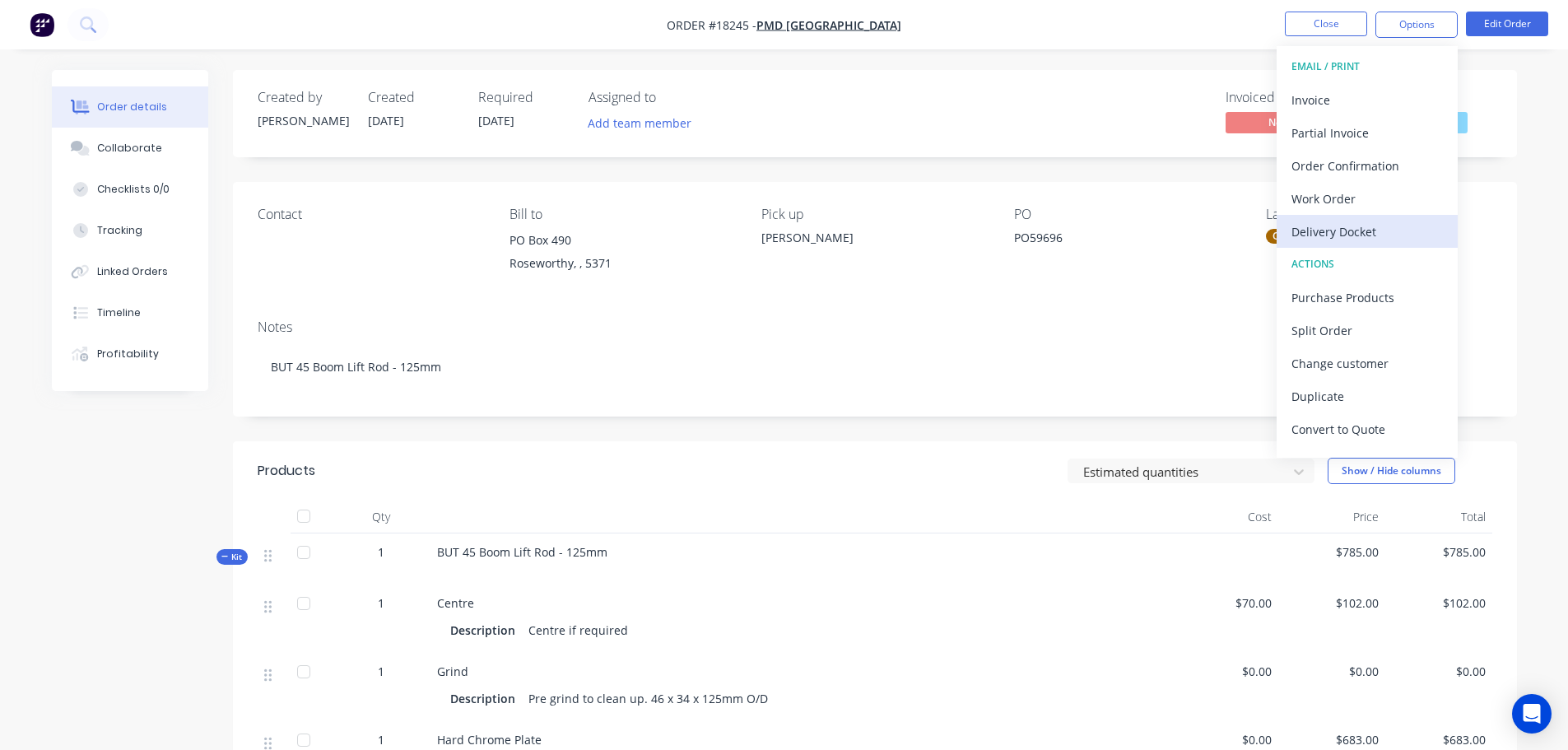
click at [1355, 228] on div "Delivery Docket" at bounding box center [1366, 232] width 151 height 24
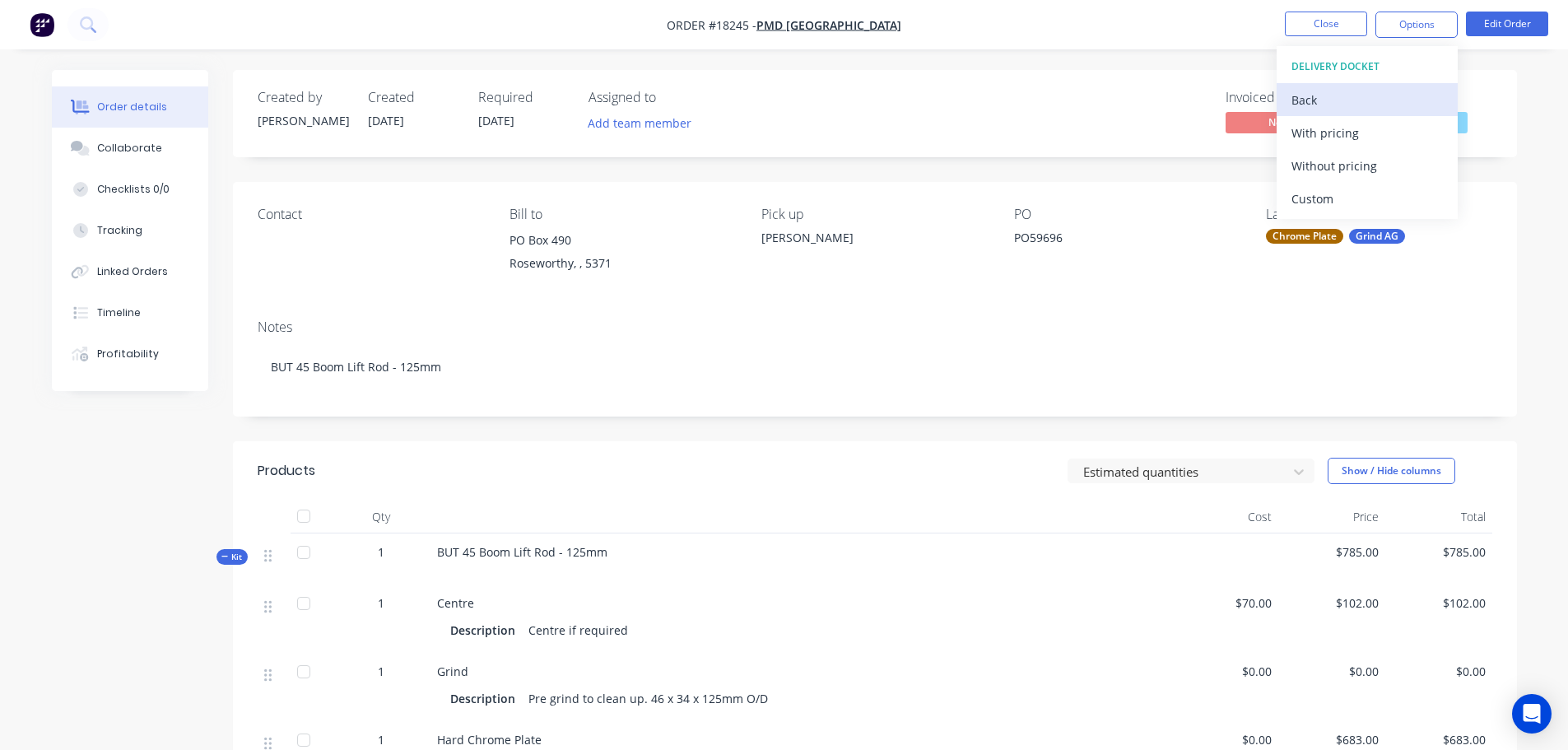
click at [1350, 102] on div "Back" at bounding box center [1366, 99] width 151 height 24
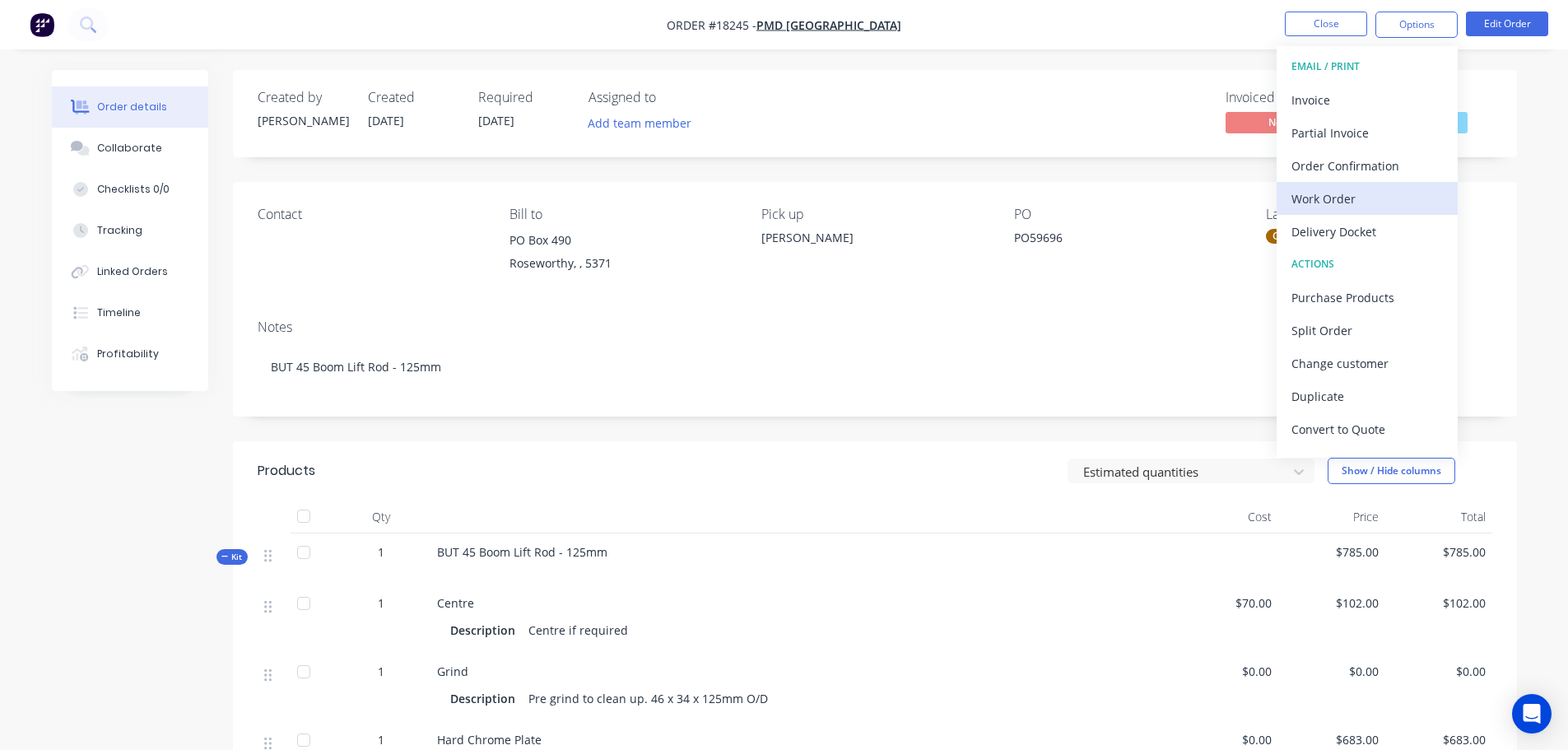
click at [1353, 206] on div "Work Order" at bounding box center [1366, 199] width 151 height 24
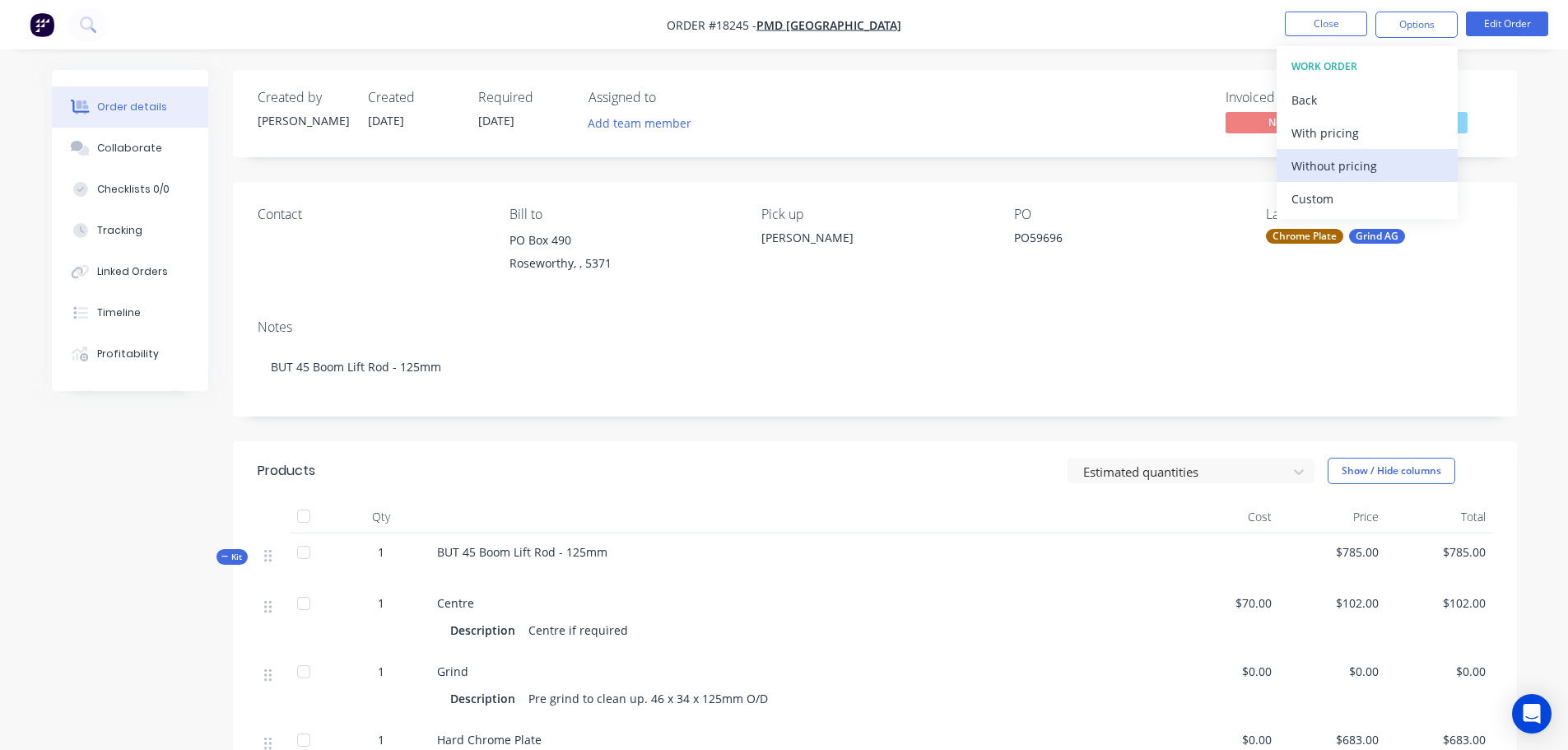
click at [1354, 171] on div "Without pricing" at bounding box center [1366, 166] width 151 height 24
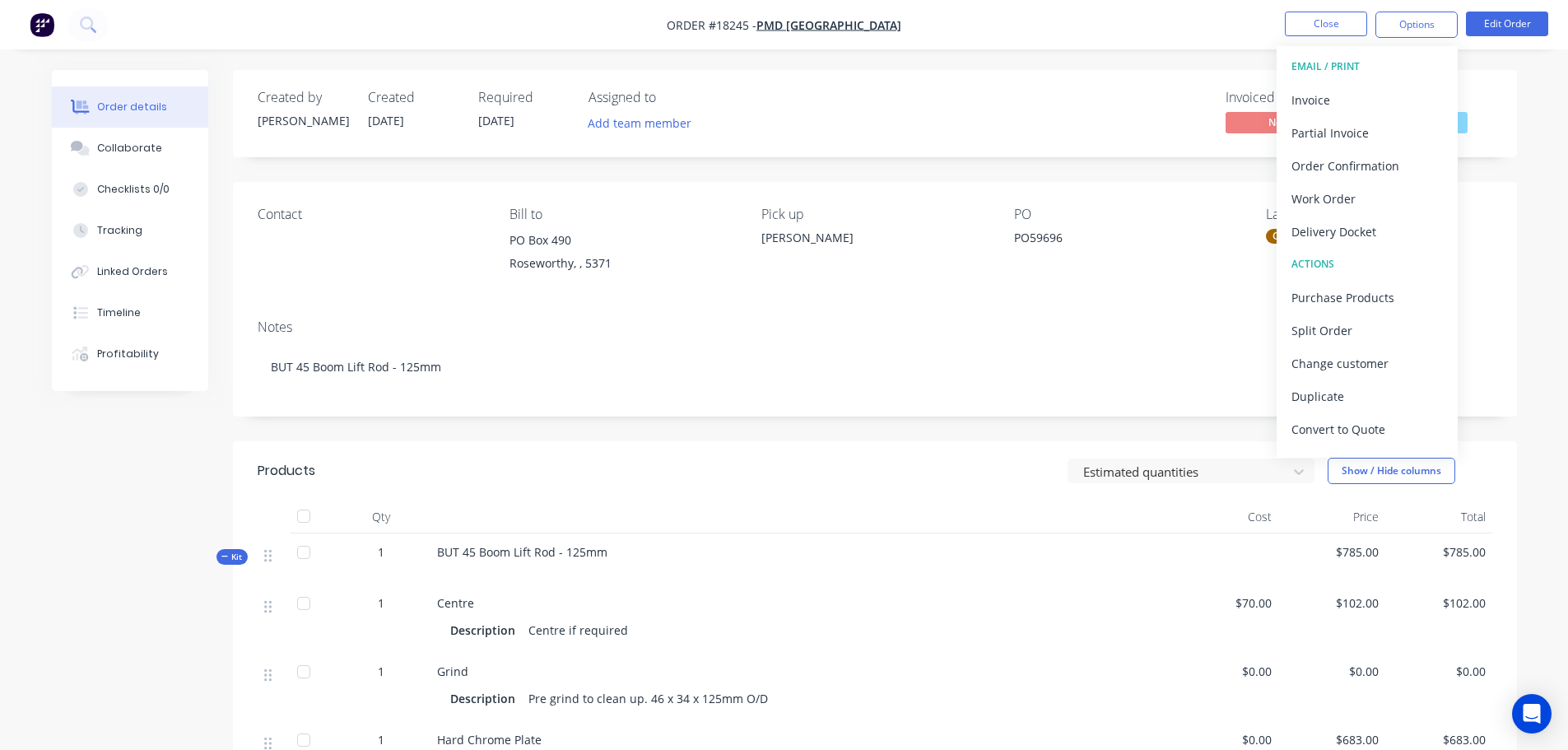
click at [490, 121] on span "02/10/25" at bounding box center [497, 121] width 37 height 15
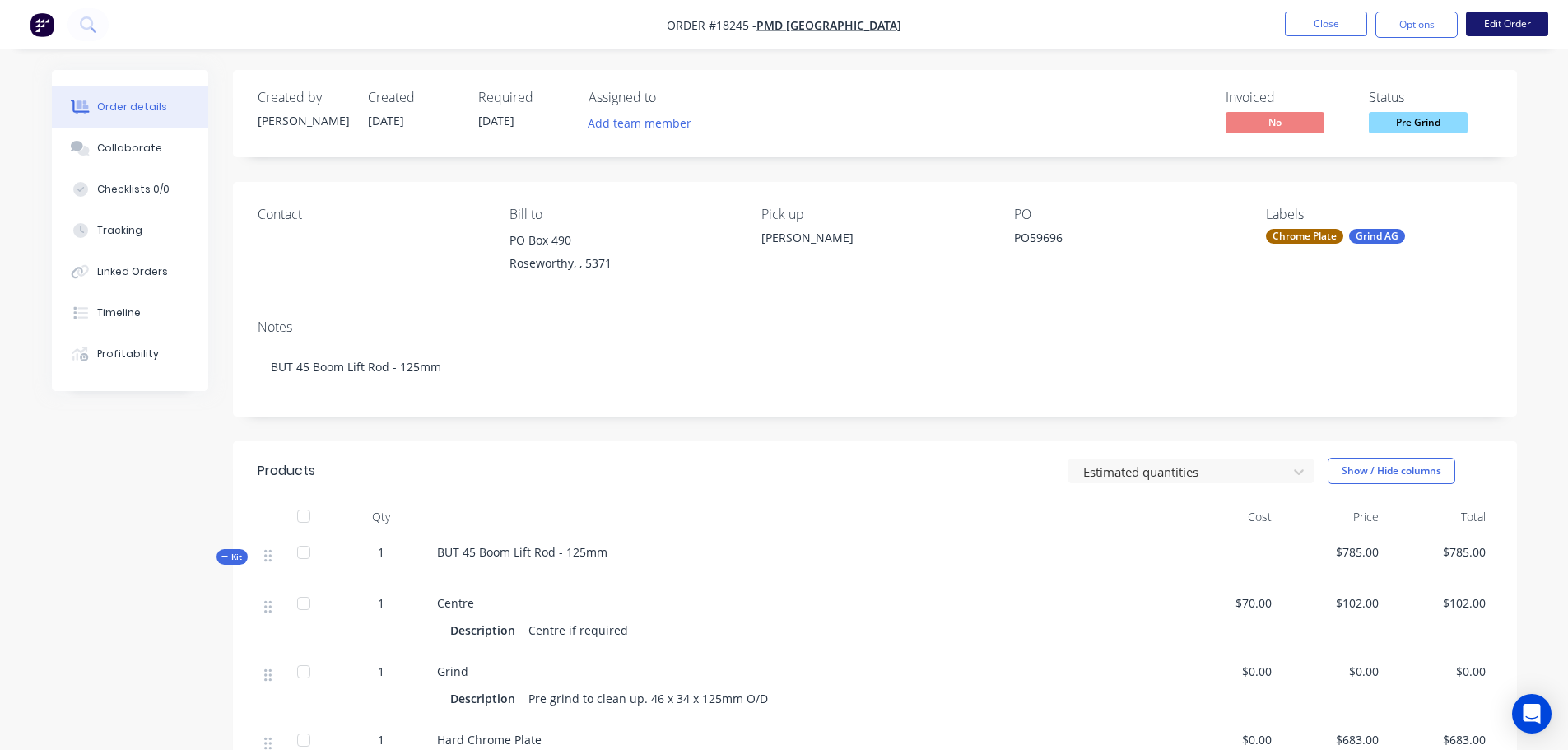
click at [1522, 27] on button "Edit Order" at bounding box center [1506, 24] width 82 height 25
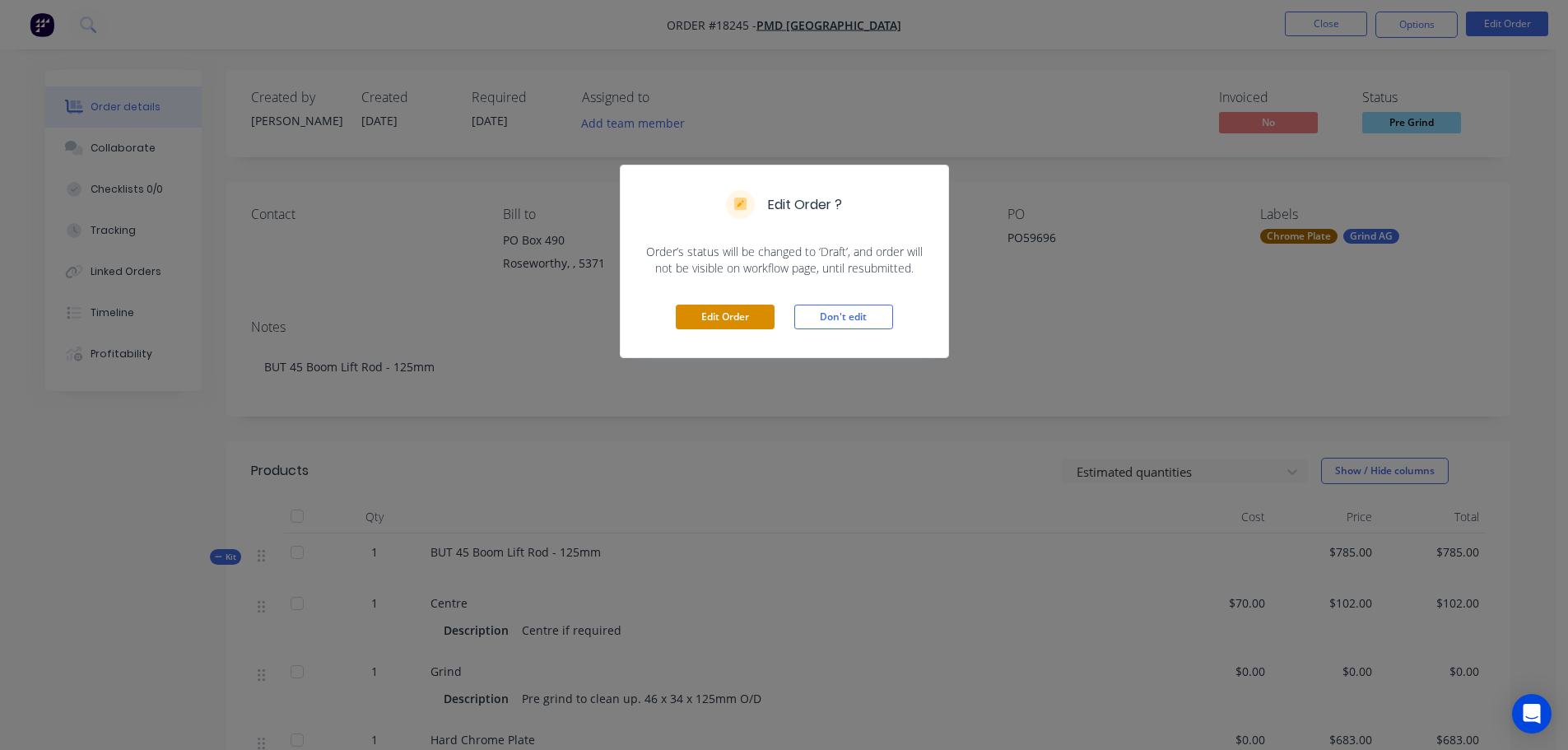
click at [758, 322] on button "Edit Order" at bounding box center [725, 318] width 98 height 25
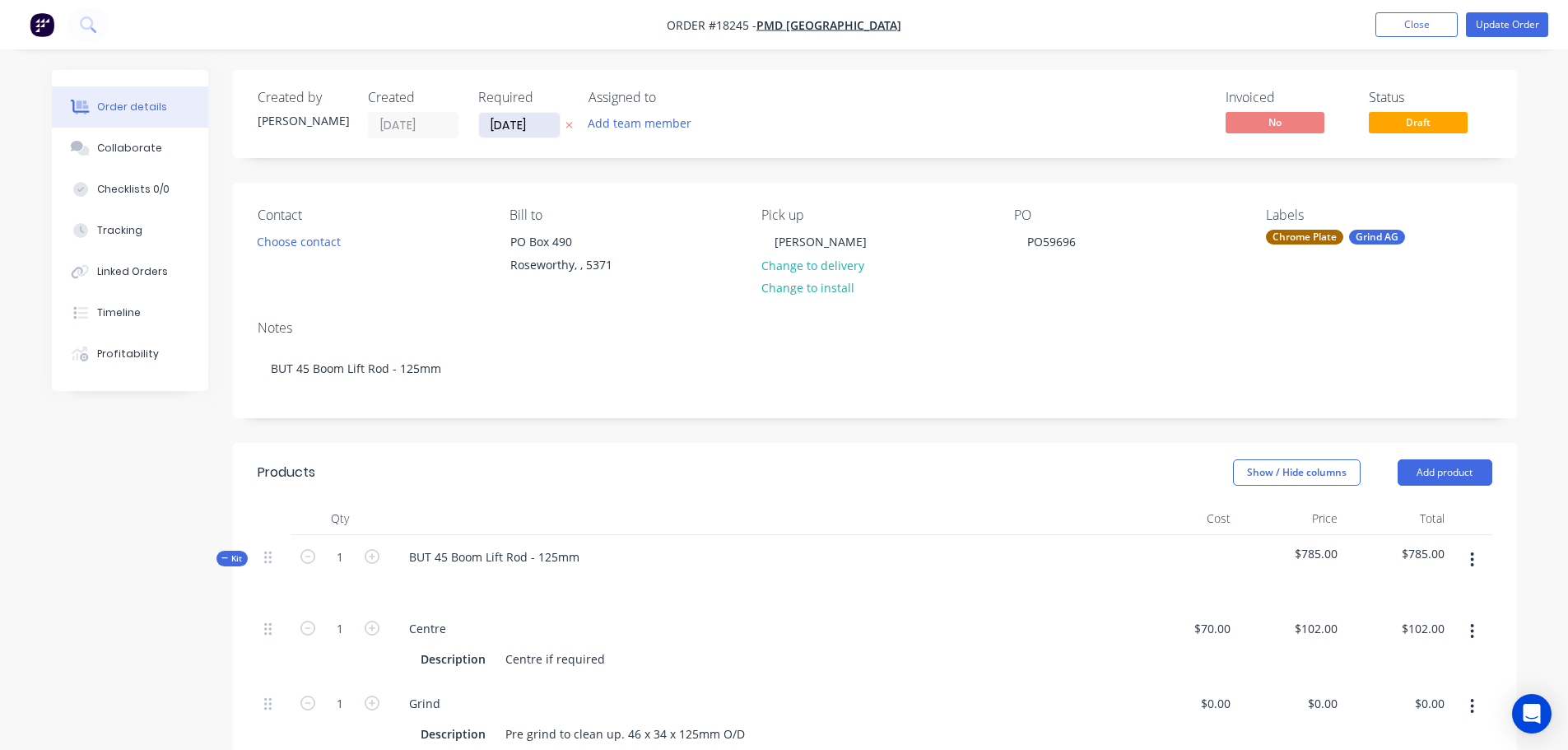
click at [512, 123] on input "02/10/25" at bounding box center [519, 125] width 81 height 25
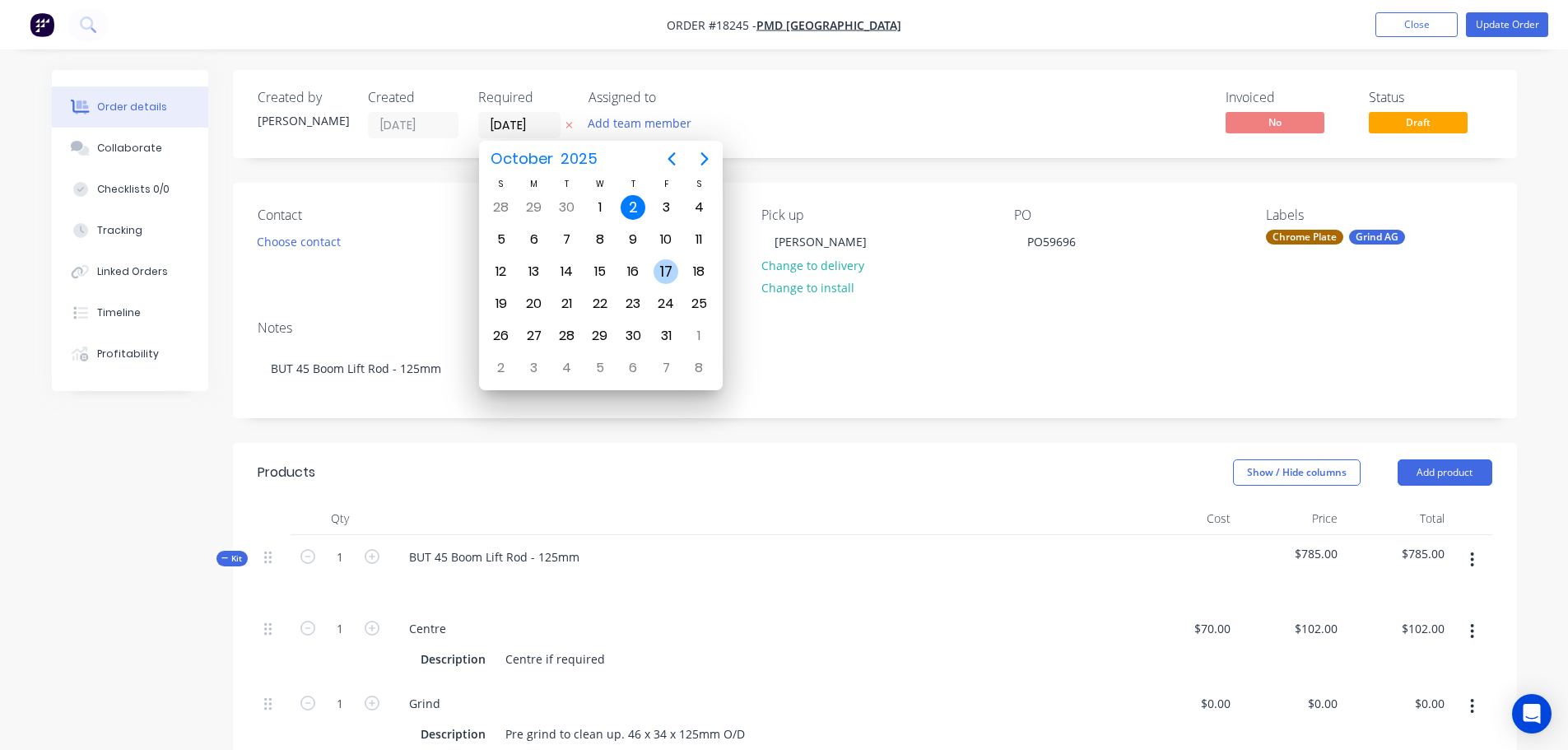
click at [659, 271] on div "17" at bounding box center [666, 272] width 25 height 25
type input "[DATE]"
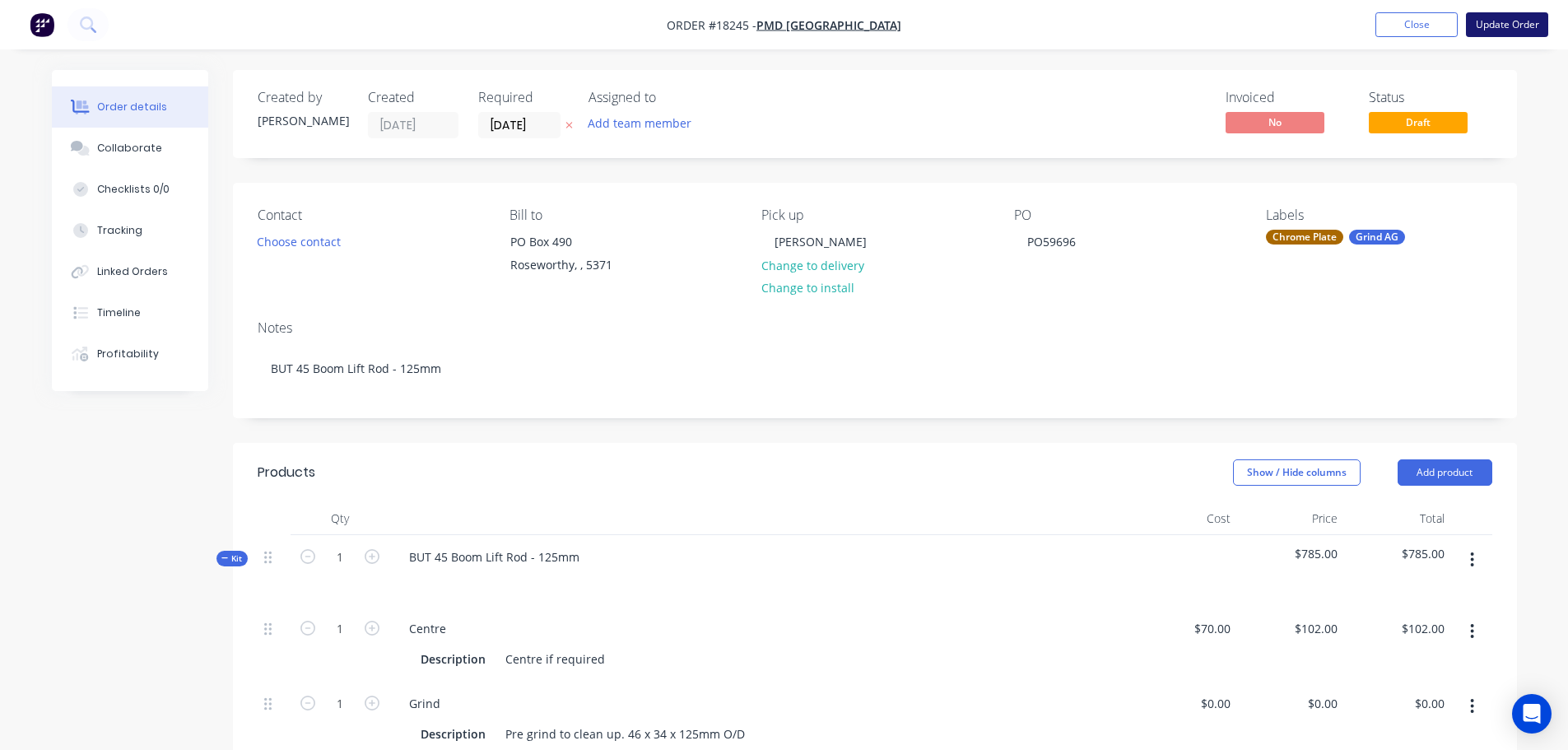
click at [1490, 29] on button "Update Order" at bounding box center [1506, 25] width 82 height 25
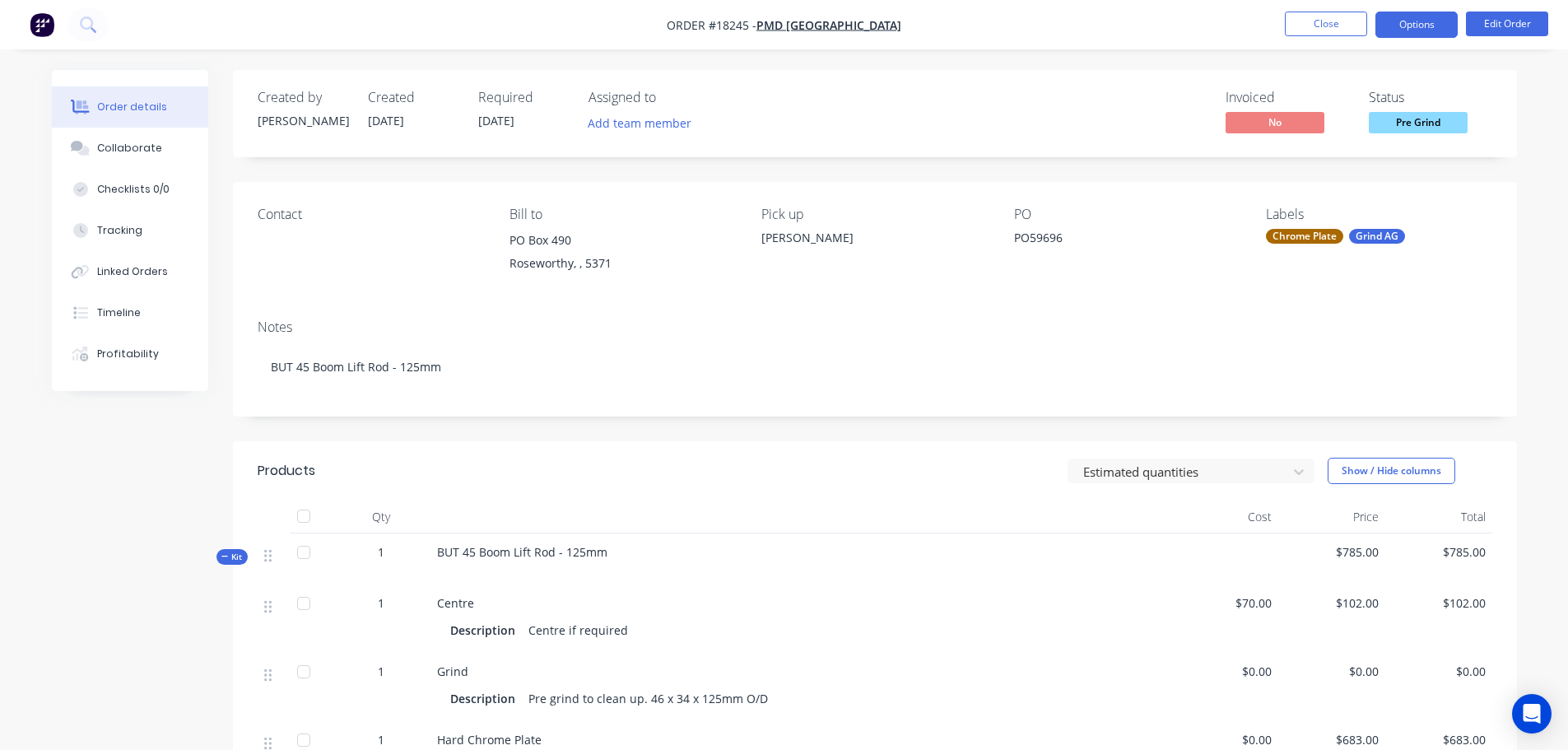
click at [1419, 31] on button "Options" at bounding box center [1416, 24] width 82 height 26
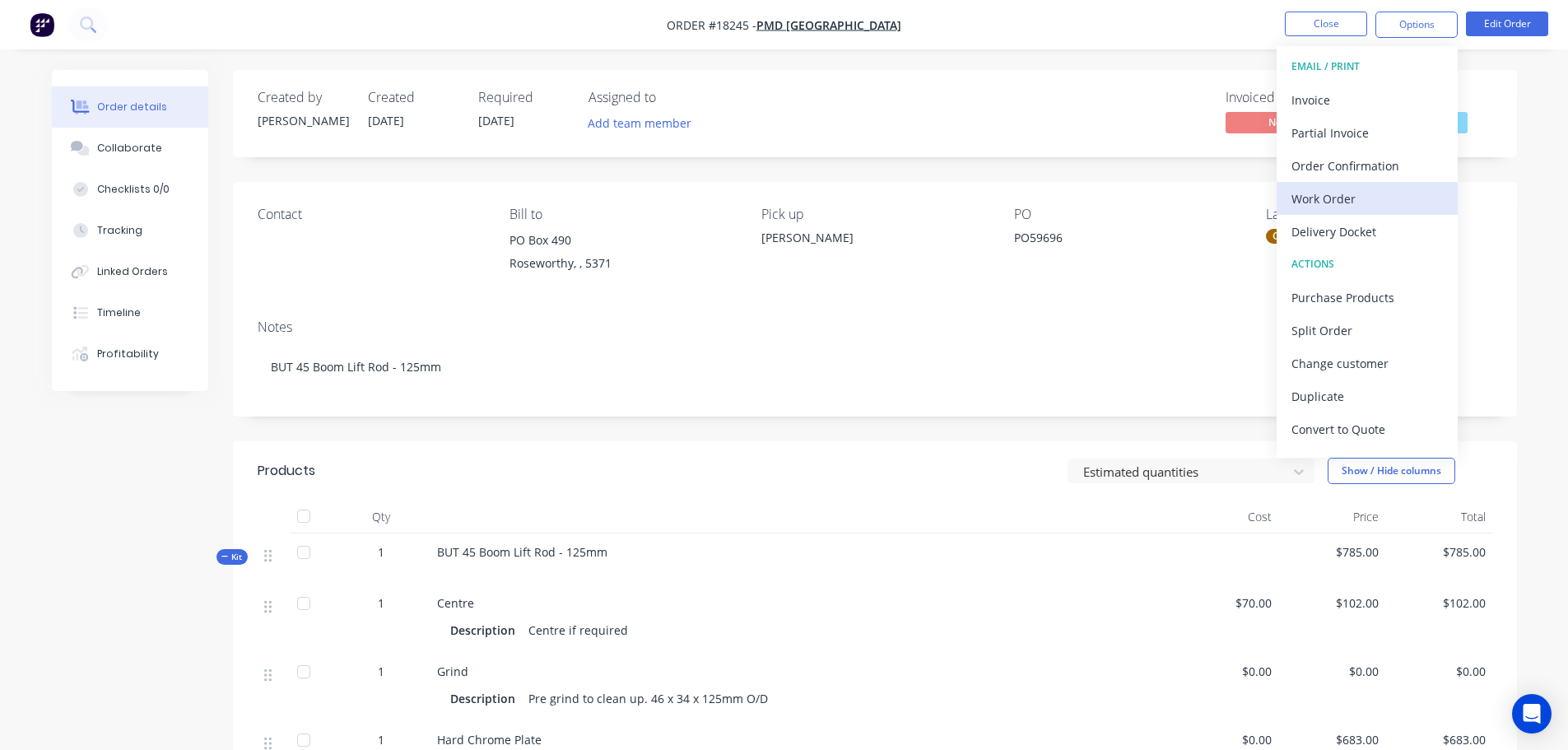
click at [1344, 206] on div "Work Order" at bounding box center [1366, 199] width 151 height 24
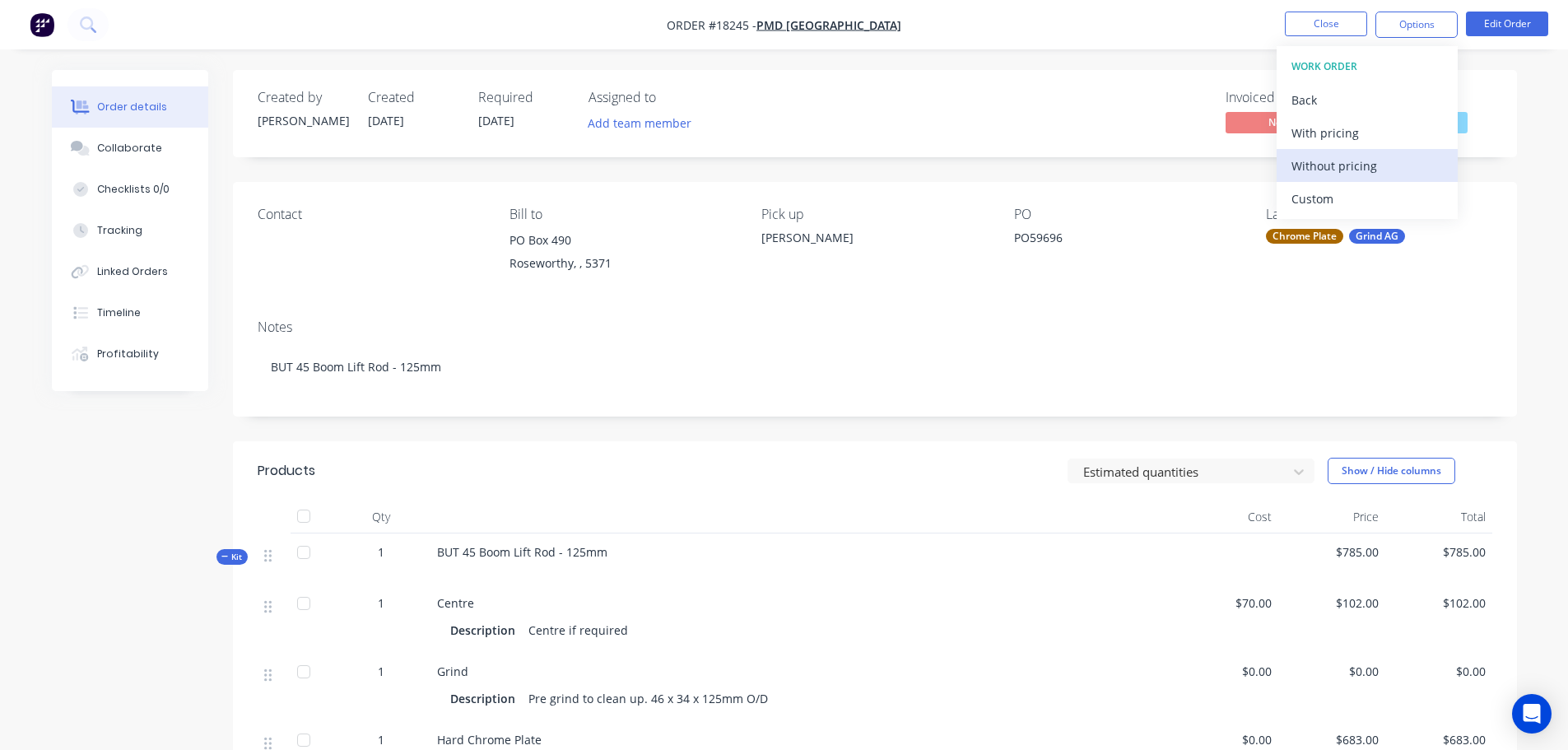
click at [1345, 172] on div "Without pricing" at bounding box center [1366, 166] width 151 height 24
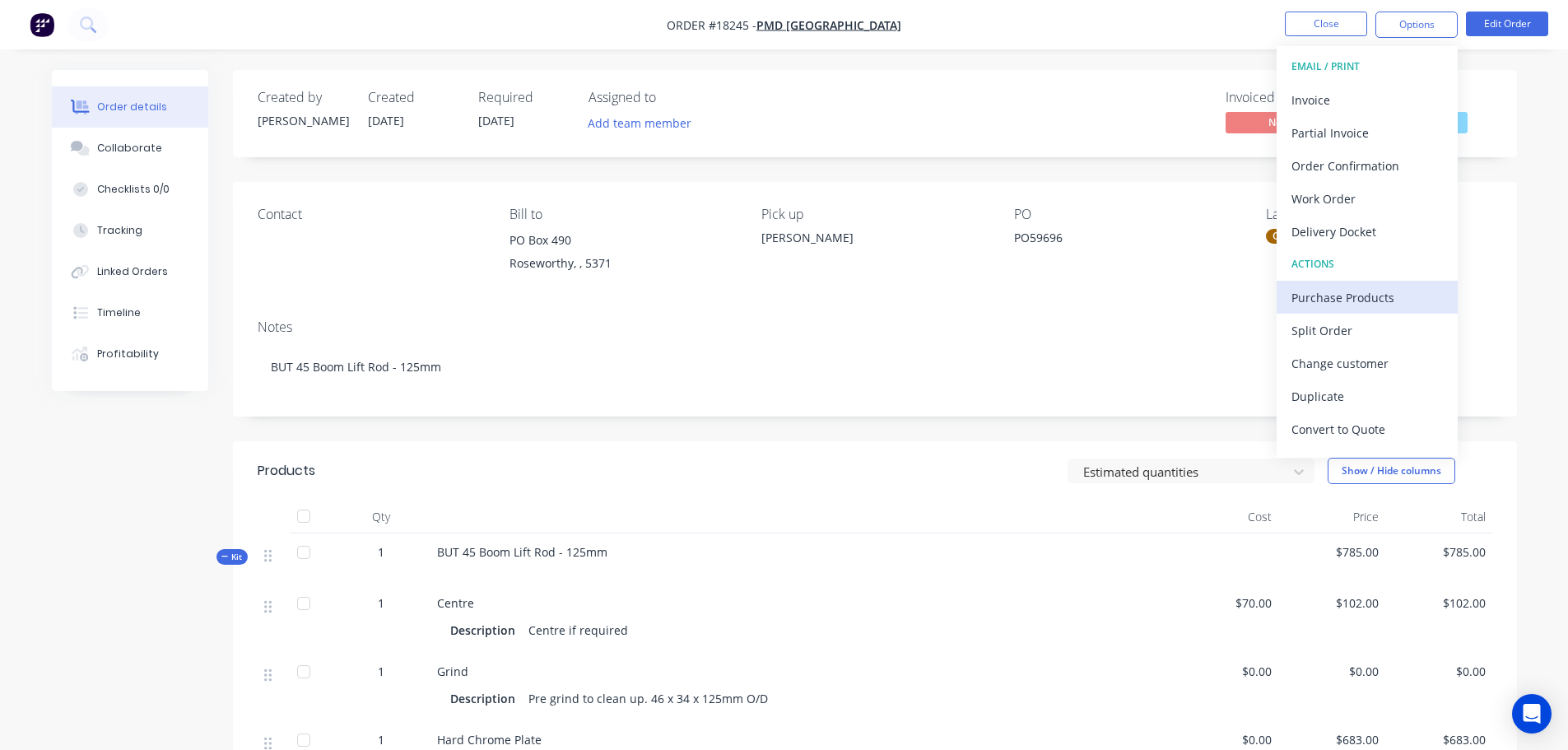
click at [1298, 301] on div "Purchase Products" at bounding box center [1366, 297] width 151 height 24
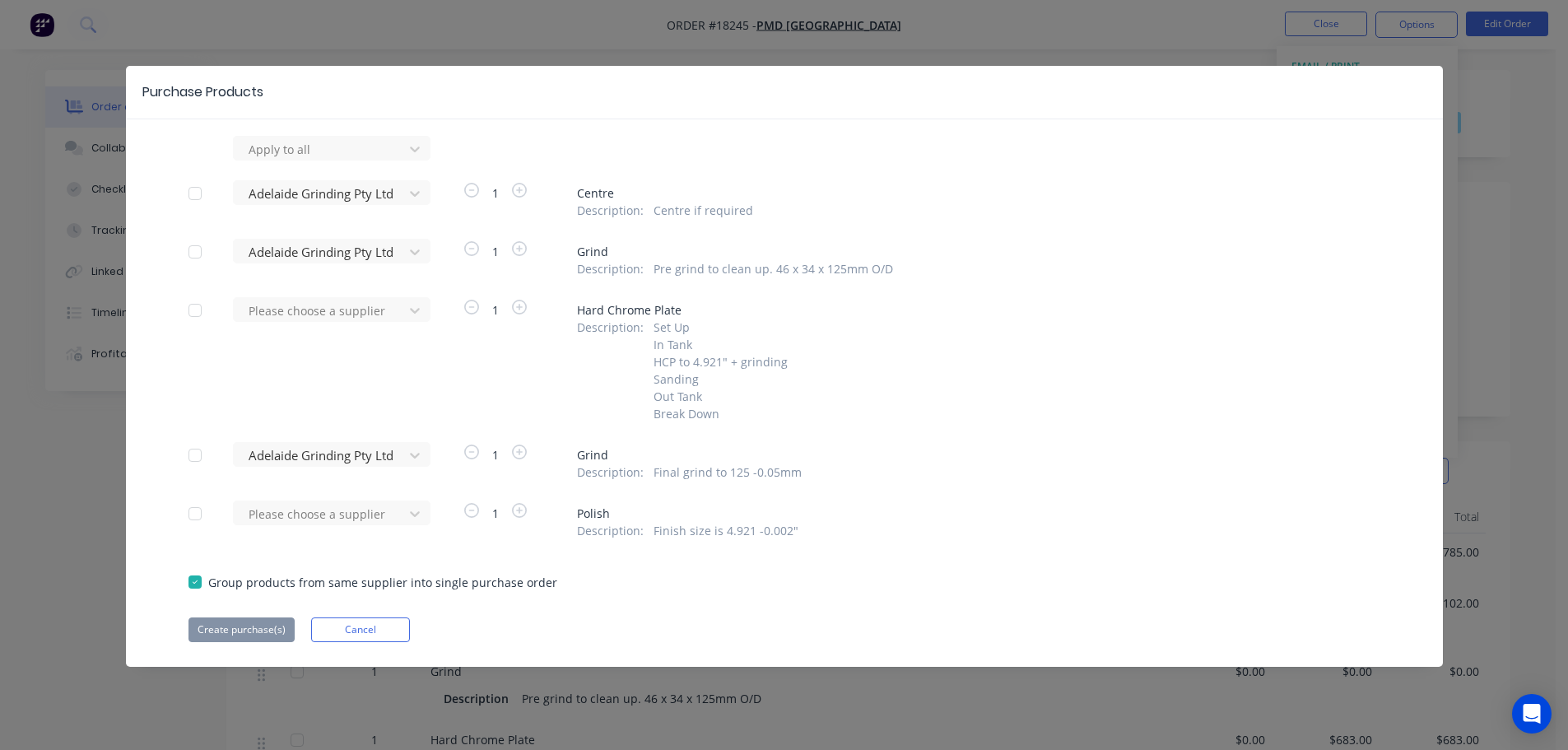
click at [193, 192] on div at bounding box center [195, 193] width 33 height 33
click at [179, 235] on div "Apply to all Adelaide Grinding Pty Ltd 1 Centre Description : Centre if require…" at bounding box center [784, 389] width 1317 height 507
click at [183, 249] on div at bounding box center [195, 252] width 33 height 33
click at [204, 445] on div at bounding box center [195, 456] width 33 height 33
click at [249, 626] on button "Create purchase(s)" at bounding box center [241, 630] width 106 height 25
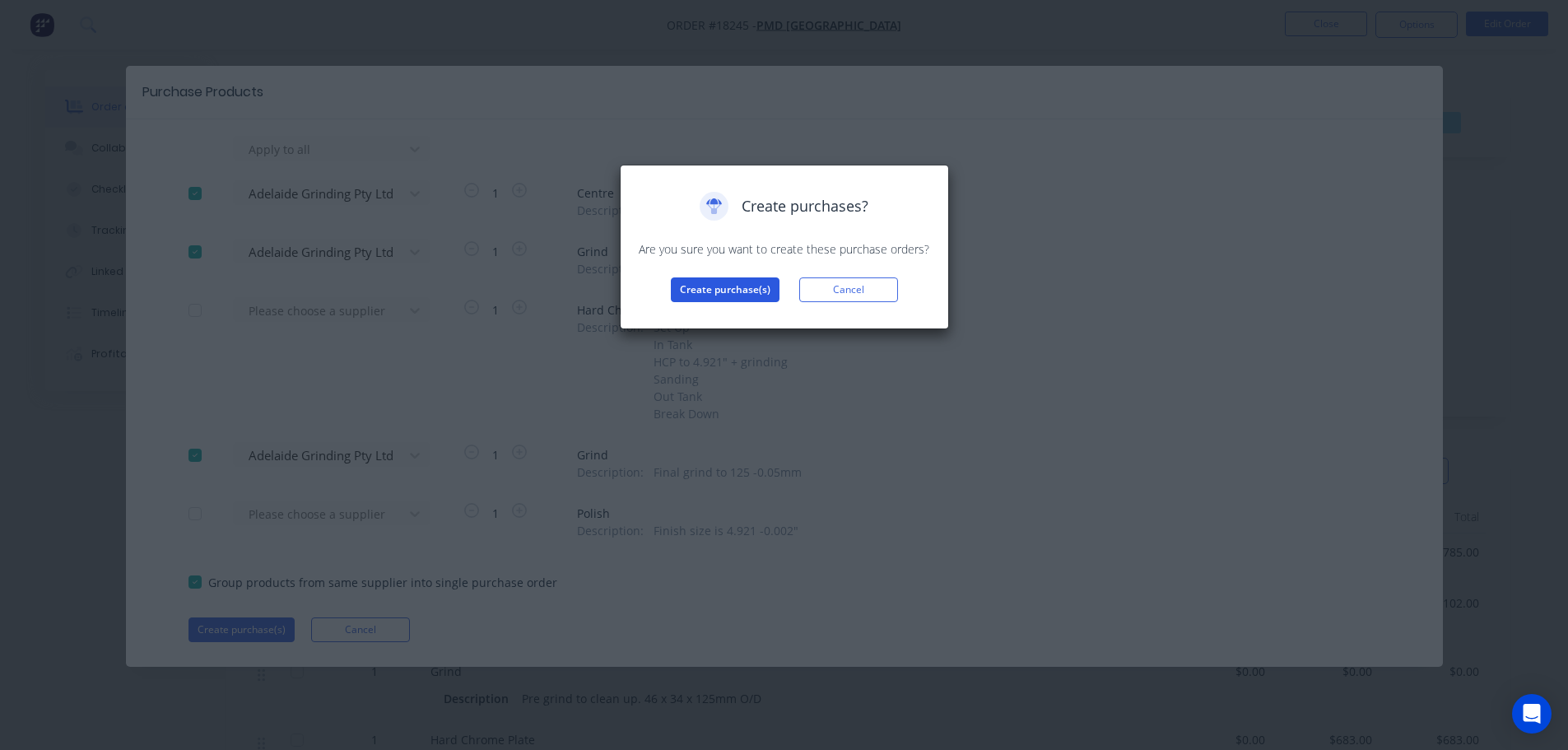
click at [696, 294] on button "Create purchase(s)" at bounding box center [725, 290] width 109 height 25
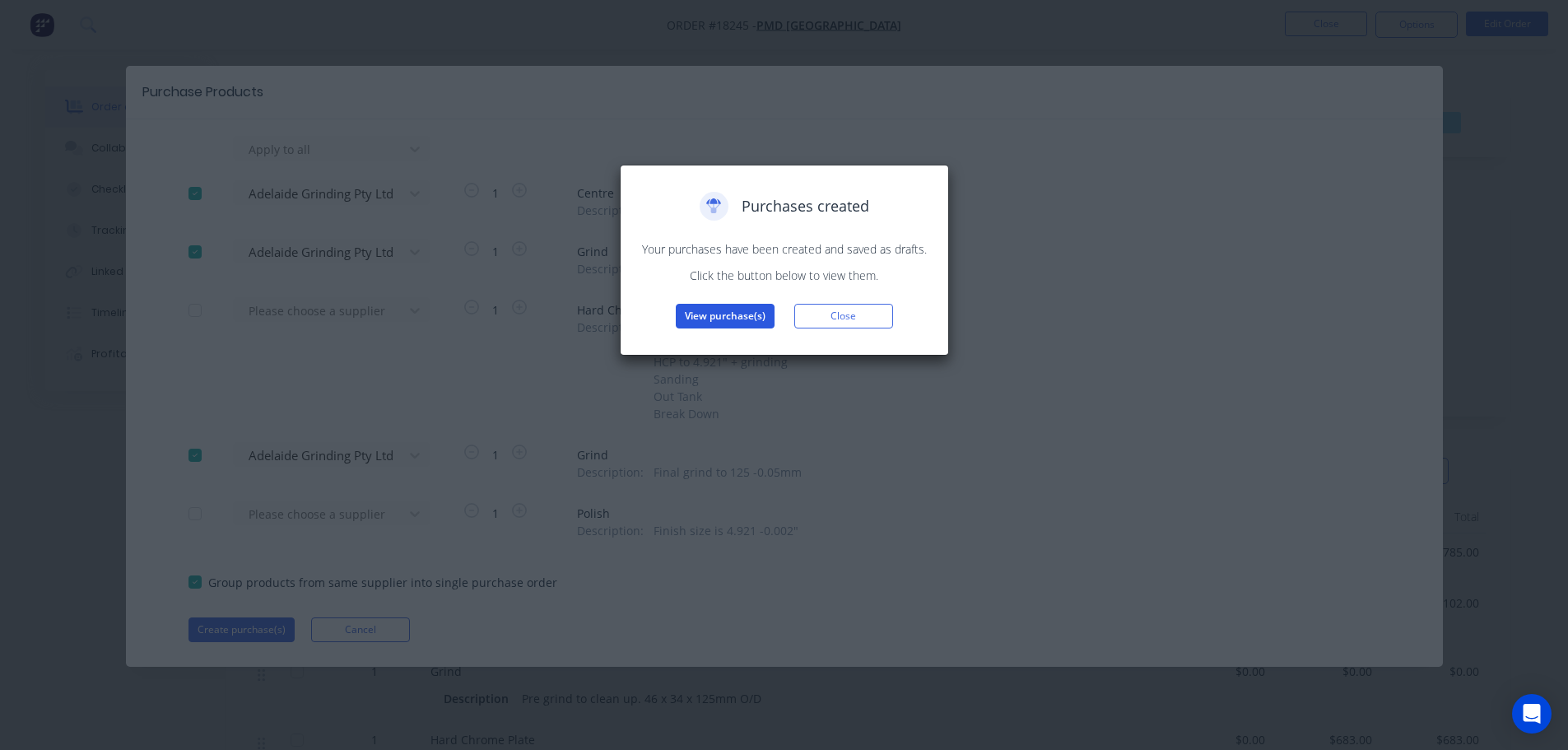
click at [702, 327] on button "View purchase(s)" at bounding box center [725, 317] width 98 height 25
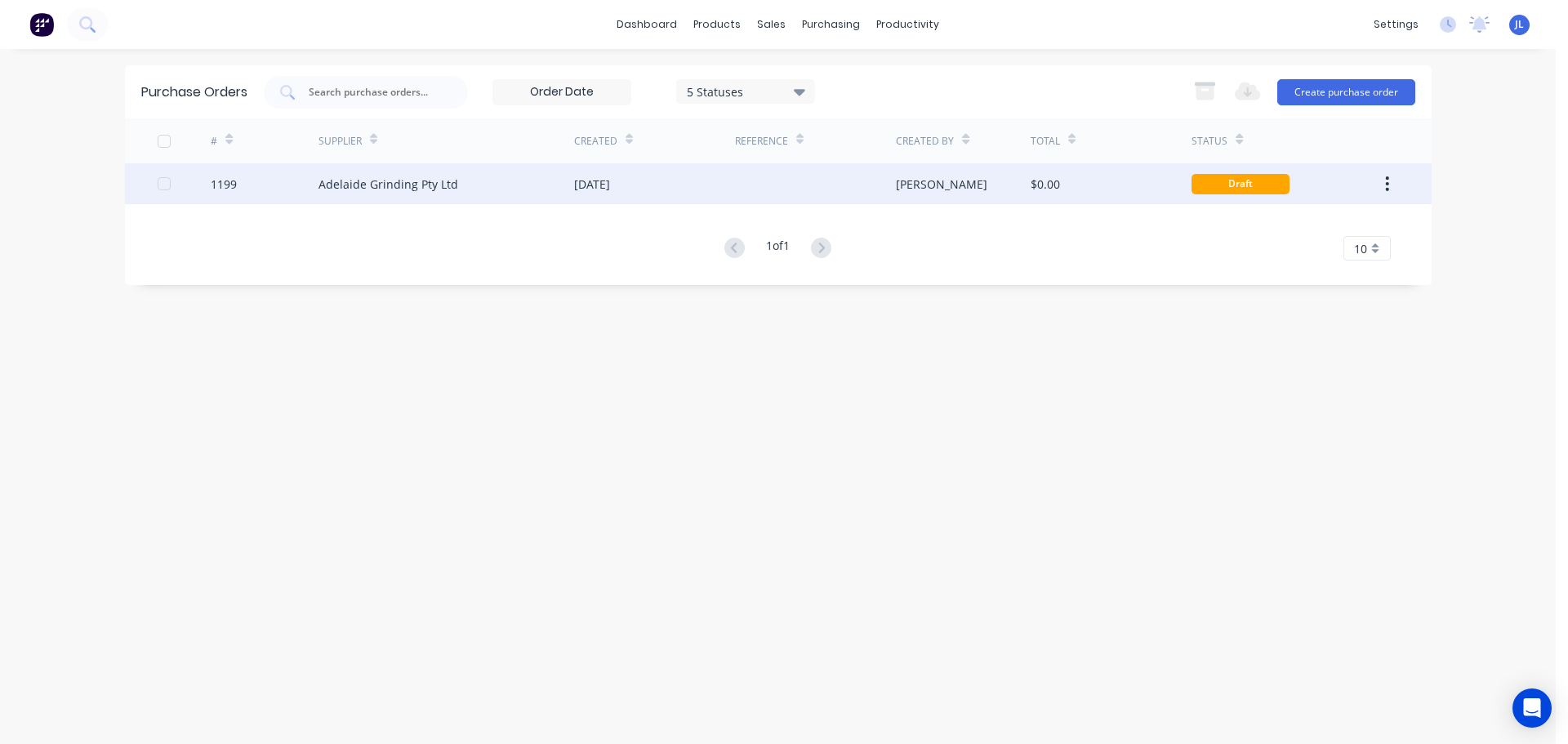
click at [737, 186] on div at bounding box center [816, 184] width 161 height 41
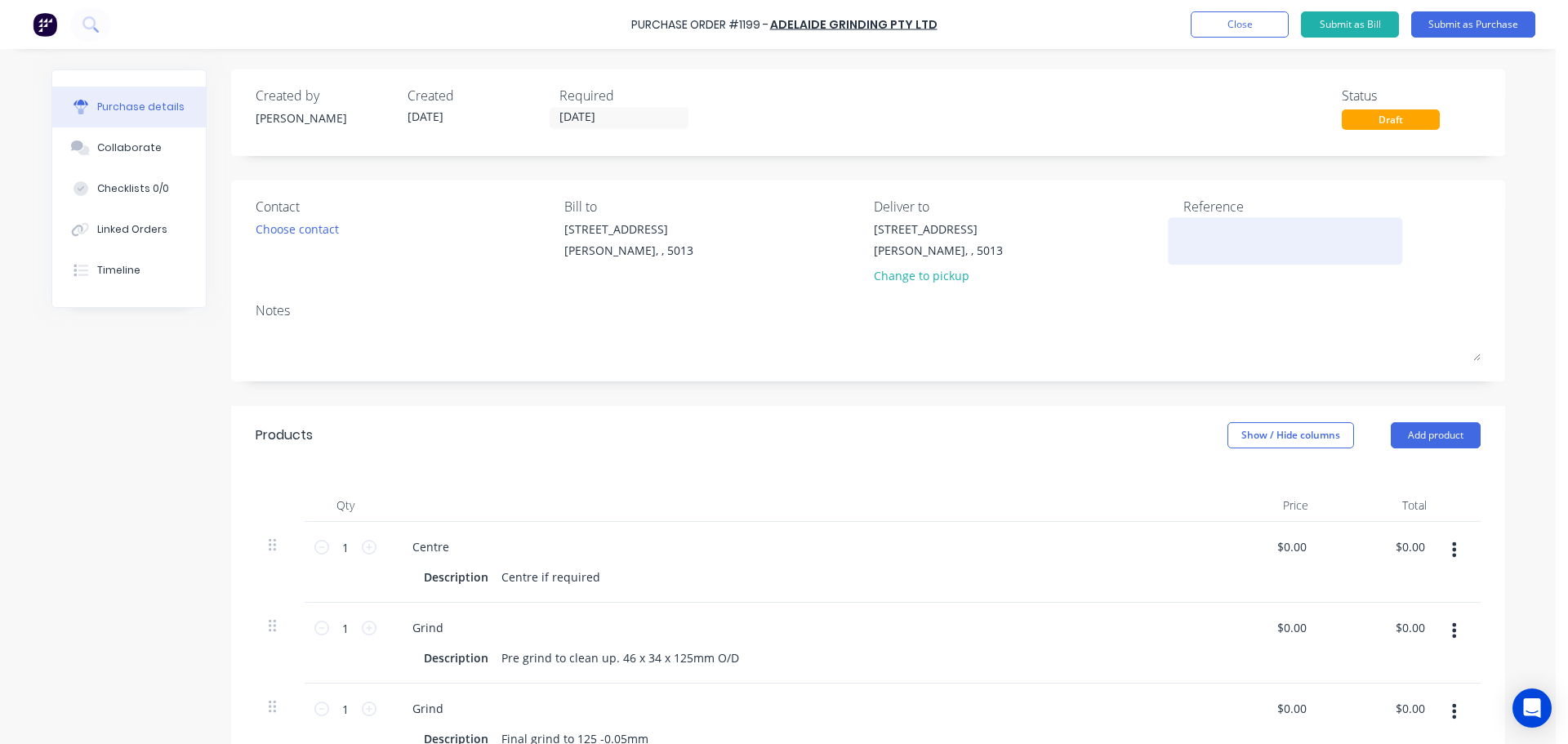
click at [1234, 229] on textarea at bounding box center [1285, 238] width 204 height 36
type textarea "TC18245"
type textarea "x"
type textarea "TC18245"
click at [1217, 89] on div "Created by Jarred Created 02/10/25 Required 02/10/25 Status Draft" at bounding box center [867, 108] width 1224 height 44
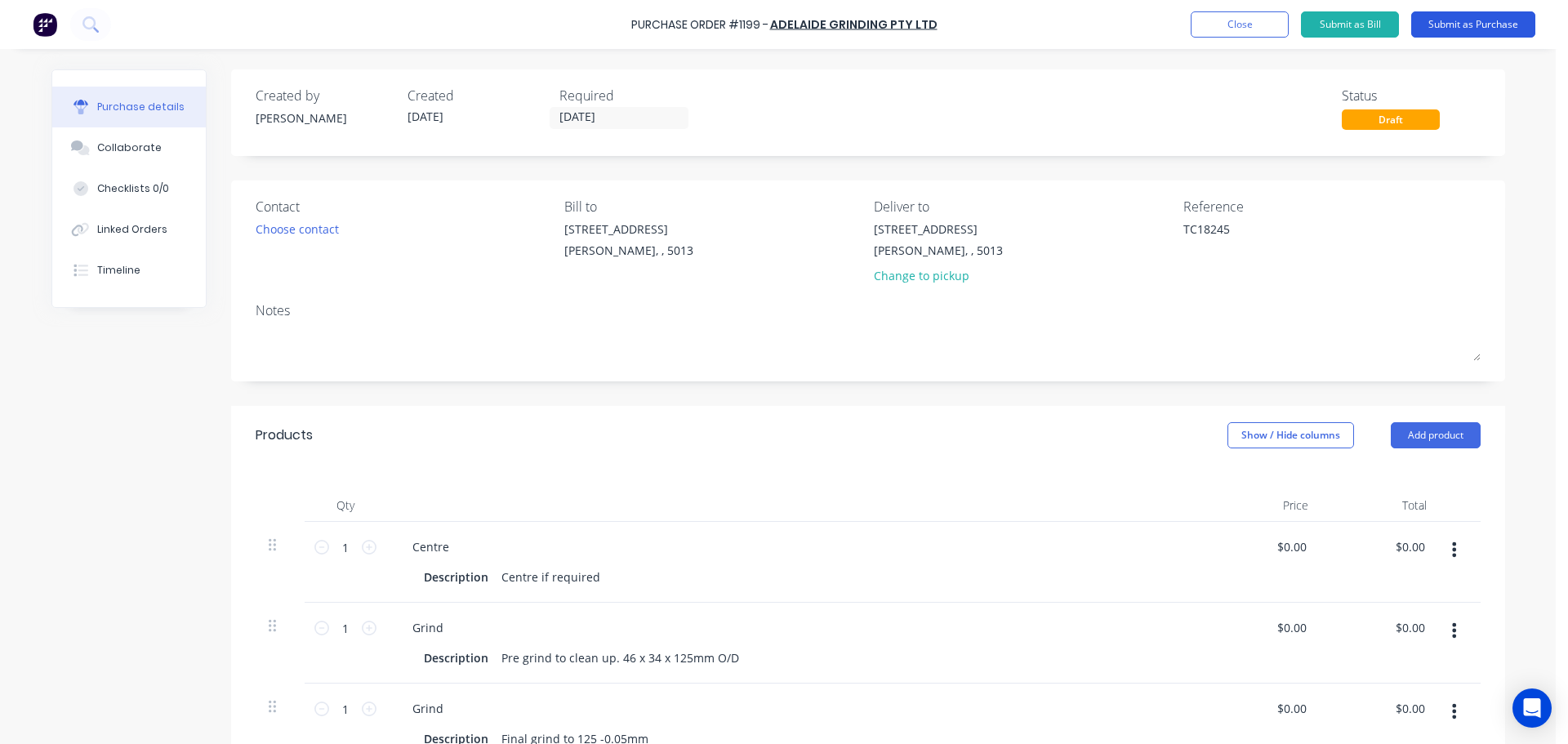
click at [1445, 22] on button "Submit as Purchase" at bounding box center [1473, 24] width 124 height 26
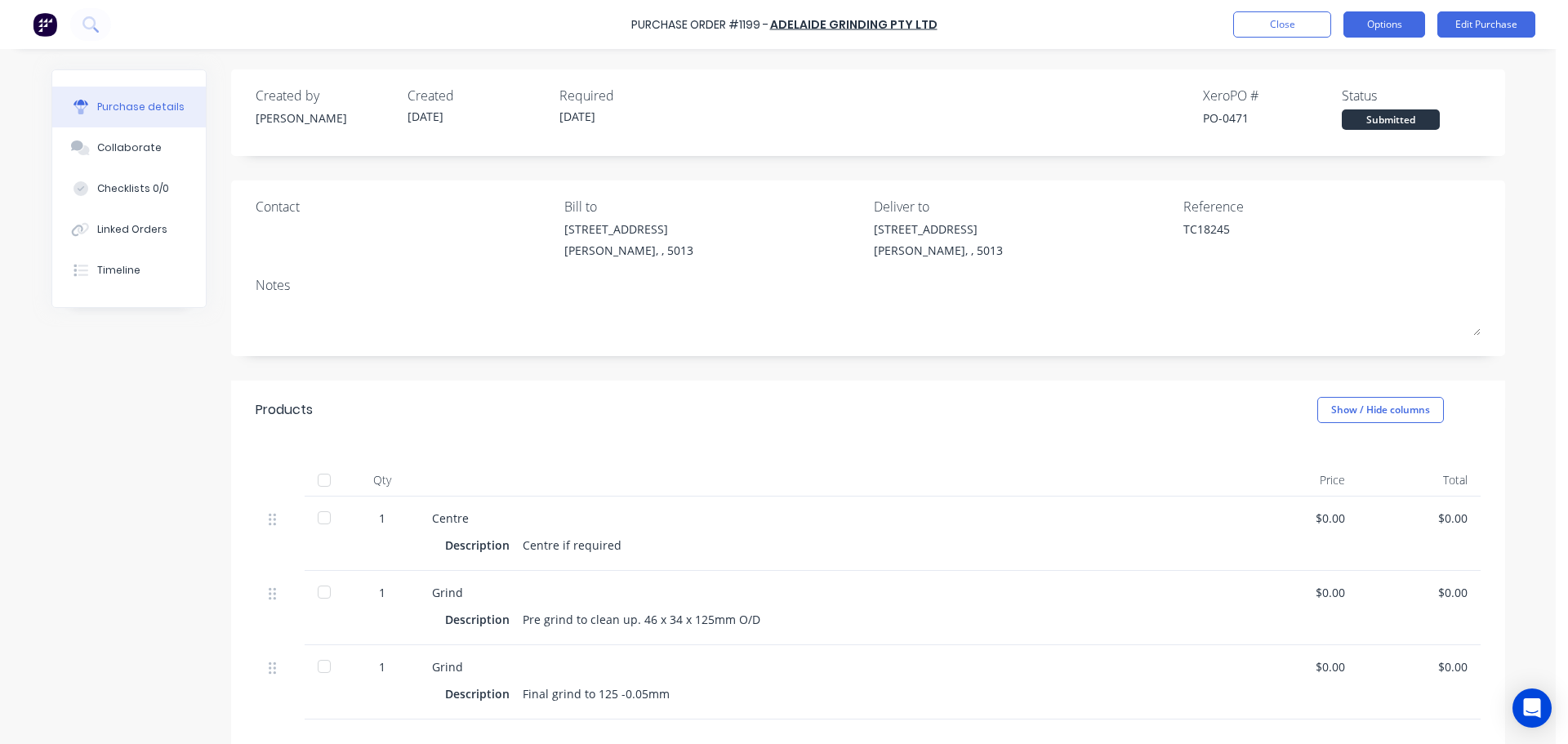
click at [1410, 31] on button "Options" at bounding box center [1383, 24] width 81 height 26
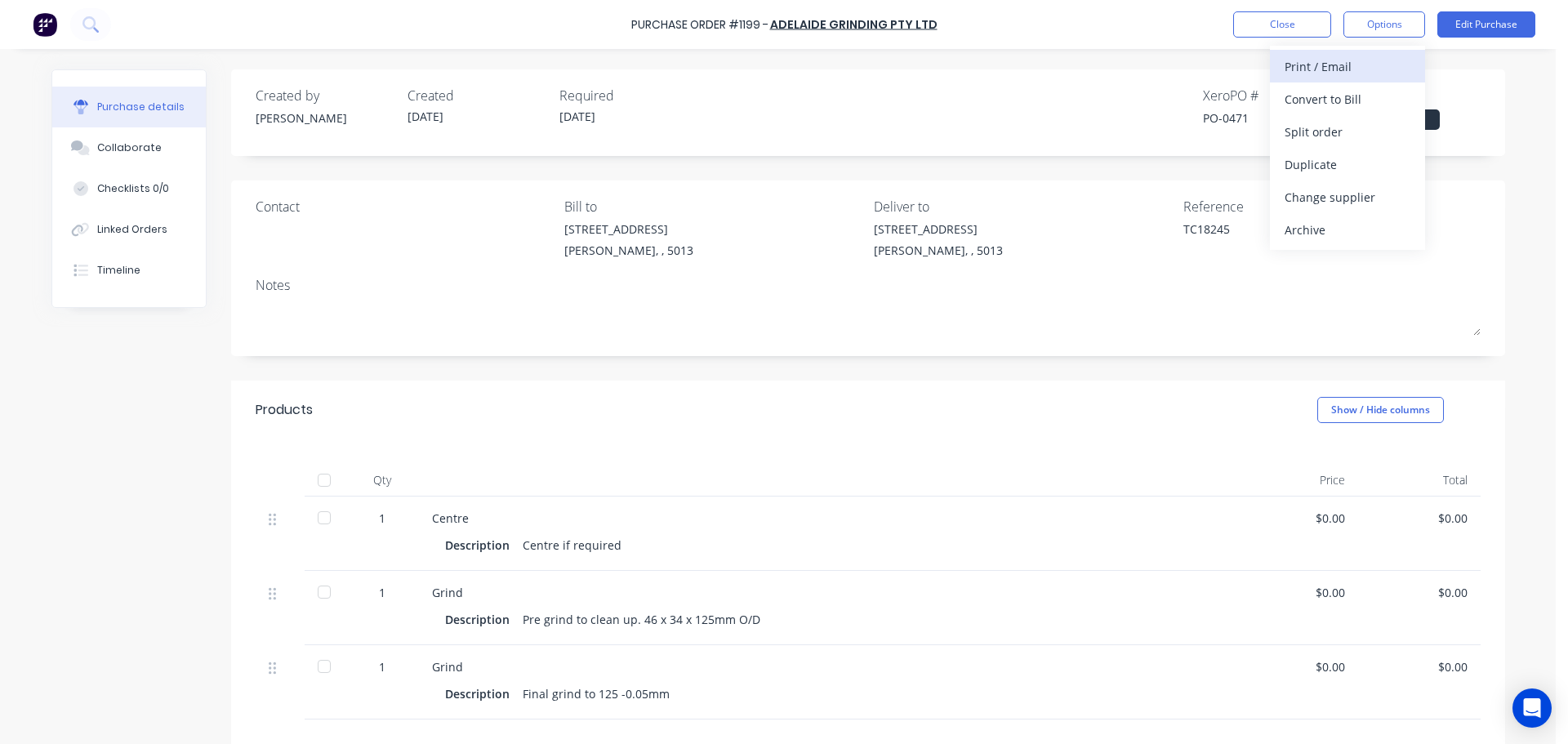
click at [1339, 75] on div "Print / Email" at bounding box center [1347, 66] width 125 height 24
click at [1324, 125] on div "Without pricing" at bounding box center [1347, 131] width 125 height 24
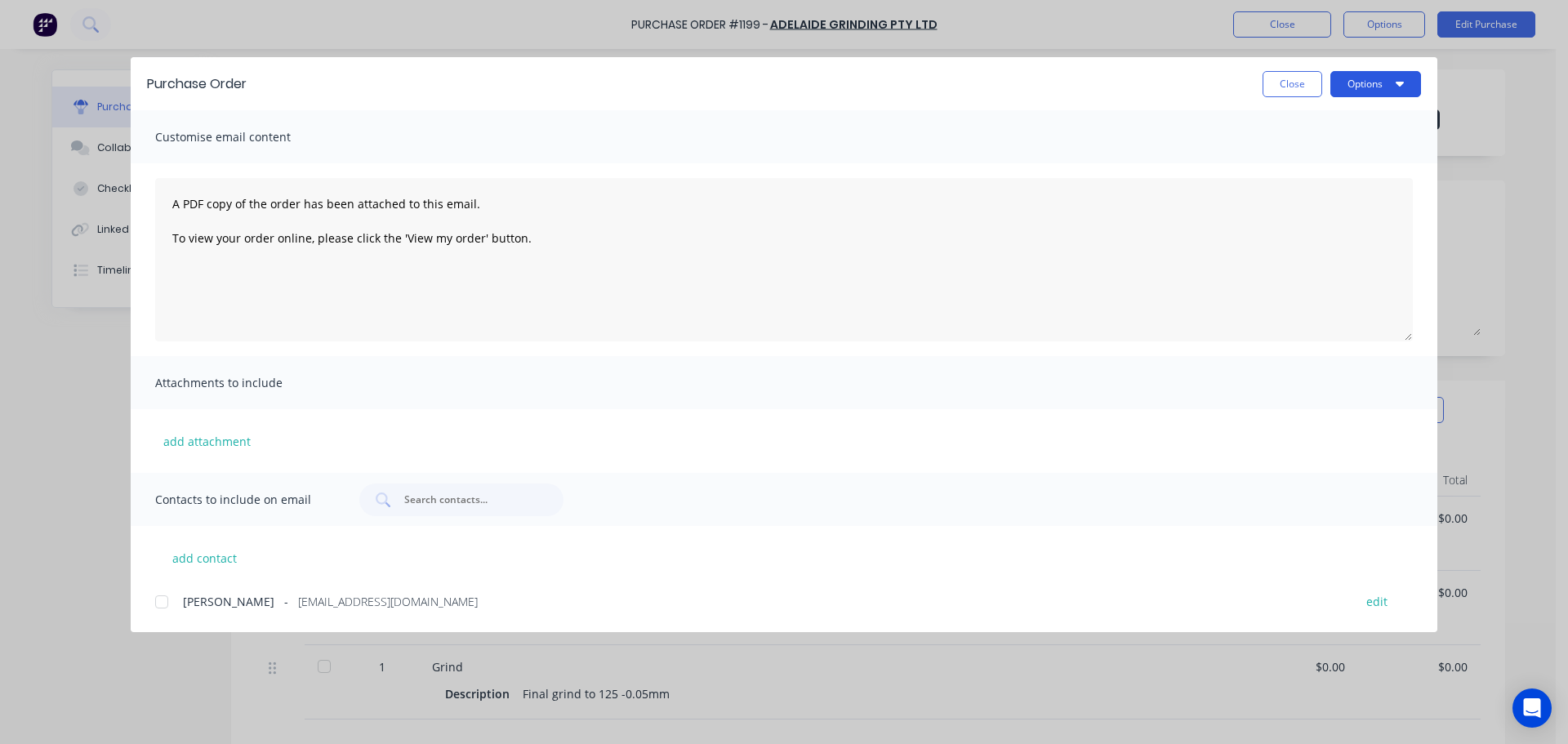
click at [1369, 92] on button "Options" at bounding box center [1376, 83] width 91 height 26
click at [1362, 116] on div "Preview" at bounding box center [1342, 125] width 125 height 24
click at [1291, 94] on button "Close" at bounding box center [1292, 83] width 59 height 26
type textarea "x"
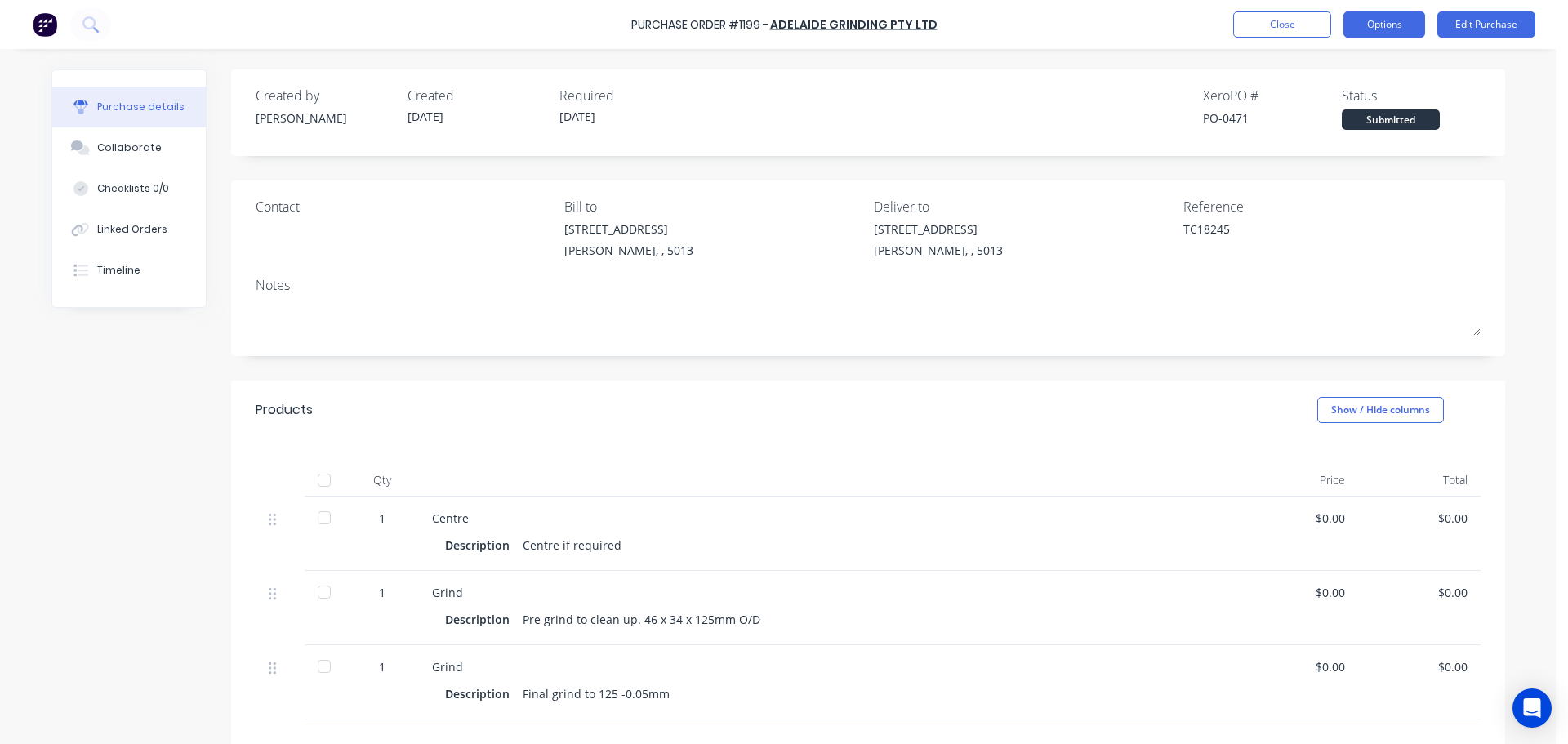
click at [1371, 20] on button "Options" at bounding box center [1383, 24] width 81 height 26
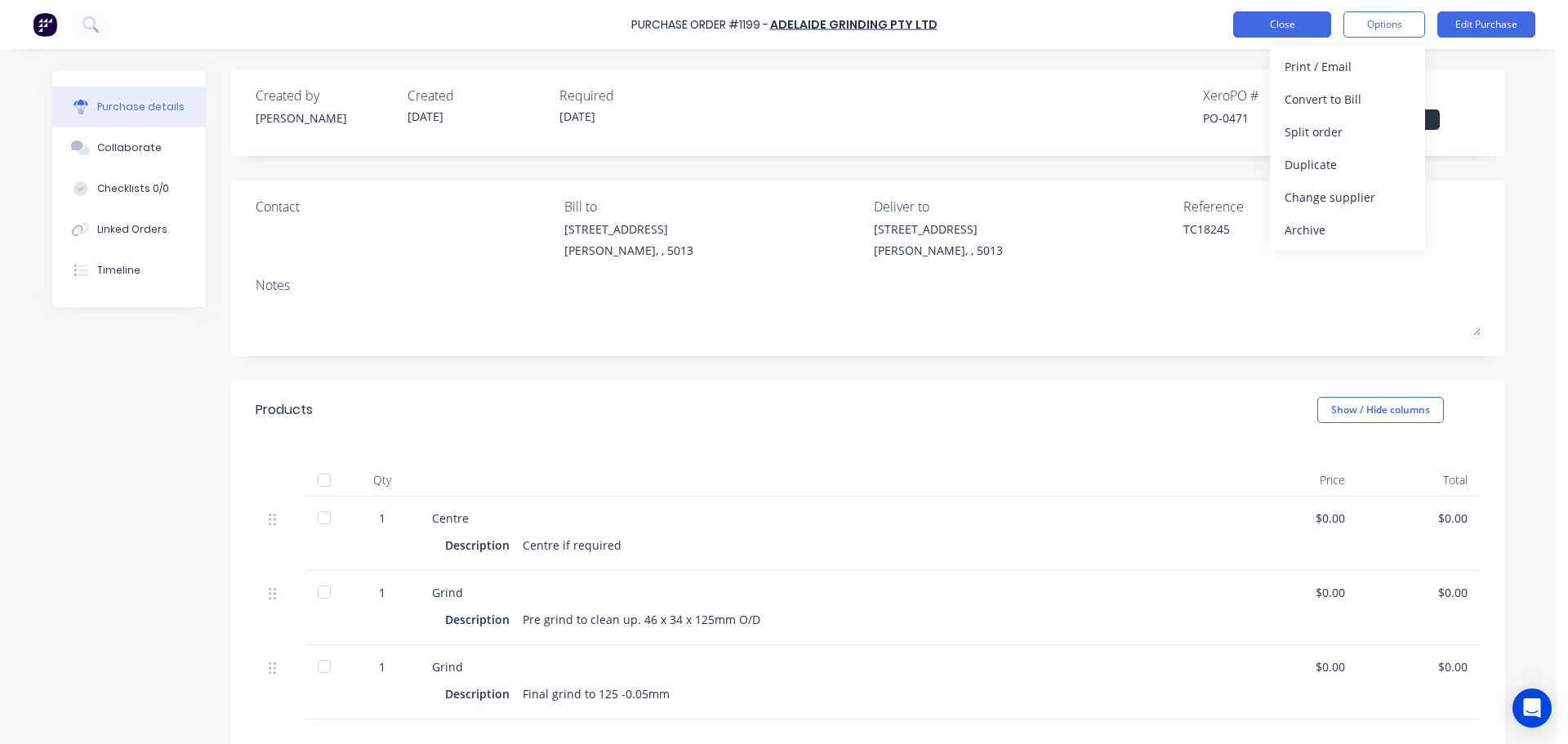
click at [1331, 29] on button "Close" at bounding box center [1282, 24] width 98 height 26
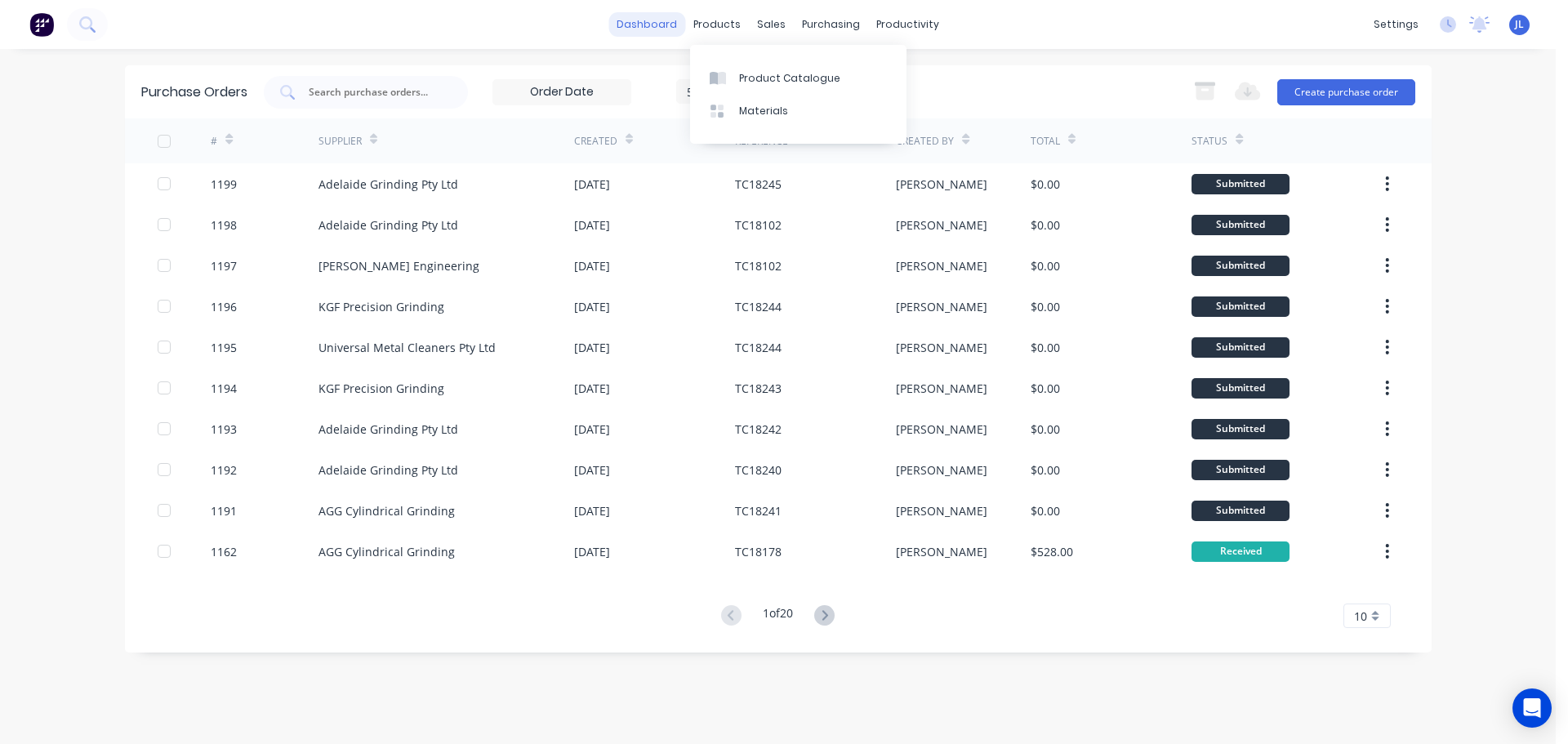
click at [659, 34] on link "dashboard" at bounding box center [646, 25] width 77 height 25
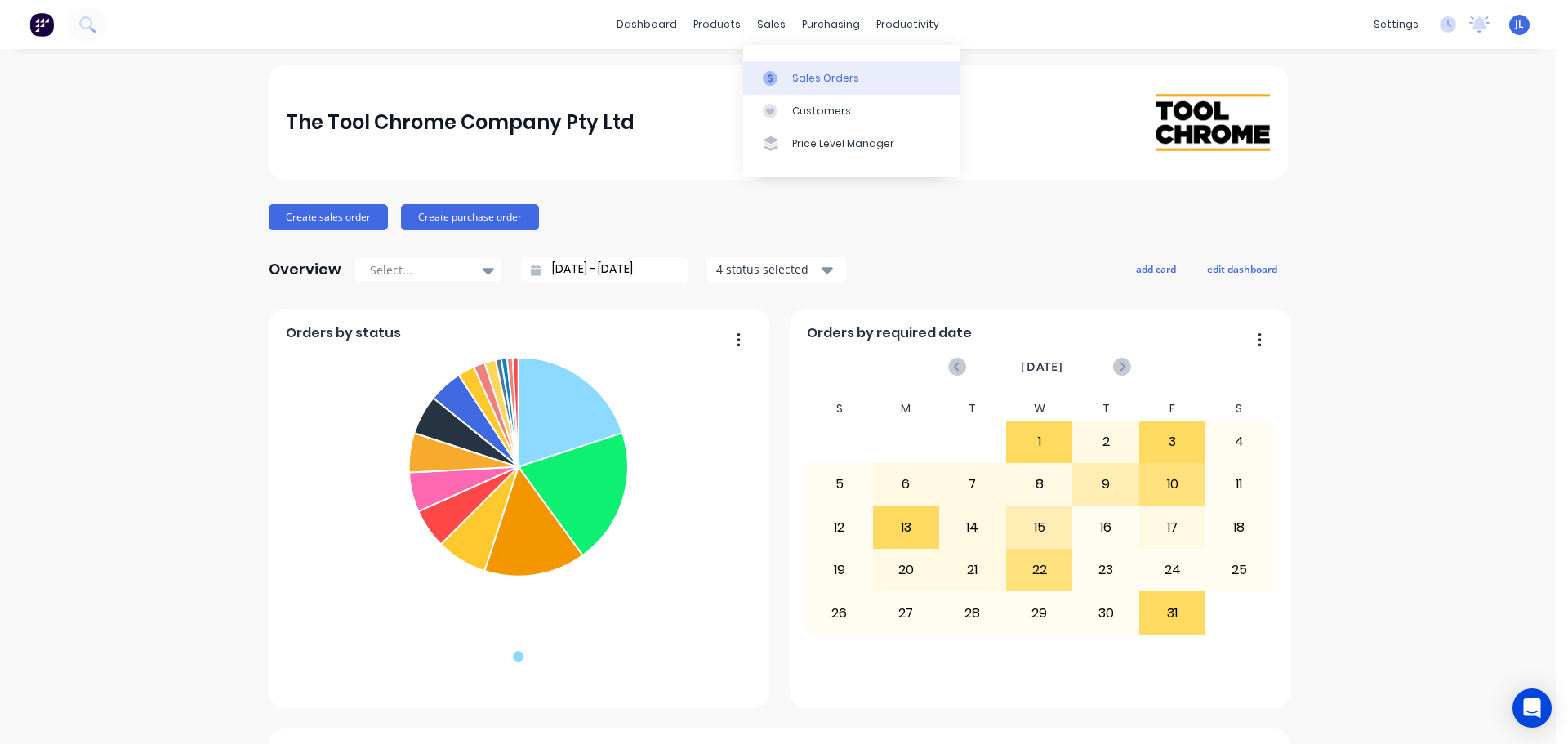
click at [791, 67] on link "Sales Orders" at bounding box center [851, 78] width 216 height 33
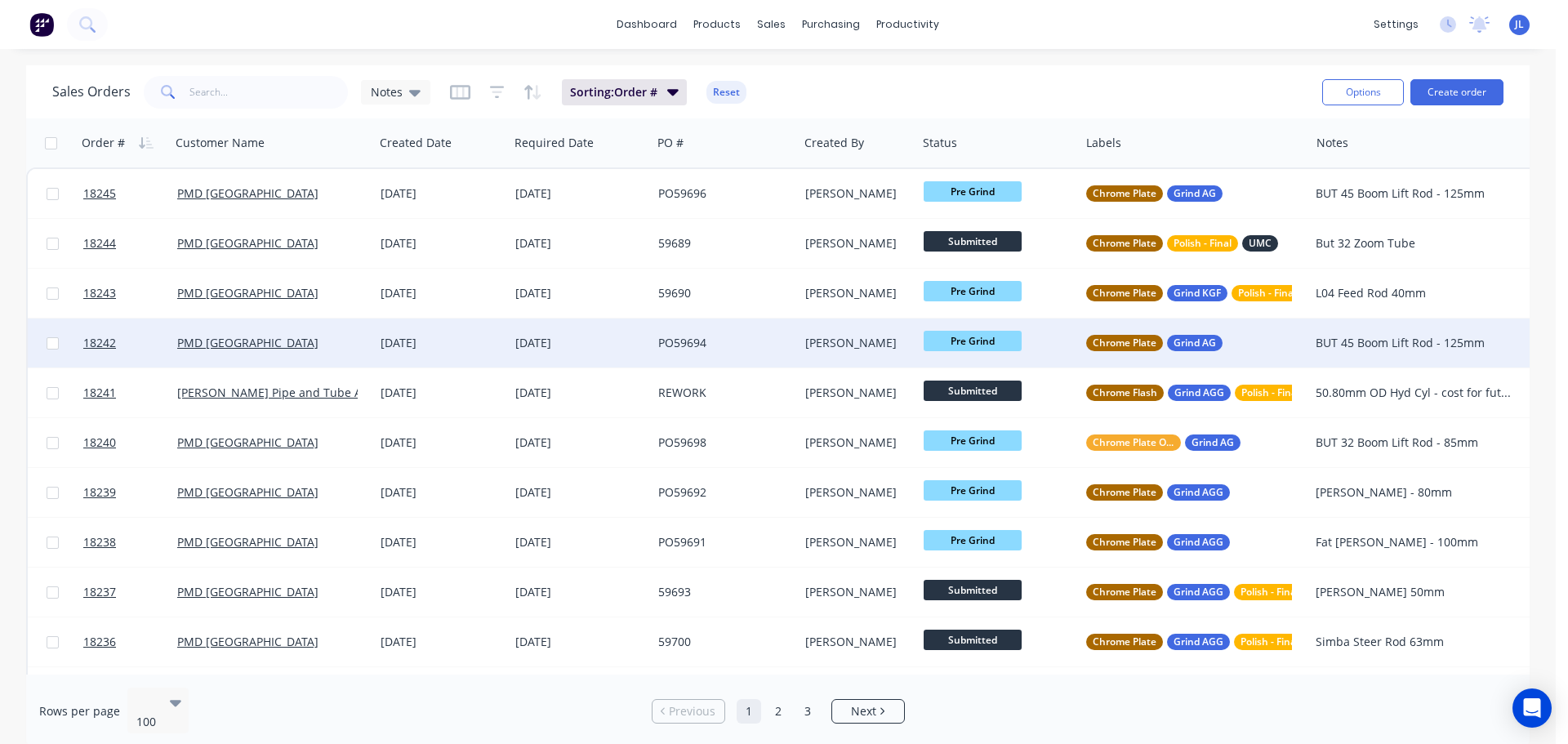
click at [755, 343] on div "PO59694" at bounding box center [722, 343] width 126 height 16
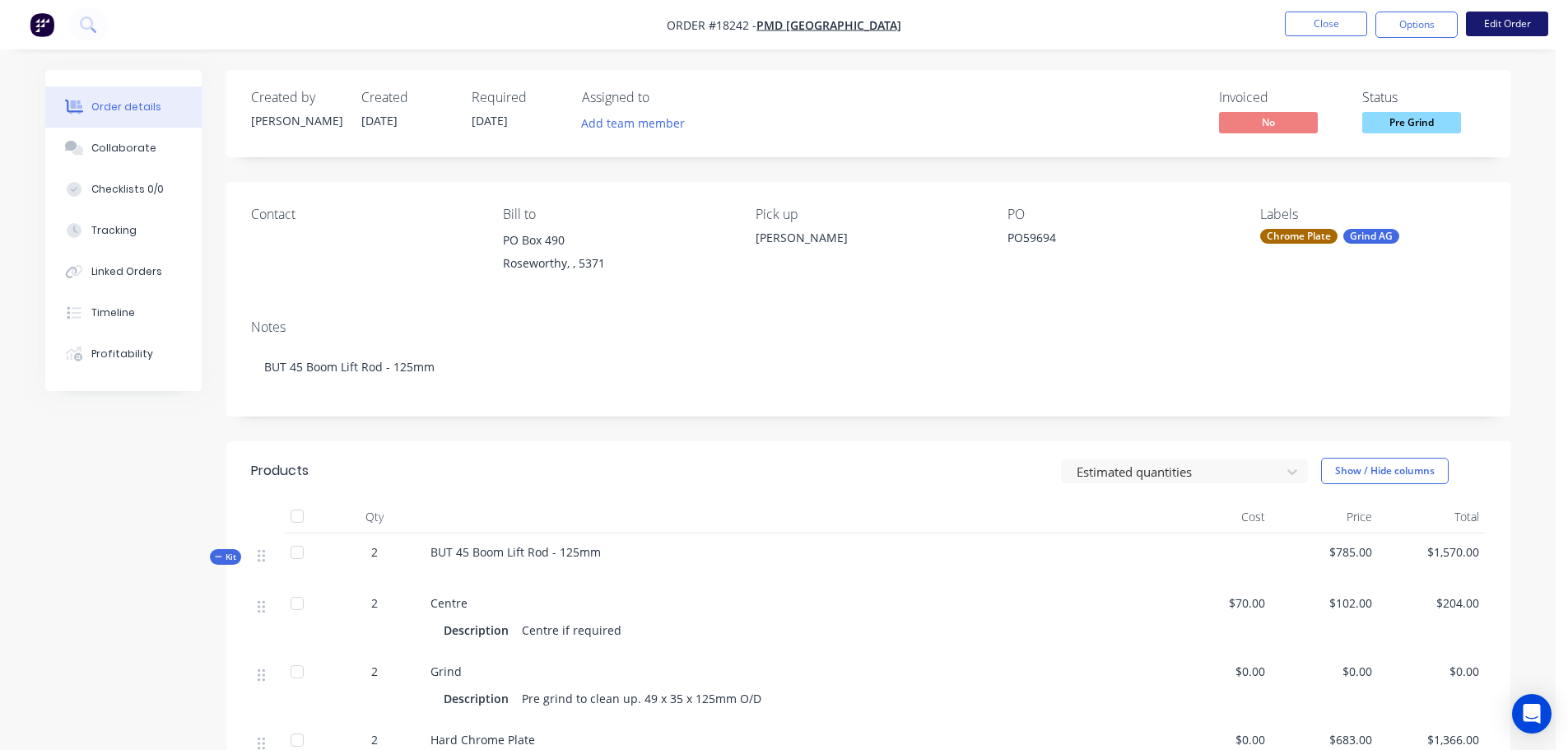
click at [1492, 27] on button "Edit Order" at bounding box center [1506, 24] width 82 height 25
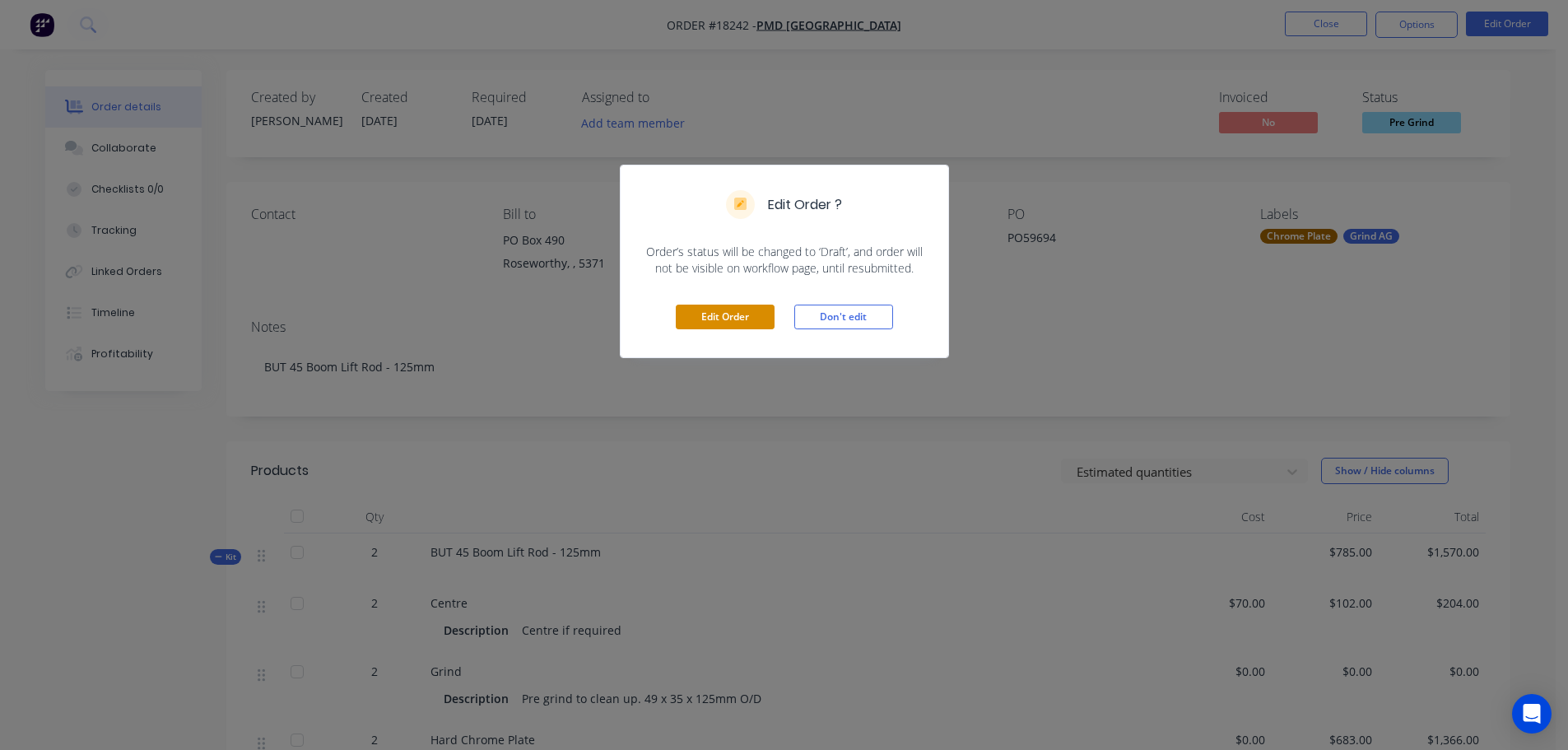
click at [744, 323] on button "Edit Order" at bounding box center [725, 318] width 98 height 25
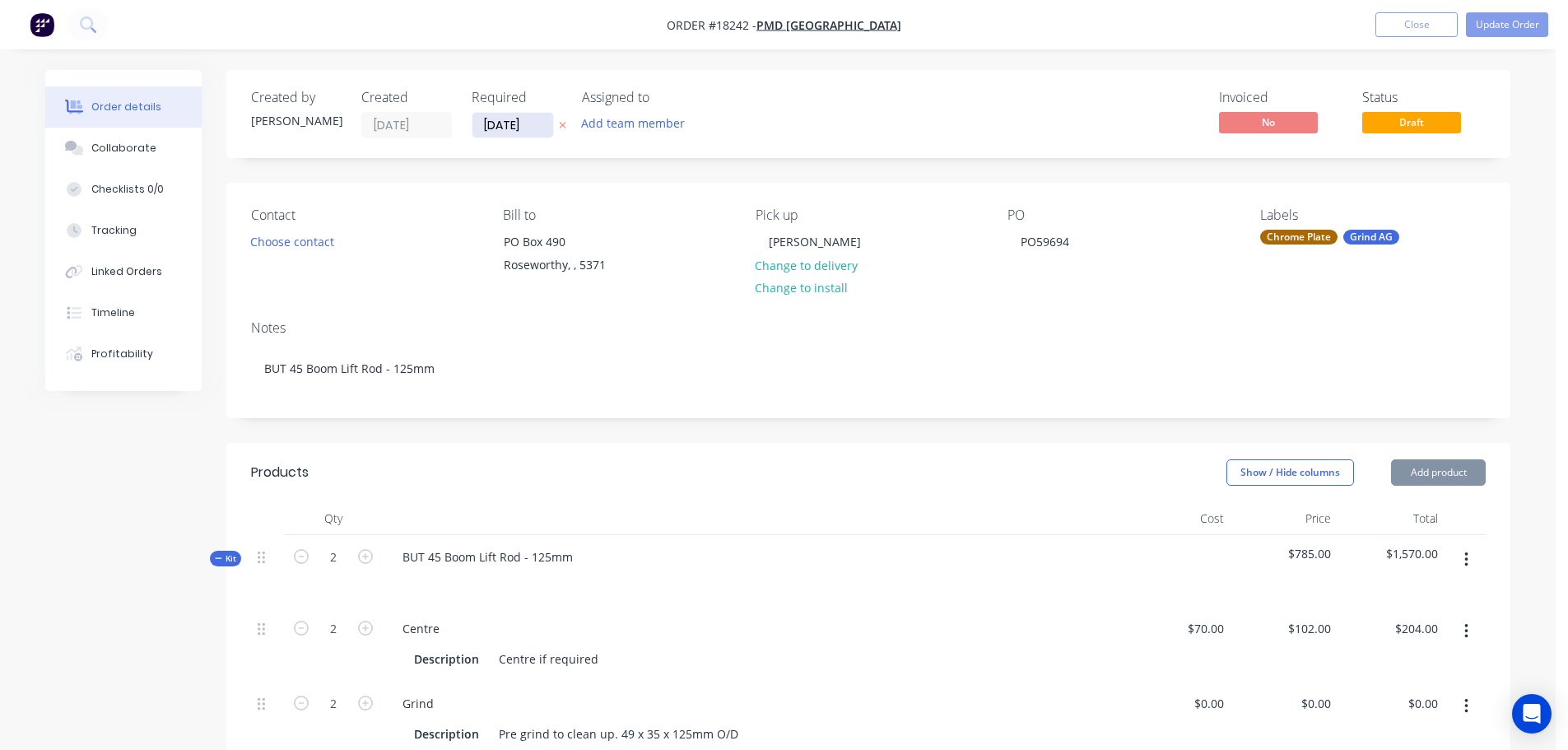
click at [512, 121] on input "[DATE]" at bounding box center [513, 125] width 81 height 25
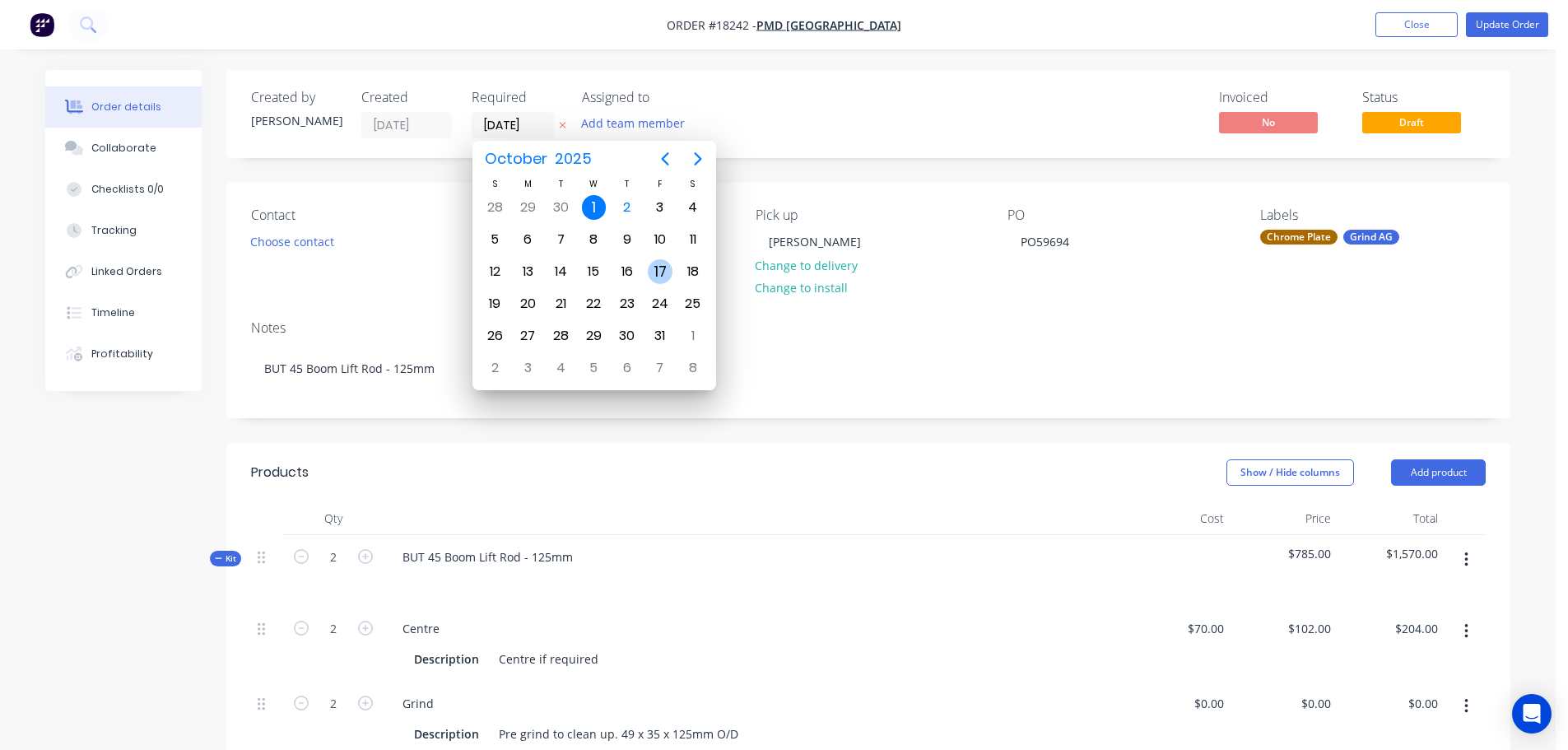
click at [657, 265] on div "17" at bounding box center [660, 272] width 25 height 25
type input "[DATE]"
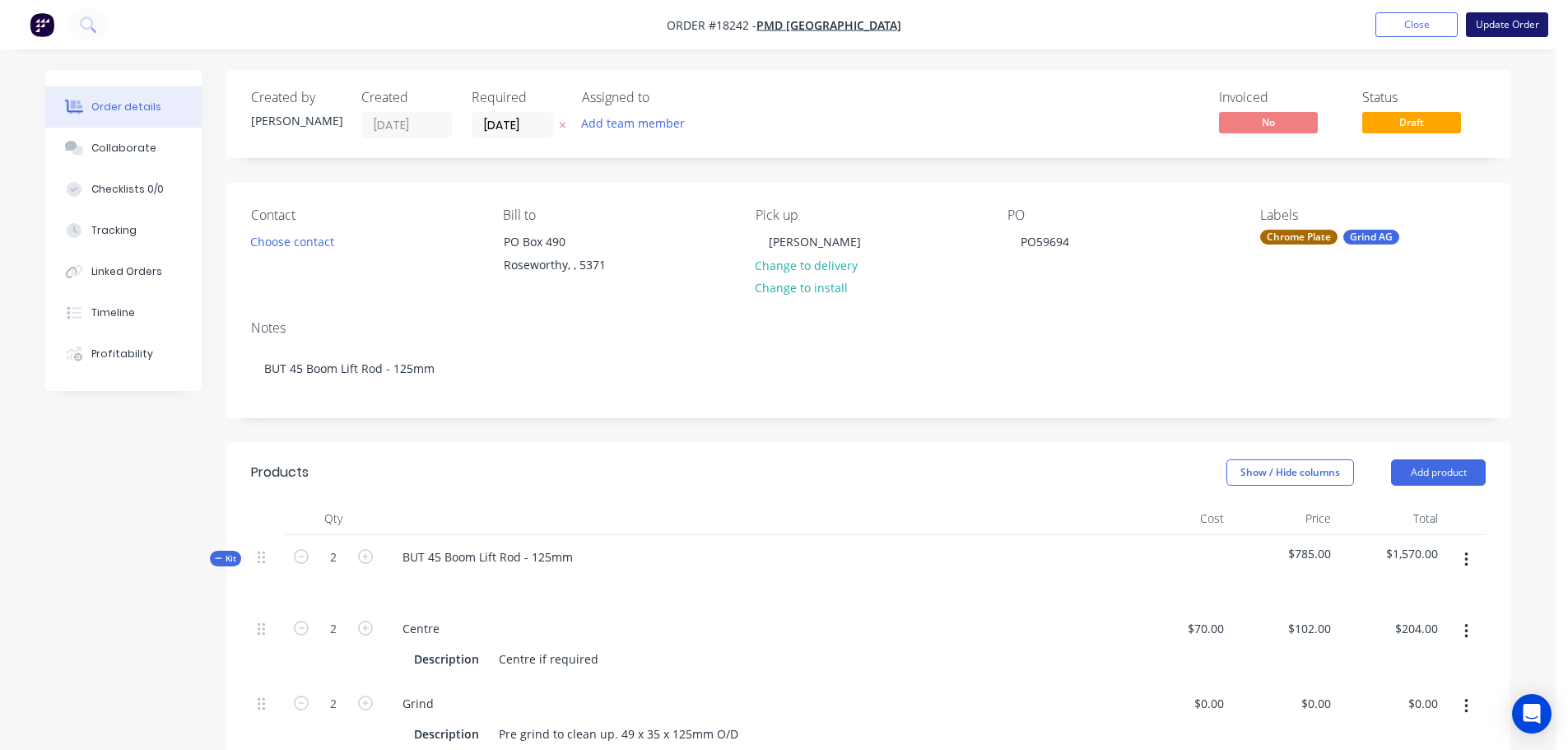
click at [1503, 27] on button "Update Order" at bounding box center [1506, 25] width 82 height 25
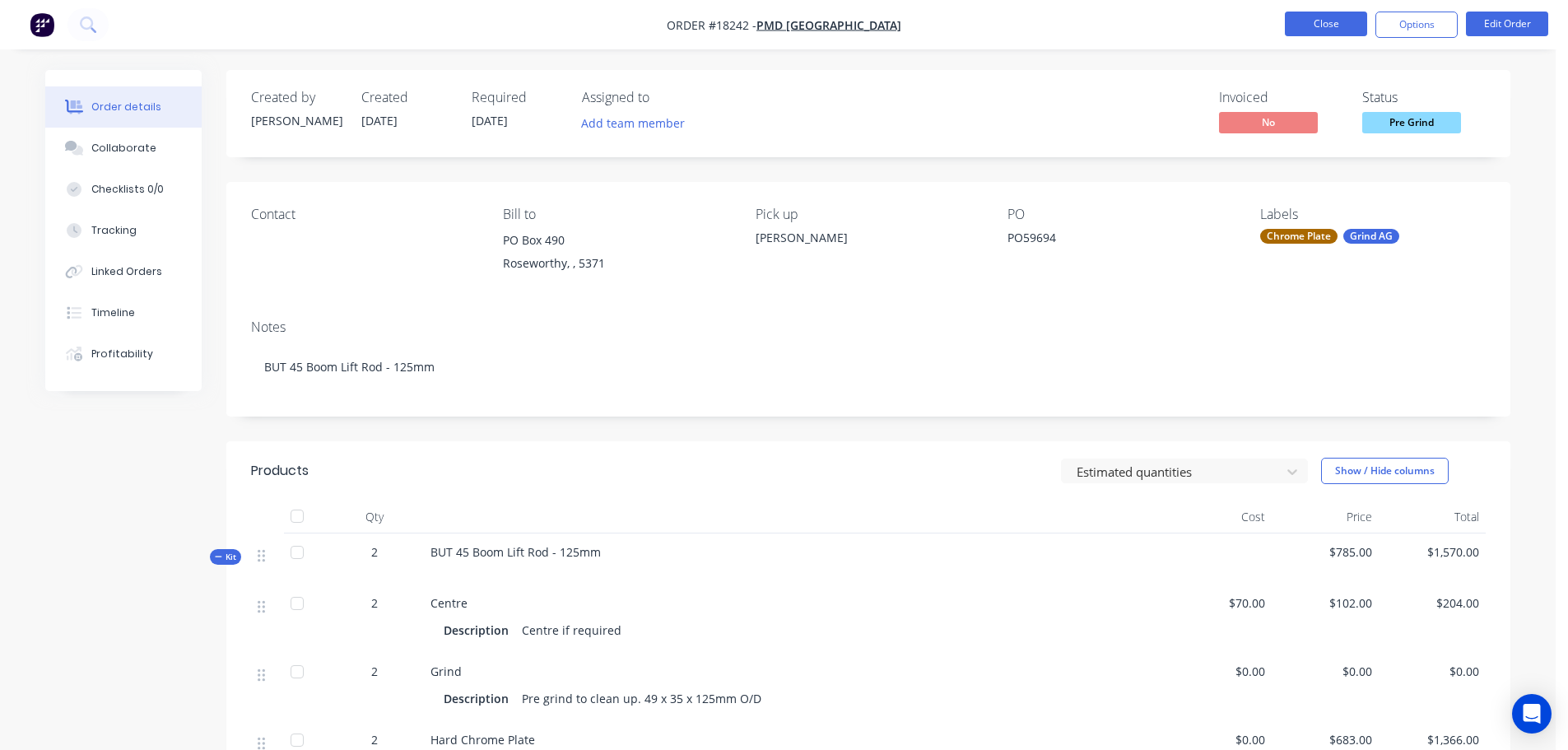
click at [1325, 30] on button "Close" at bounding box center [1326, 24] width 82 height 25
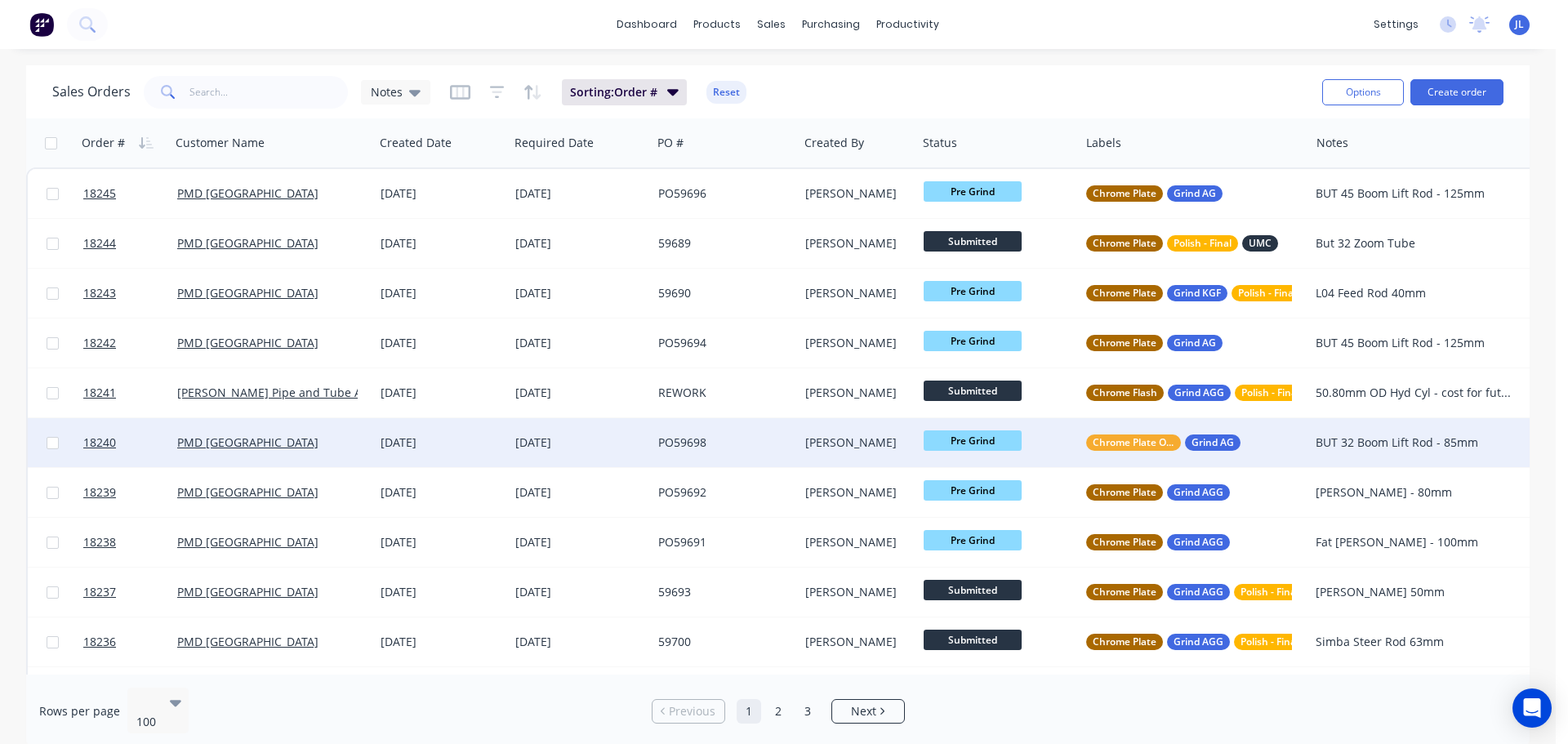
click at [640, 435] on div "[DATE]" at bounding box center [580, 442] width 130 height 16
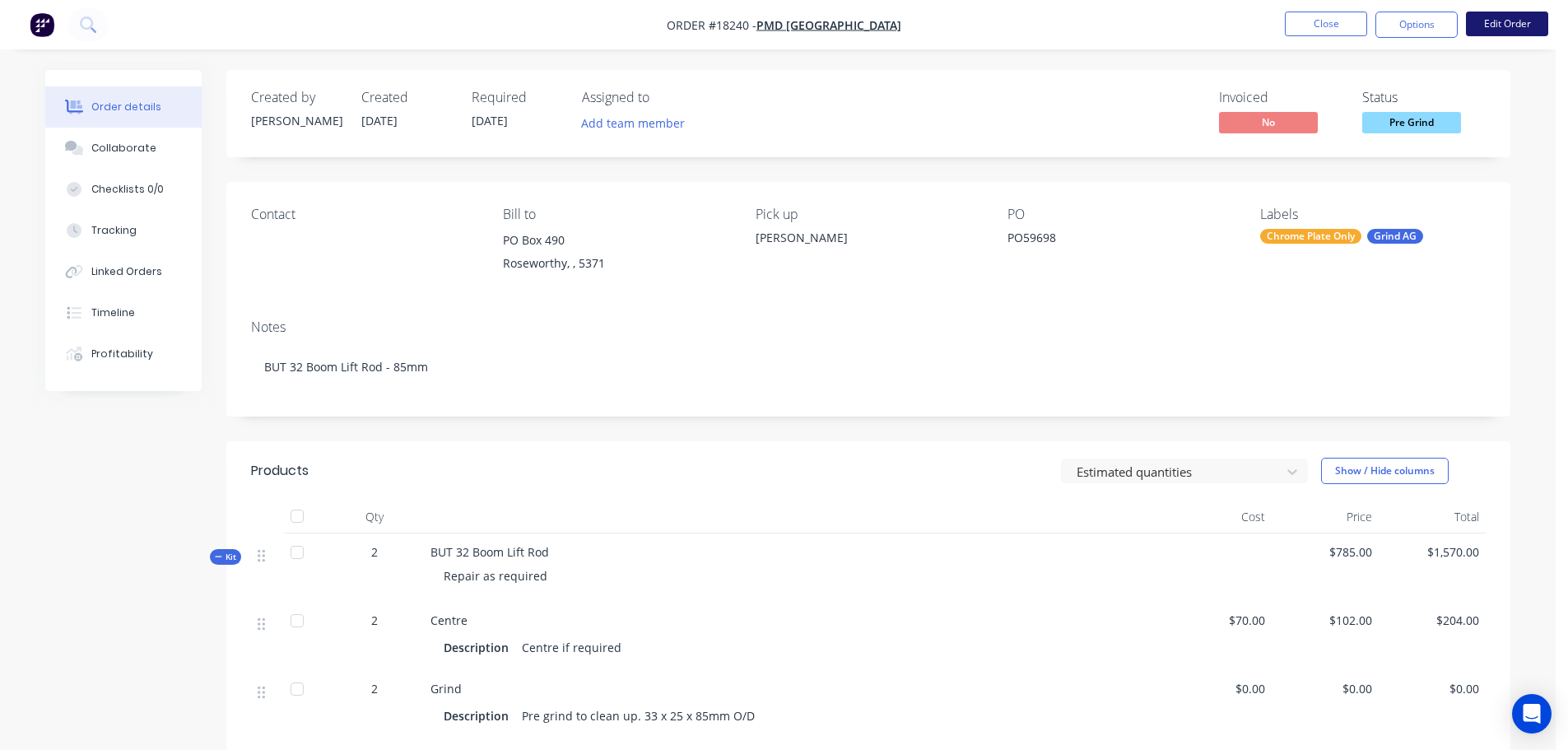
click at [1485, 25] on button "Edit Order" at bounding box center [1506, 24] width 82 height 25
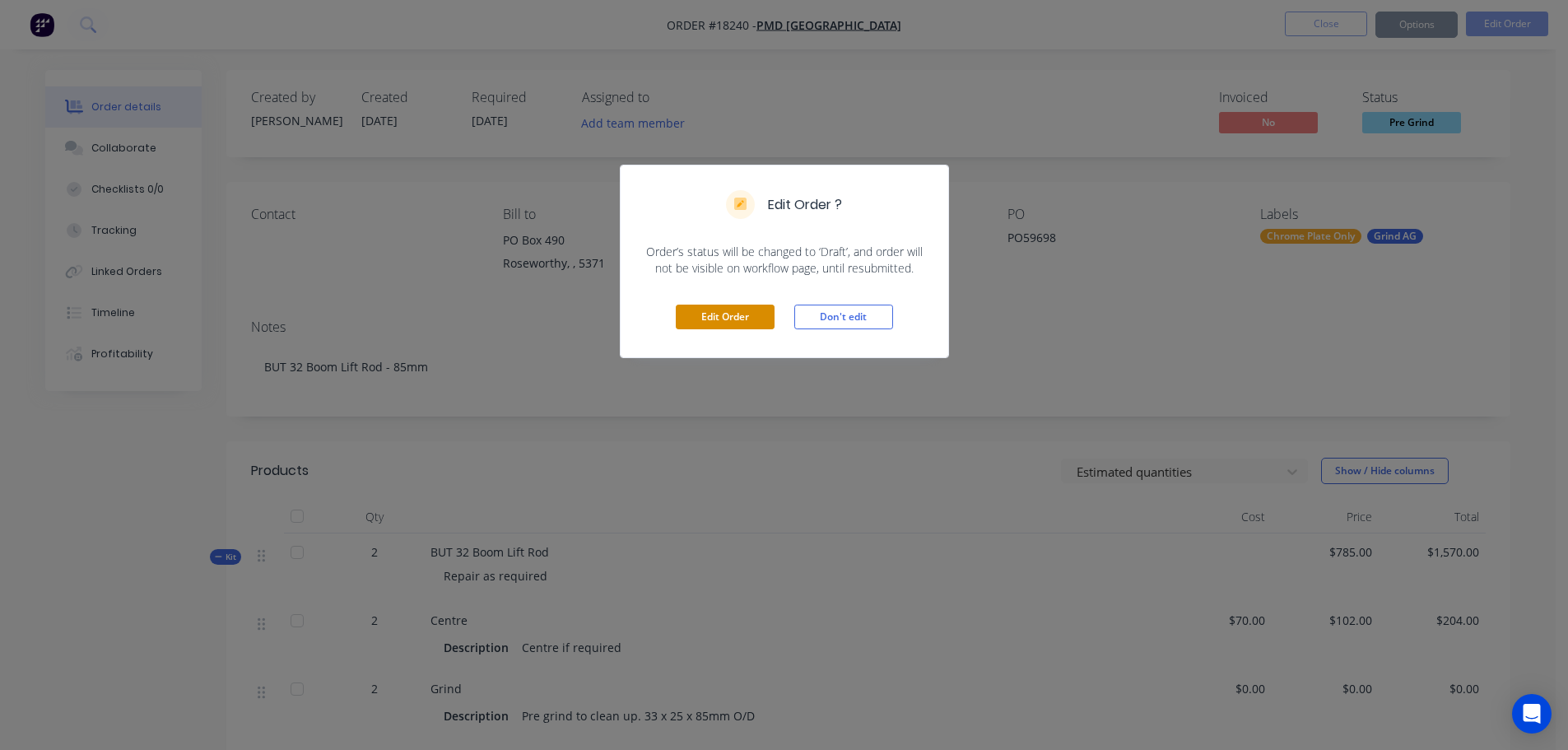
click at [690, 324] on button "Edit Order" at bounding box center [725, 318] width 98 height 25
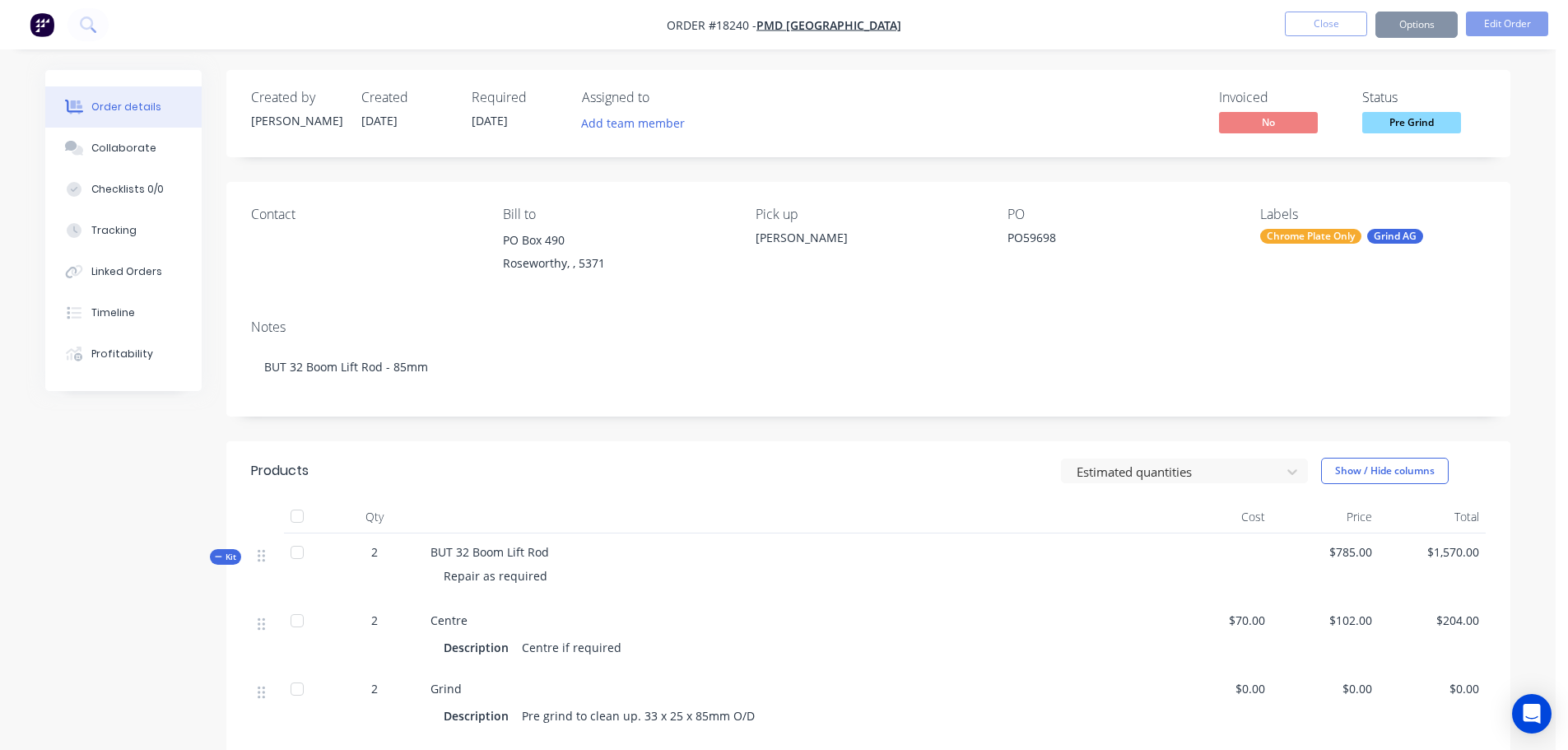
click at [507, 118] on span "[DATE]" at bounding box center [490, 121] width 37 height 15
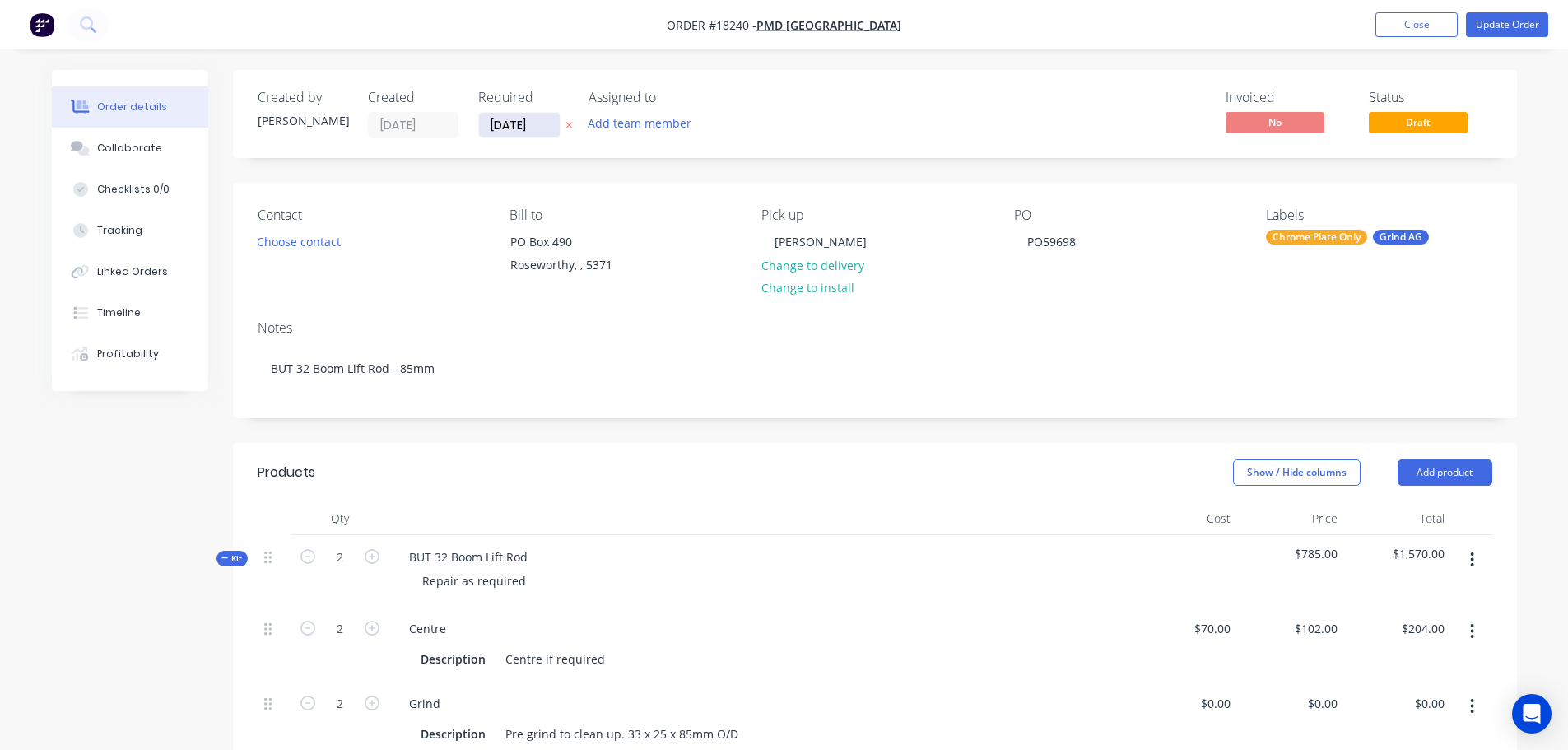
click at [518, 127] on input "01/10/25" at bounding box center [519, 125] width 81 height 25
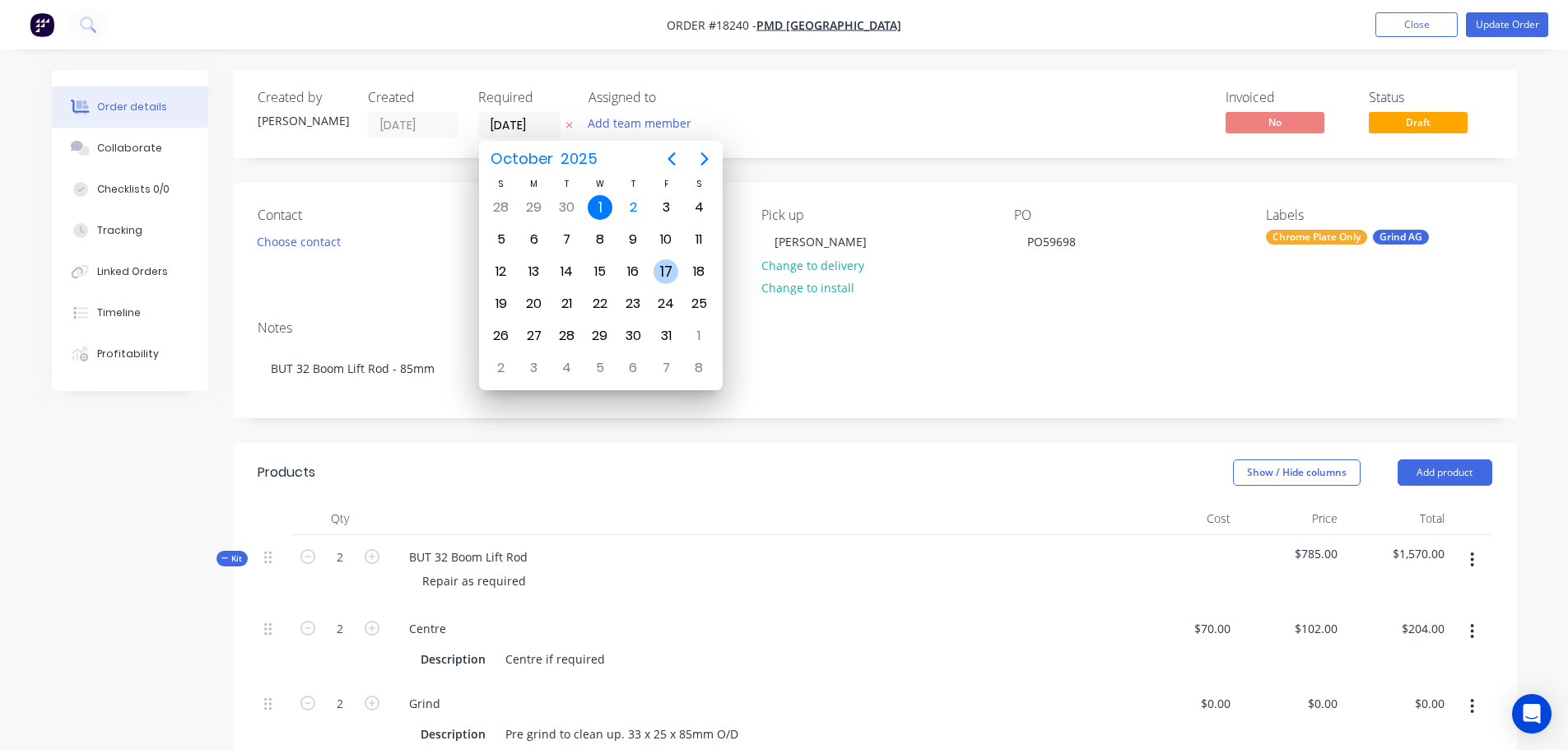
click at [667, 271] on div "17" at bounding box center [666, 272] width 25 height 25
type input "17/10/25"
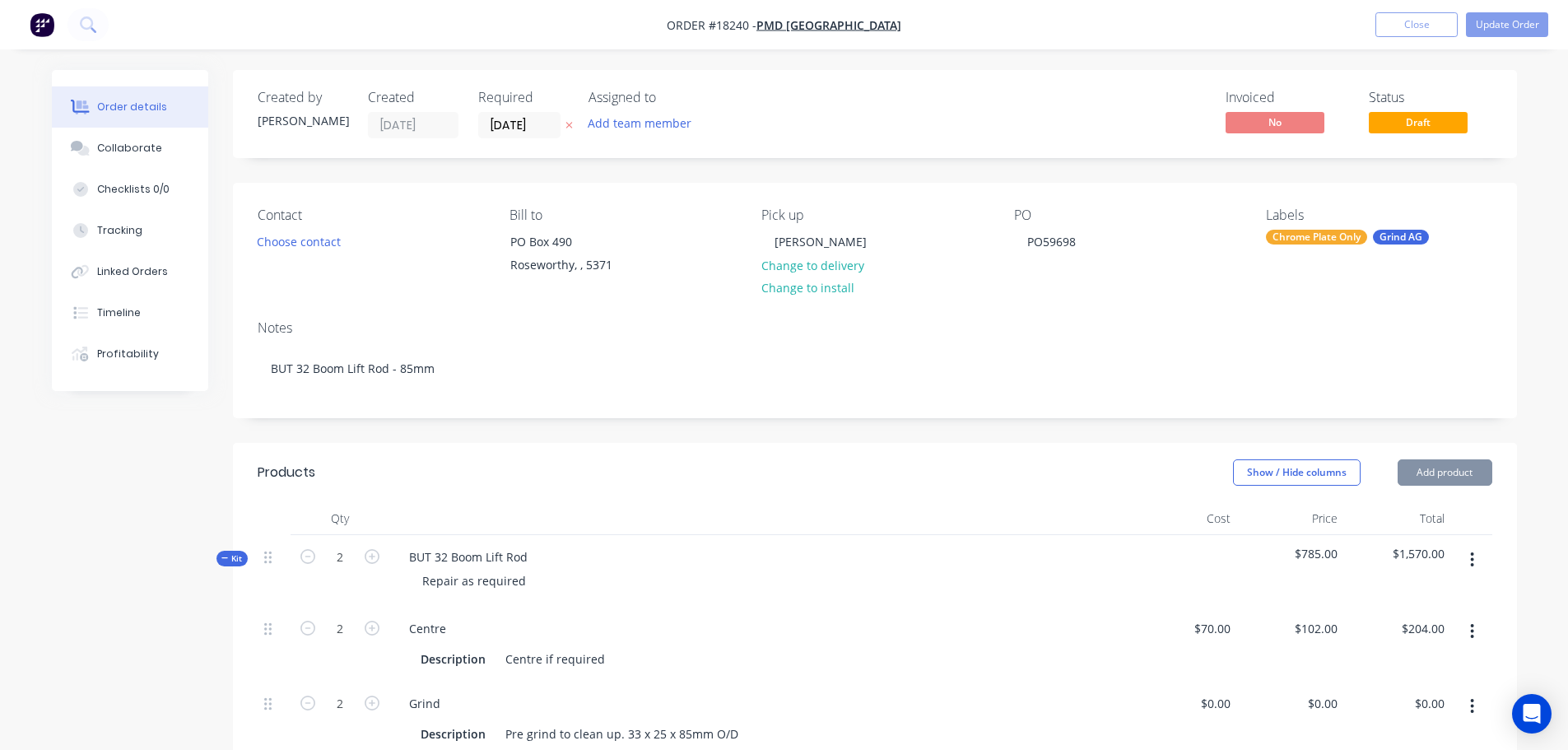
click at [1109, 110] on div "Invoiced No Status Draft" at bounding box center [1122, 114] width 739 height 48
click at [1522, 39] on nav "Order #18240 - PMD Australia Add product Close Update Order" at bounding box center [784, 24] width 1568 height 49
click at [1505, 28] on button "Update Order" at bounding box center [1506, 25] width 82 height 25
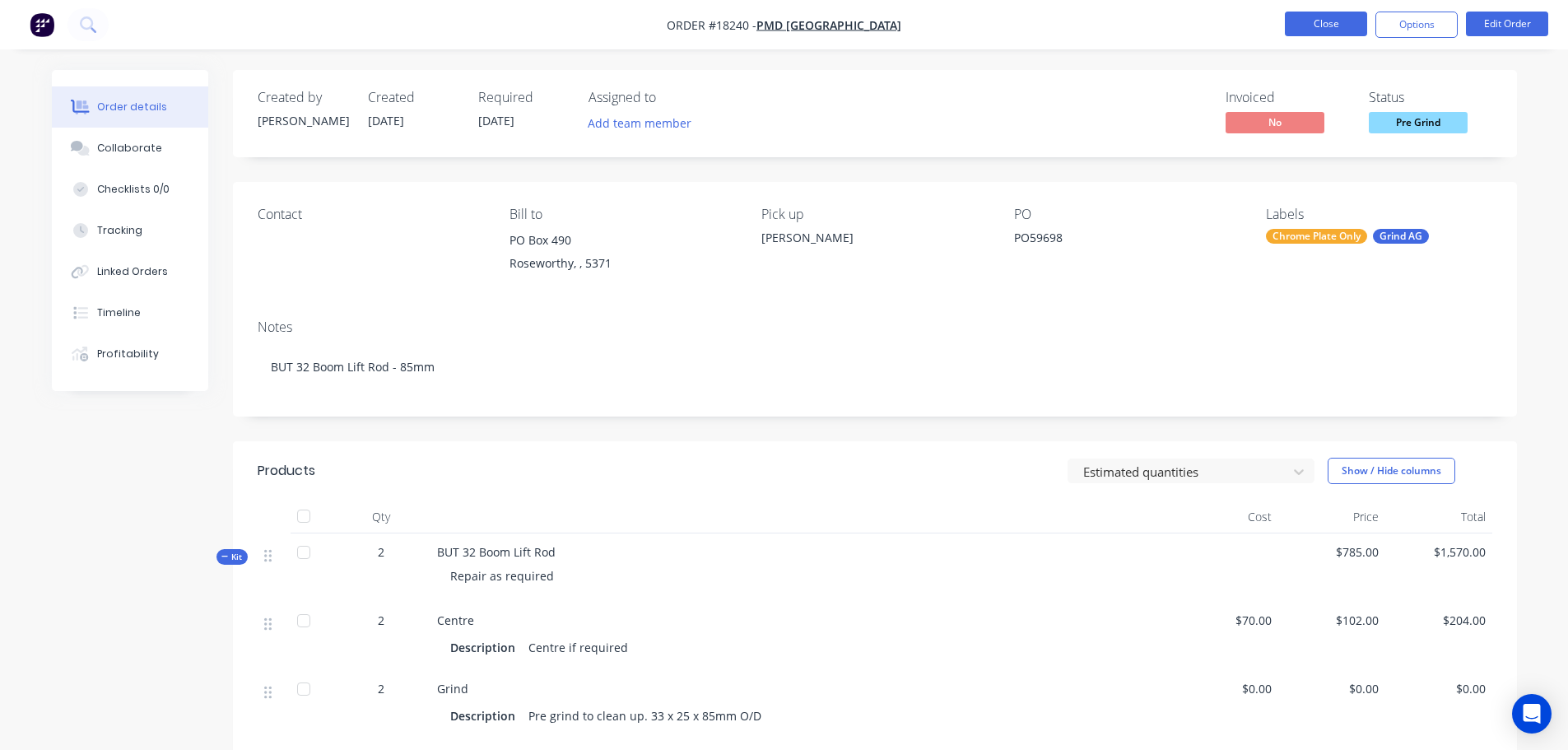
click at [1305, 25] on button "Close" at bounding box center [1326, 24] width 82 height 25
